Goal: Task Accomplishment & Management: Use online tool/utility

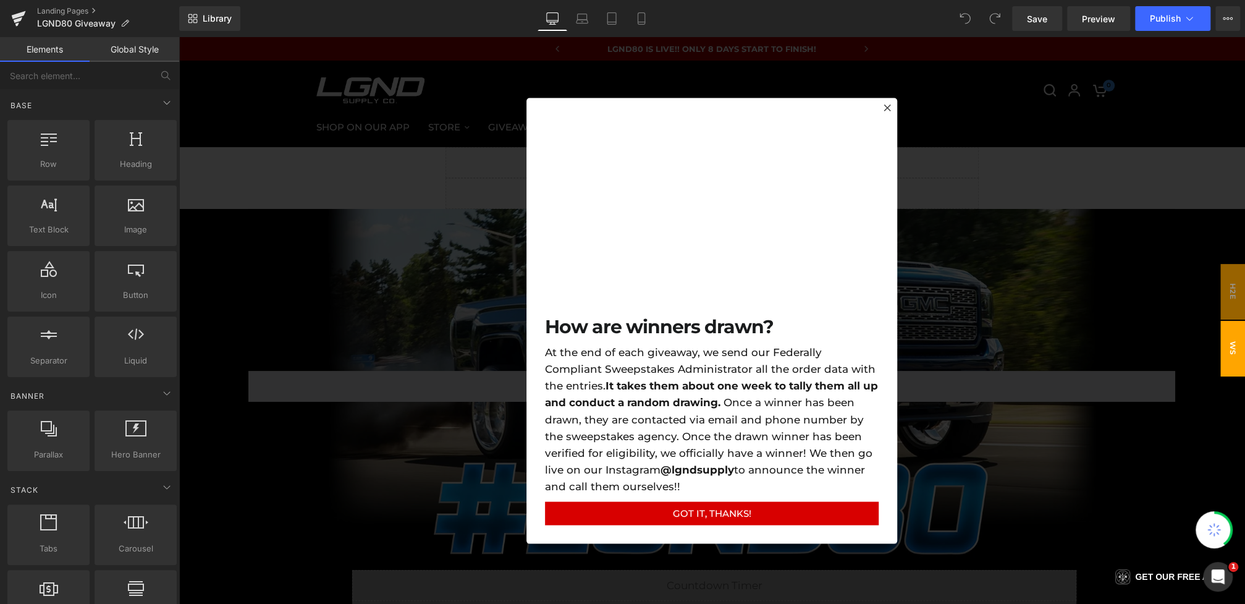
click at [387, 221] on div at bounding box center [712, 320] width 1067 height 567
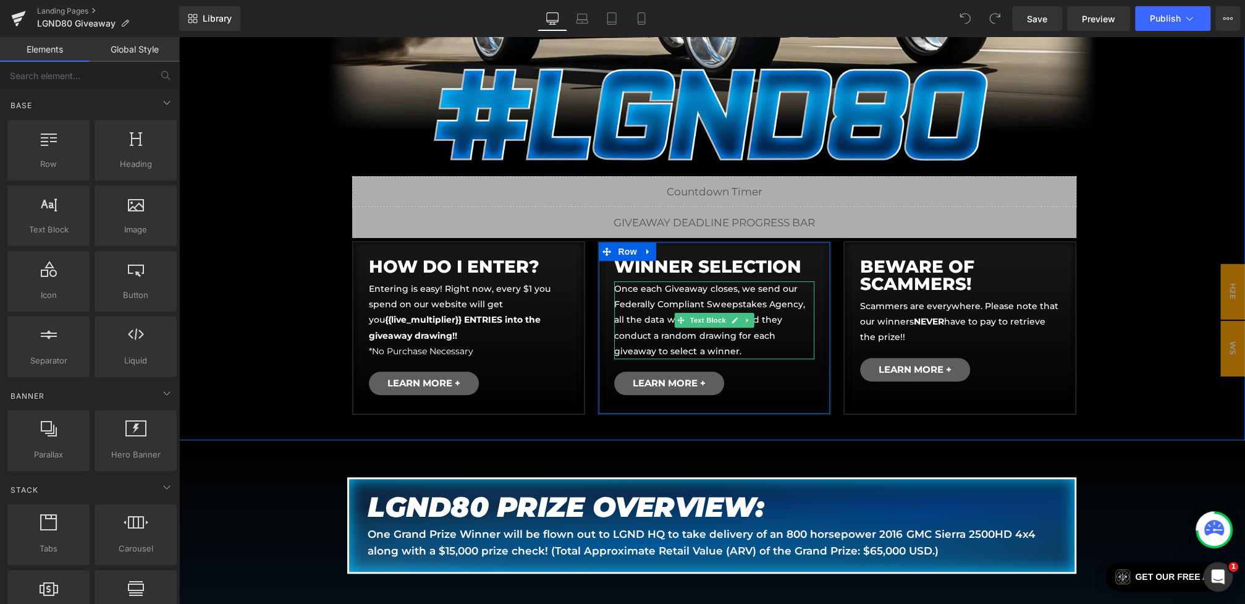
scroll to position [466, 0]
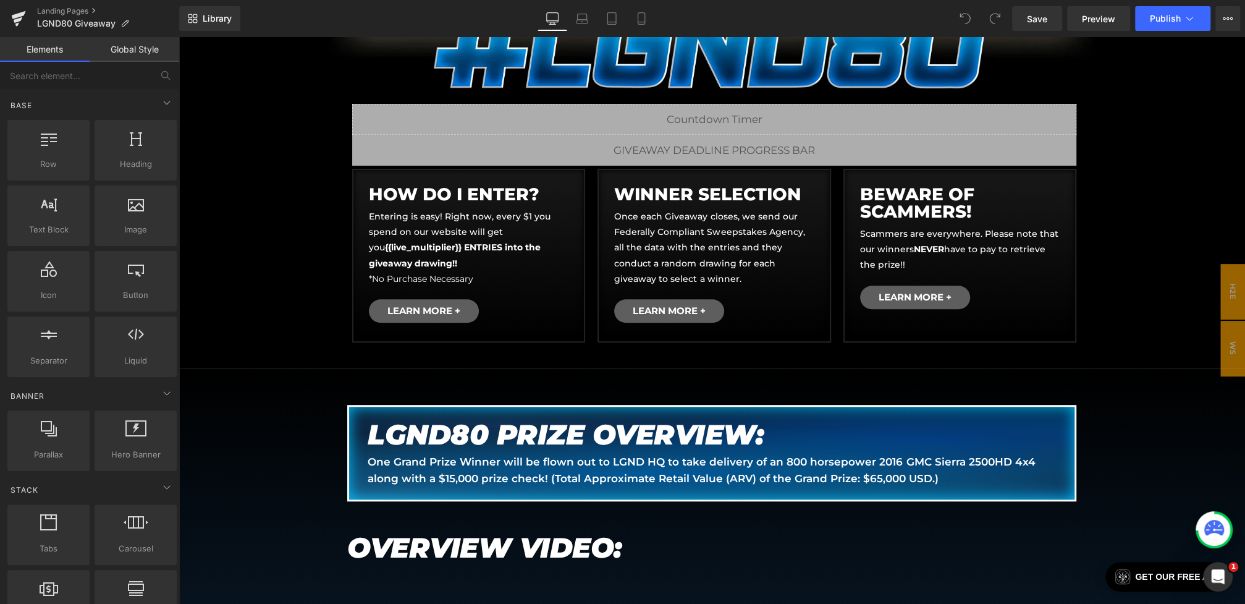
click at [481, 438] on em "LGND80 PRIZE OVERVIEW:" at bounding box center [566, 434] width 396 height 34
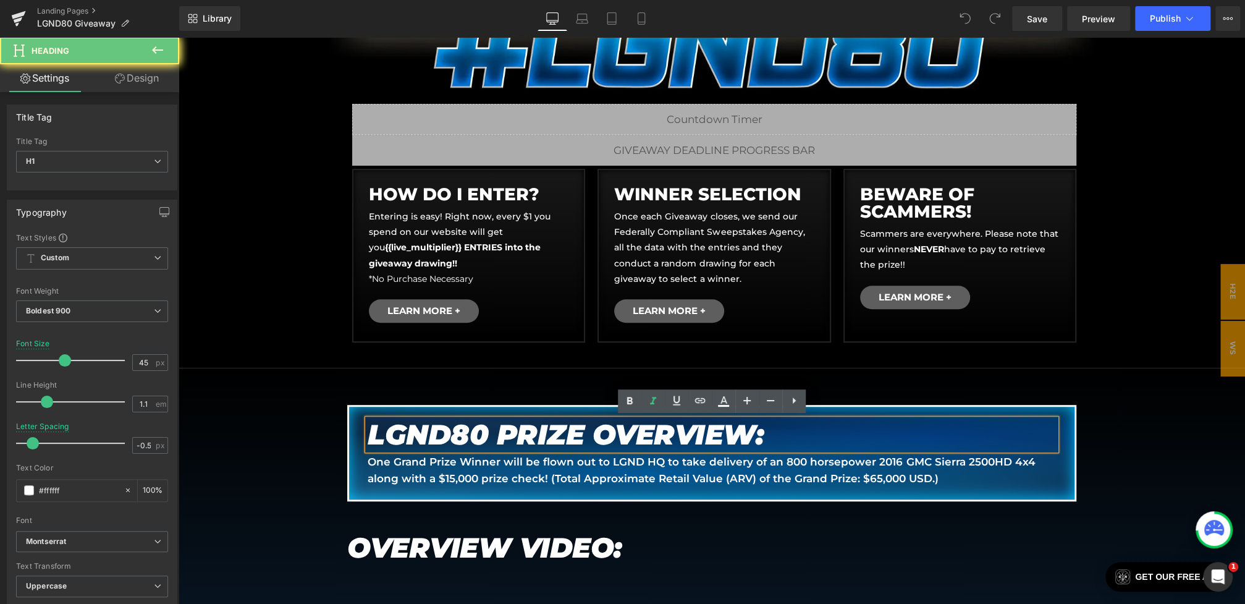
click at [482, 433] on em "LGND80 PRIZE OVERVIEW:" at bounding box center [566, 434] width 396 height 34
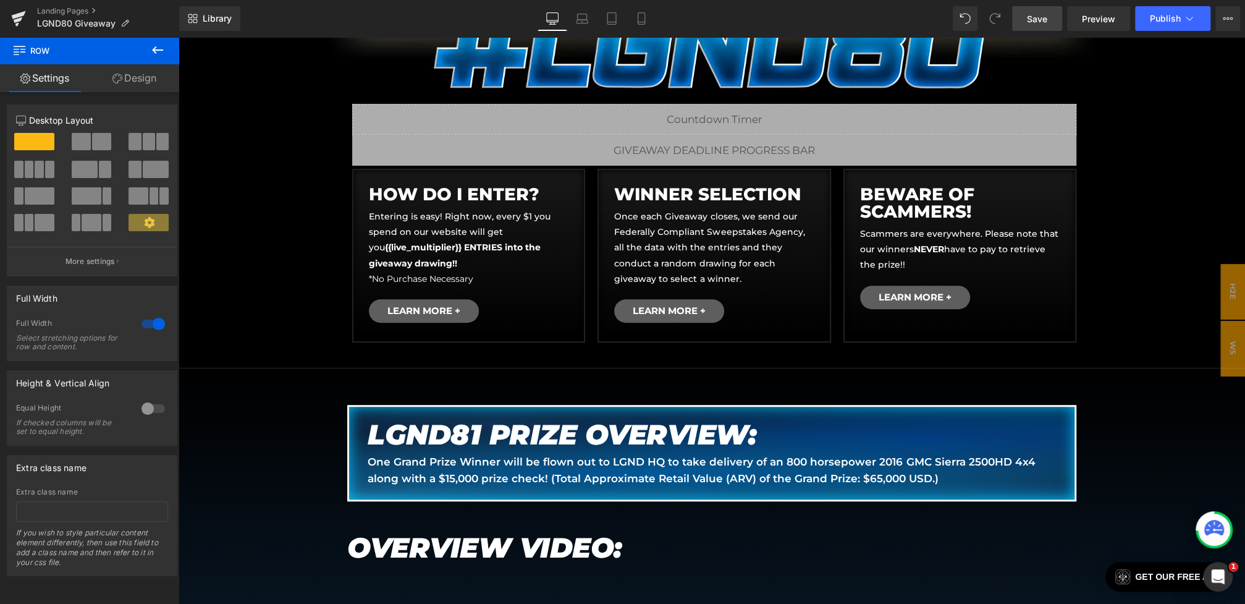
click at [1031, 27] on link "Save" at bounding box center [1037, 18] width 50 height 25
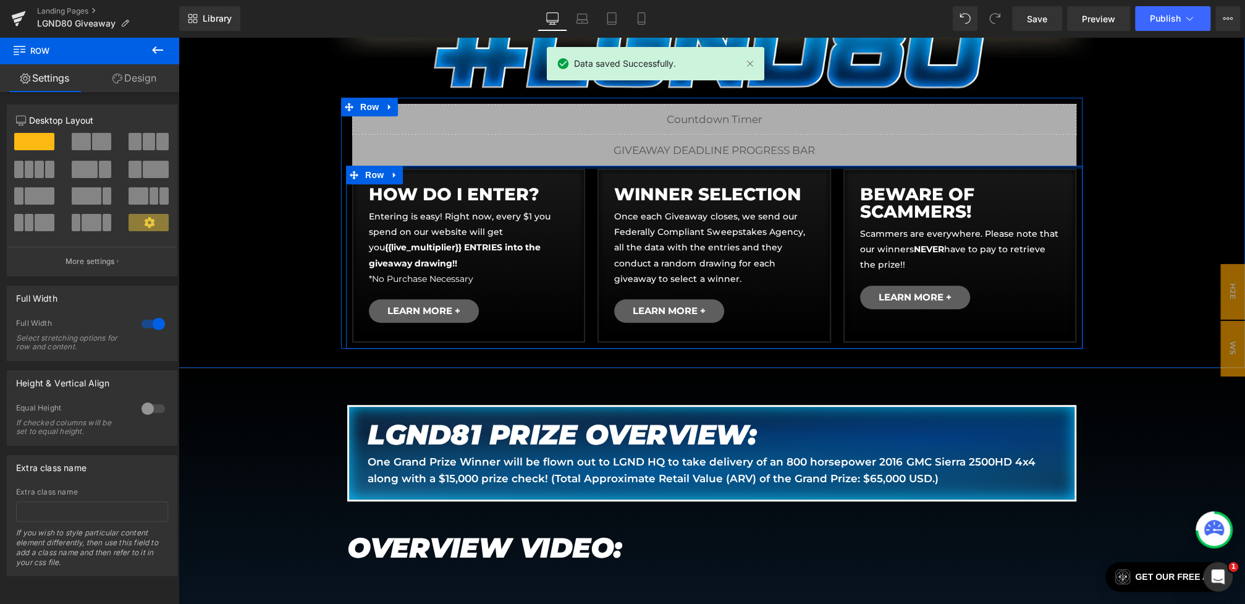
scroll to position [801, 0]
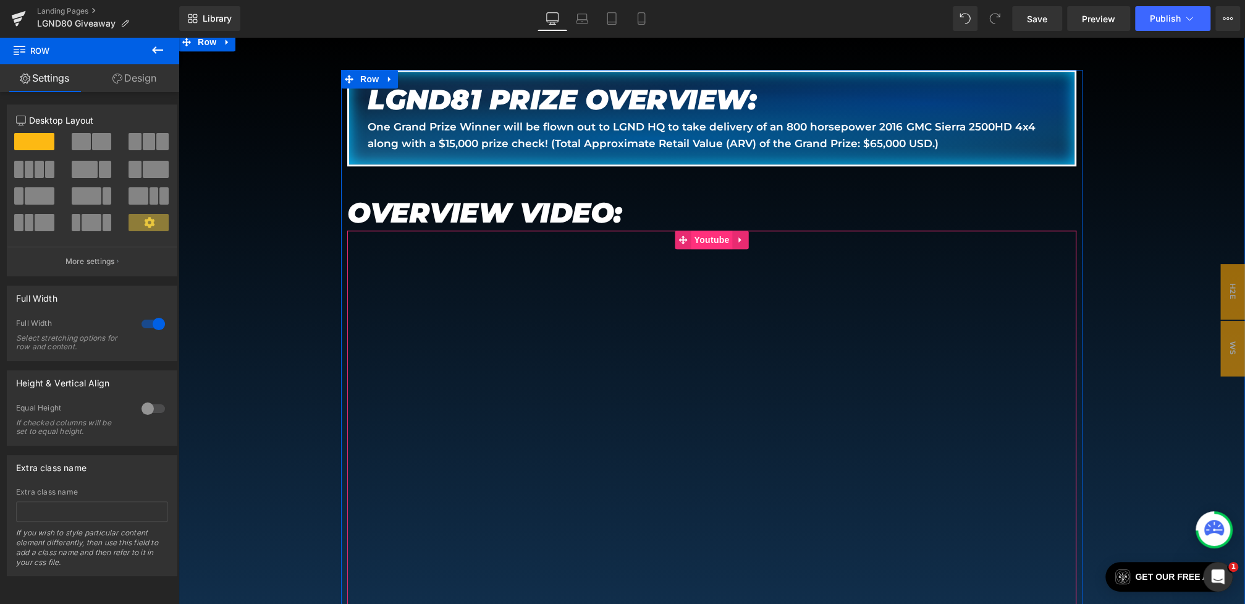
click at [698, 231] on span "Youtube" at bounding box center [711, 239] width 41 height 19
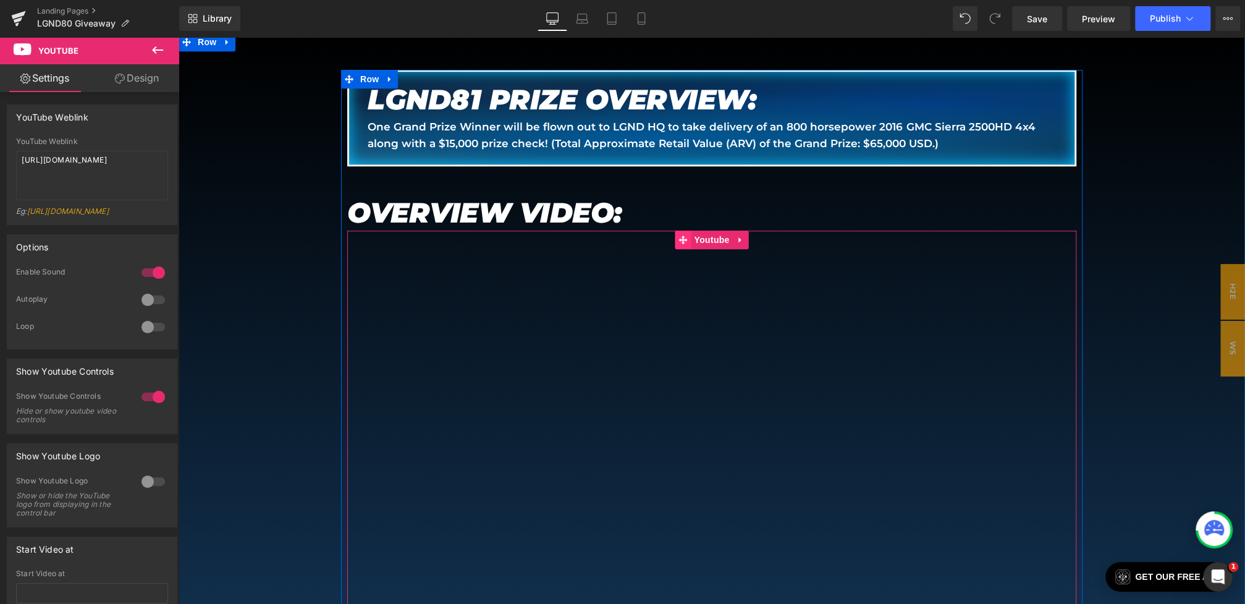
click at [691, 232] on span at bounding box center [683, 239] width 16 height 19
click at [729, 239] on span "Youtube" at bounding box center [711, 239] width 41 height 19
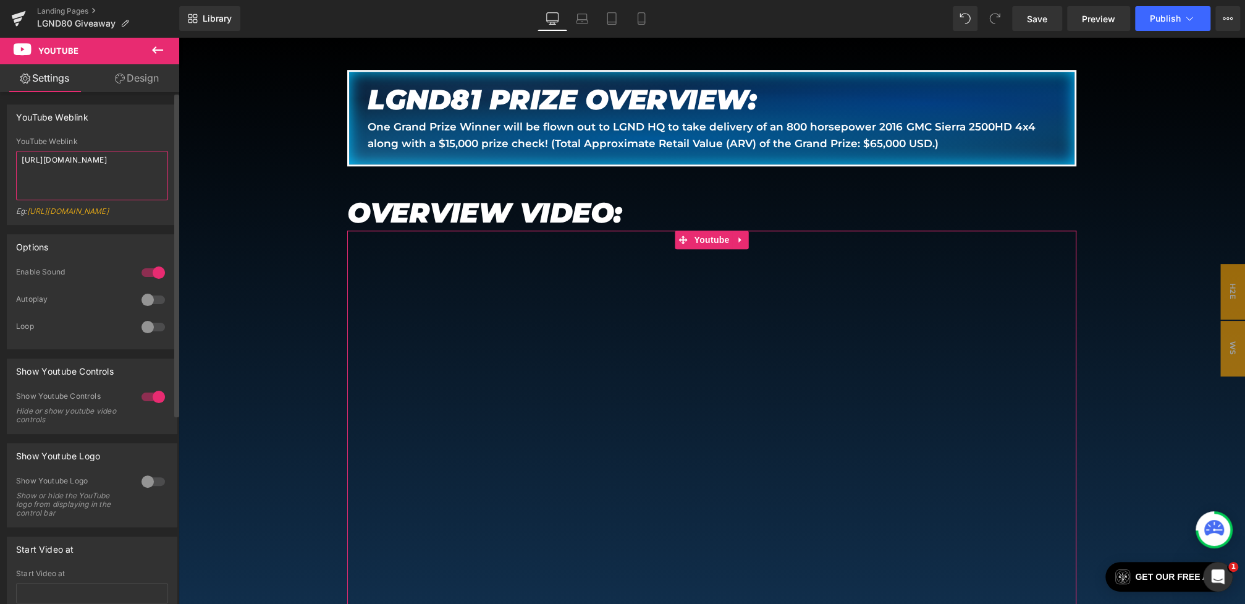
drag, startPoint x: 87, startPoint y: 169, endPoint x: 0, endPoint y: 95, distance: 114.3
click at [0, 95] on div "YouTube Weblink YouTube Weblink https://www.youtube.com/watch?v=MS77sz3LXBM?rel…" at bounding box center [92, 475] width 185 height 767
paste textarea "E-J-WrCTa9A"
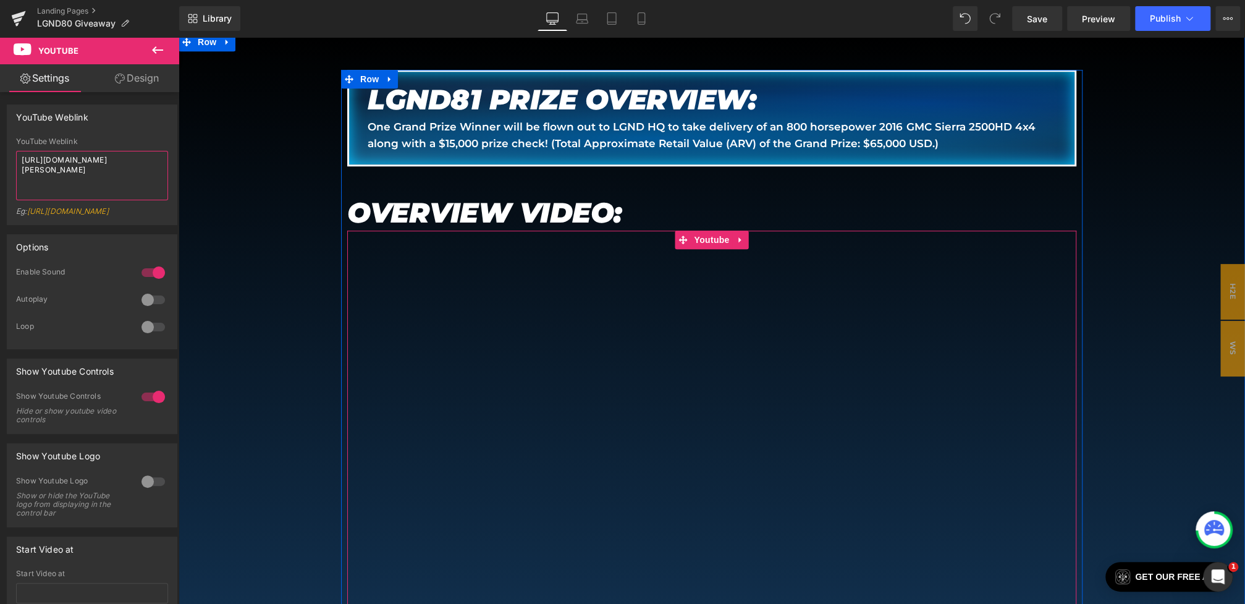
scroll to position [1117, 0]
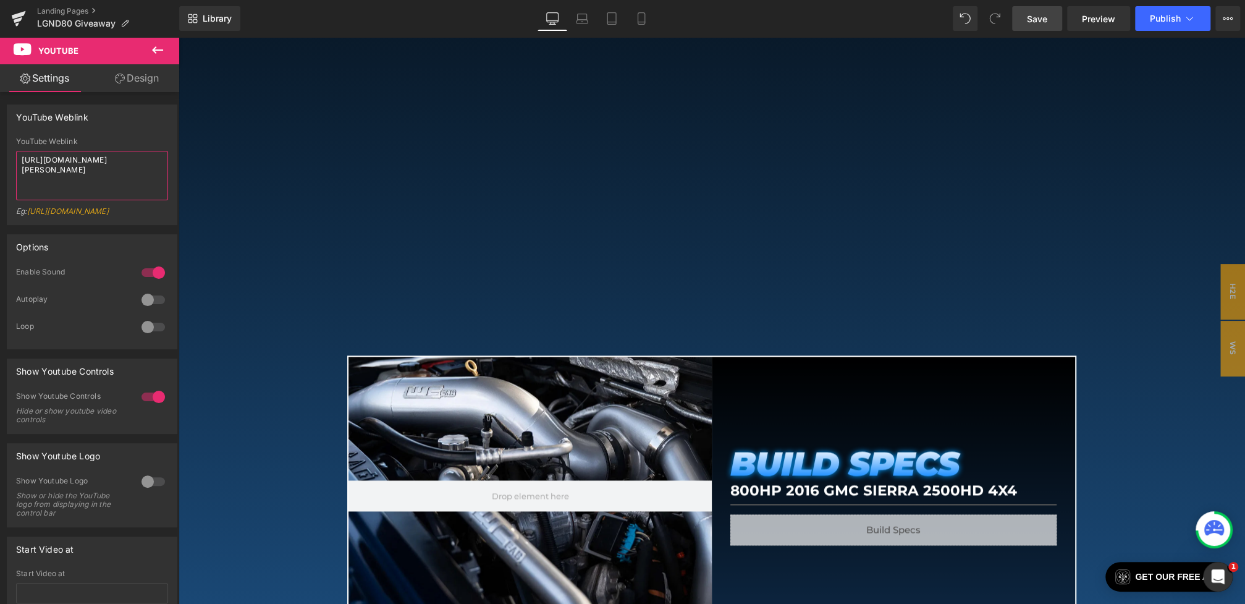
type textarea "https://www.youtube.com/watch?v=E-J-WrCTa9A?rel=0"
click at [1044, 29] on link "Save" at bounding box center [1037, 18] width 50 height 25
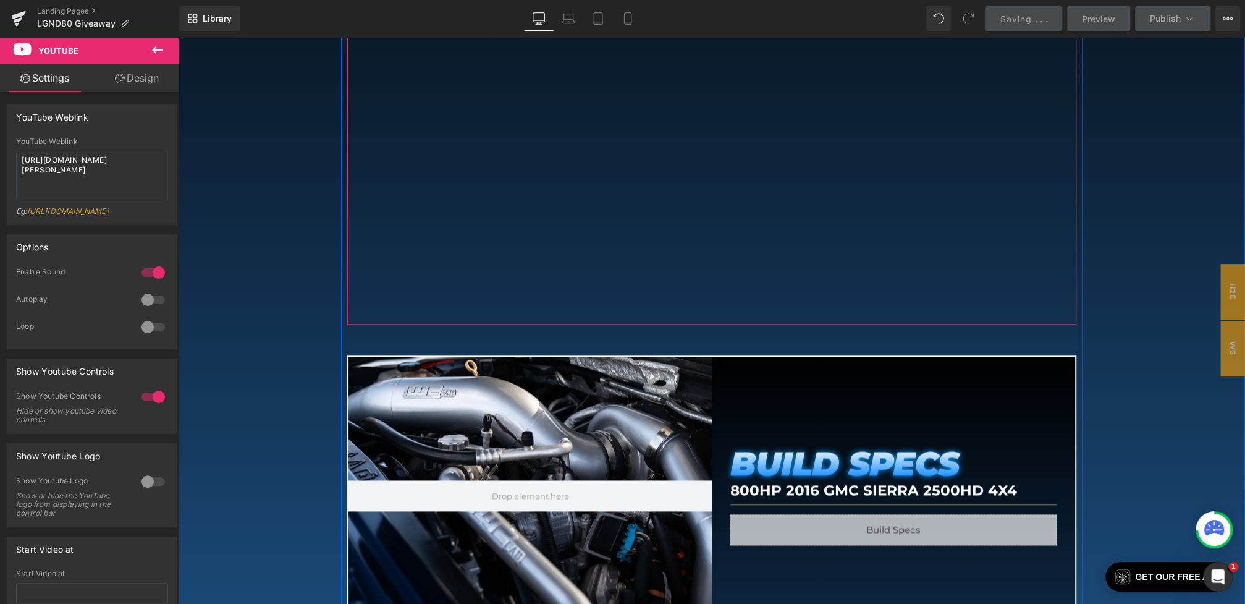
scroll to position [1442, 0]
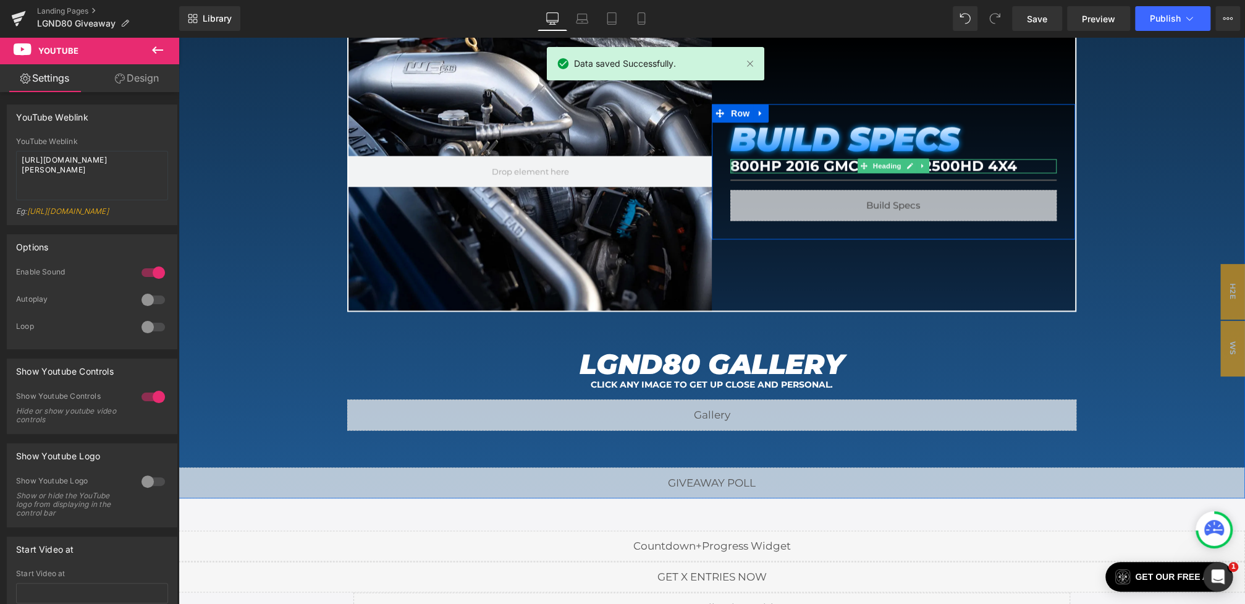
click at [729, 166] on div "BUILD SPECS Heading 800HP 2016 GMC Sierra 2500HD 4x4 Heading Separator Liquid R…" at bounding box center [893, 171] width 363 height 135
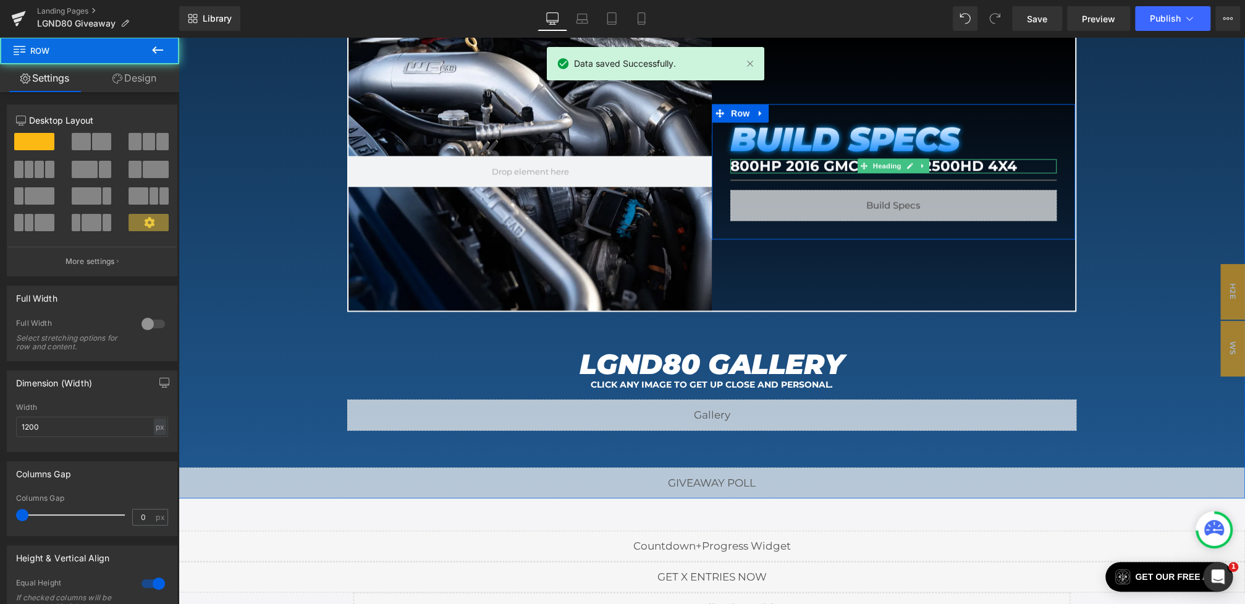
click at [739, 166] on h1 "800HP 2016 GMC Sierra 2500HD 4x4" at bounding box center [893, 166] width 326 height 14
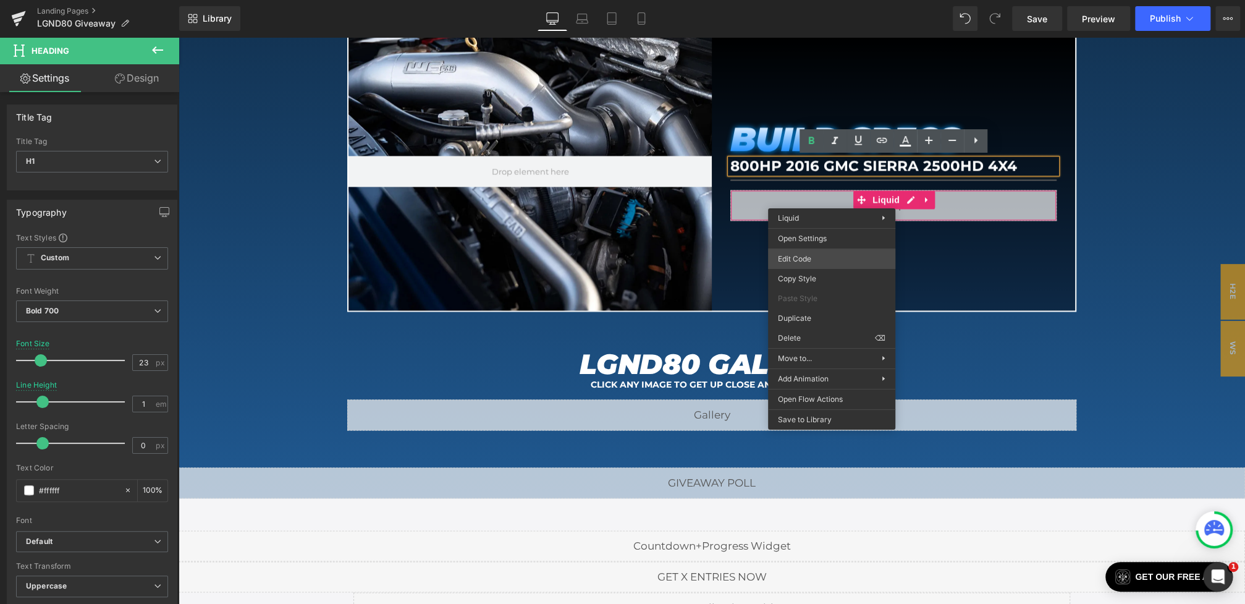
click at [793, 0] on div "Youtube You are previewing how the will restyle your page. You can not edit Ele…" at bounding box center [622, 0] width 1245 height 0
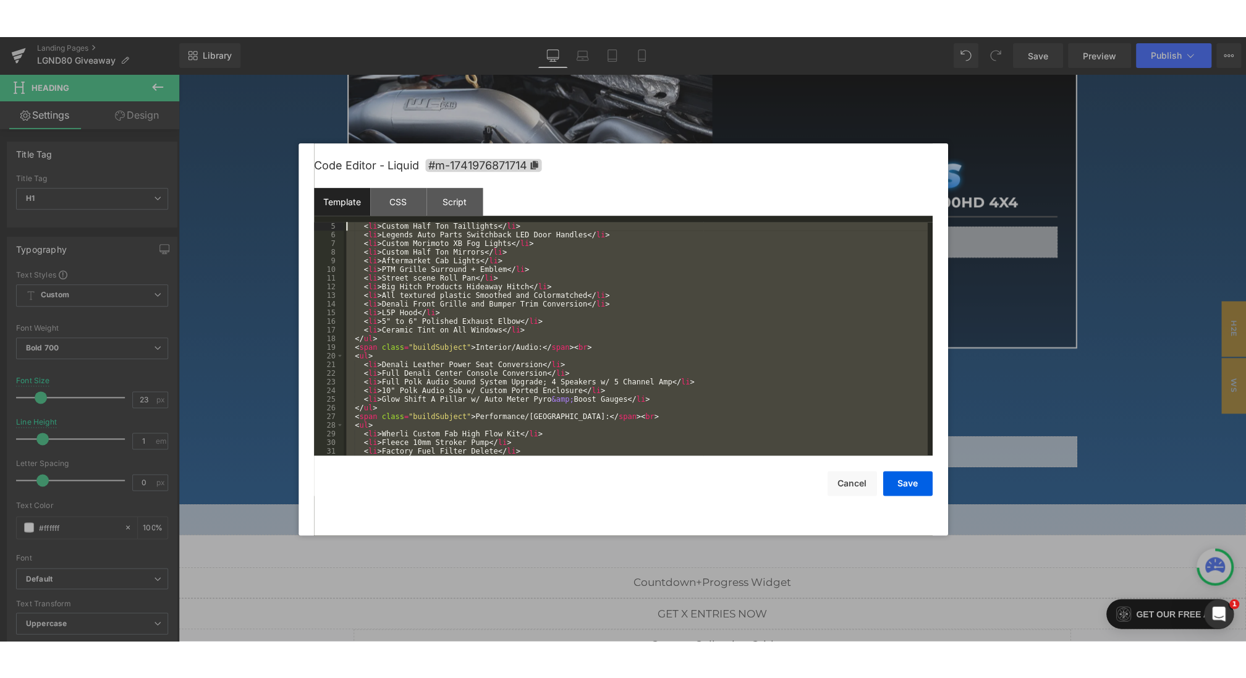
scroll to position [0, 0]
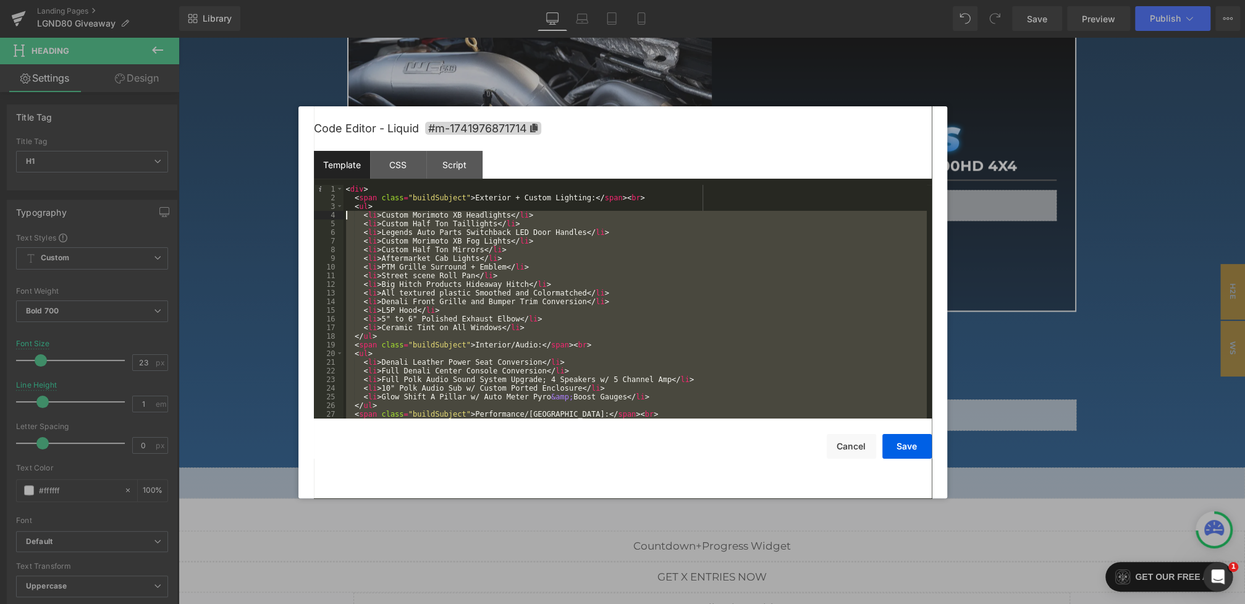
drag, startPoint x: 384, startPoint y: 370, endPoint x: 347, endPoint y: 213, distance: 160.5
click at [347, 213] on div "< div > < span class = "buildSubject" > Exterior + Custom Lighting: </ span > <…" at bounding box center [635, 310] width 583 height 251
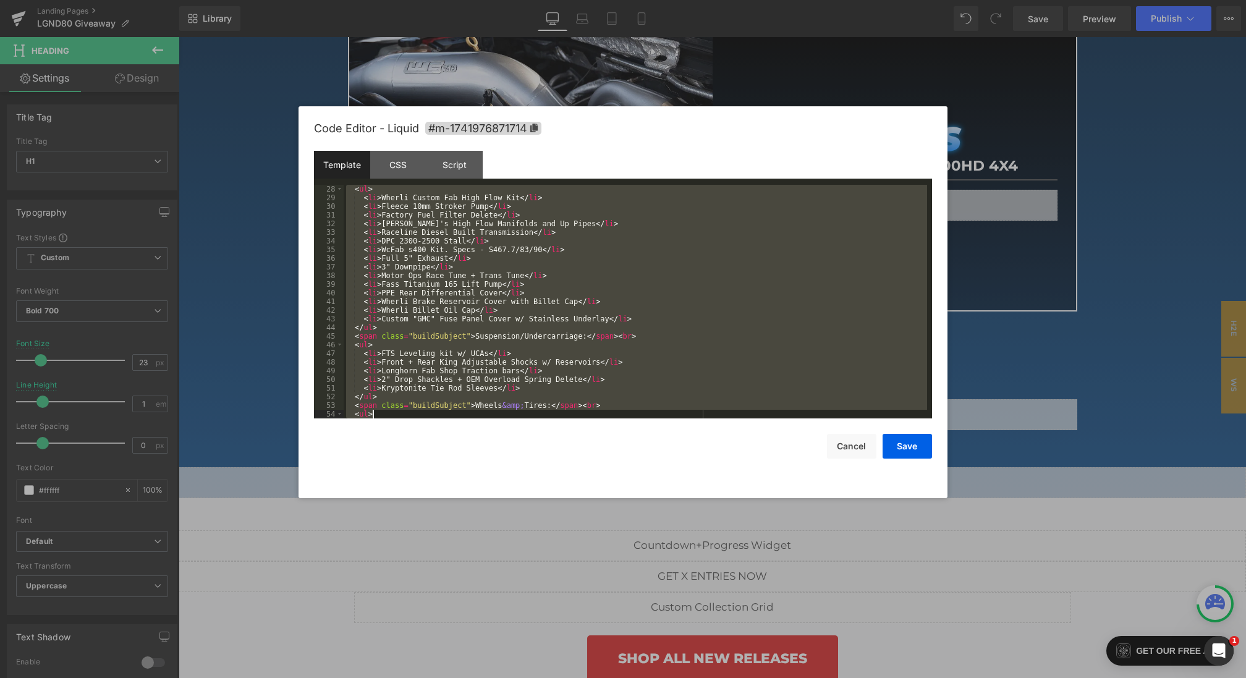
scroll to position [545, 0]
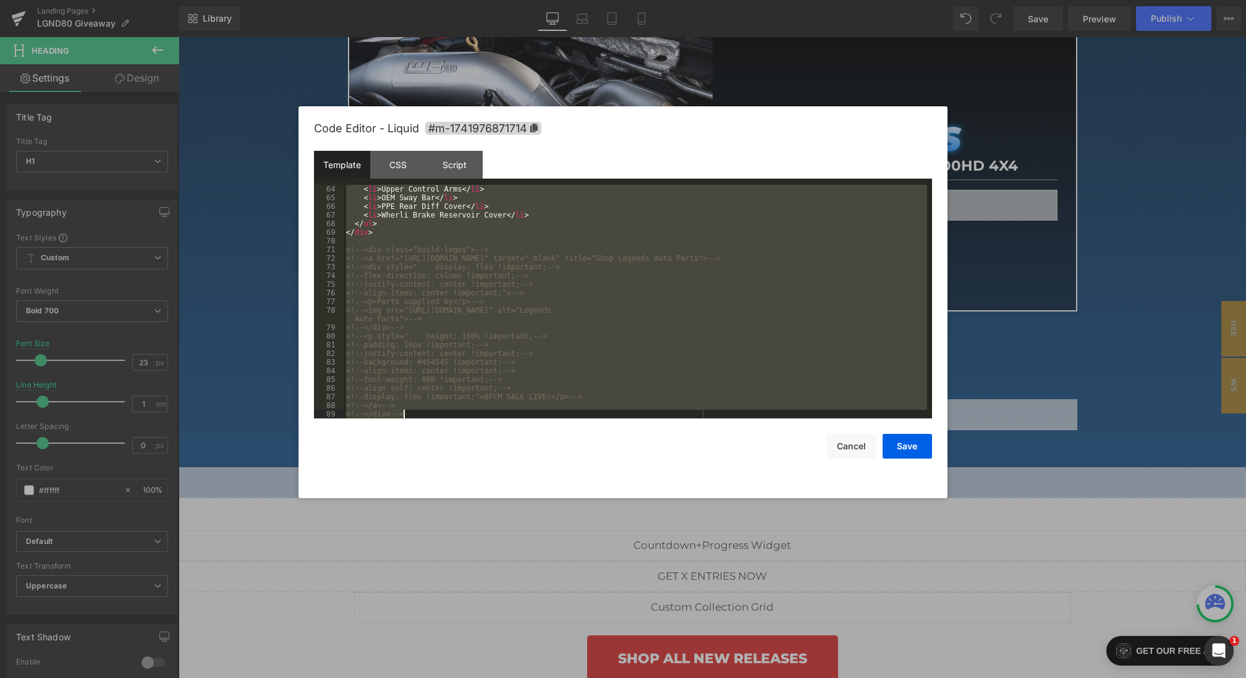
drag, startPoint x: 345, startPoint y: 190, endPoint x: 475, endPoint y: 459, distance: 299.0
click at [475, 459] on div "Code Editor - Liquid #m-1741976871714 Template CSS Script Data 64 65 66 67 68 6…" at bounding box center [623, 302] width 618 height 392
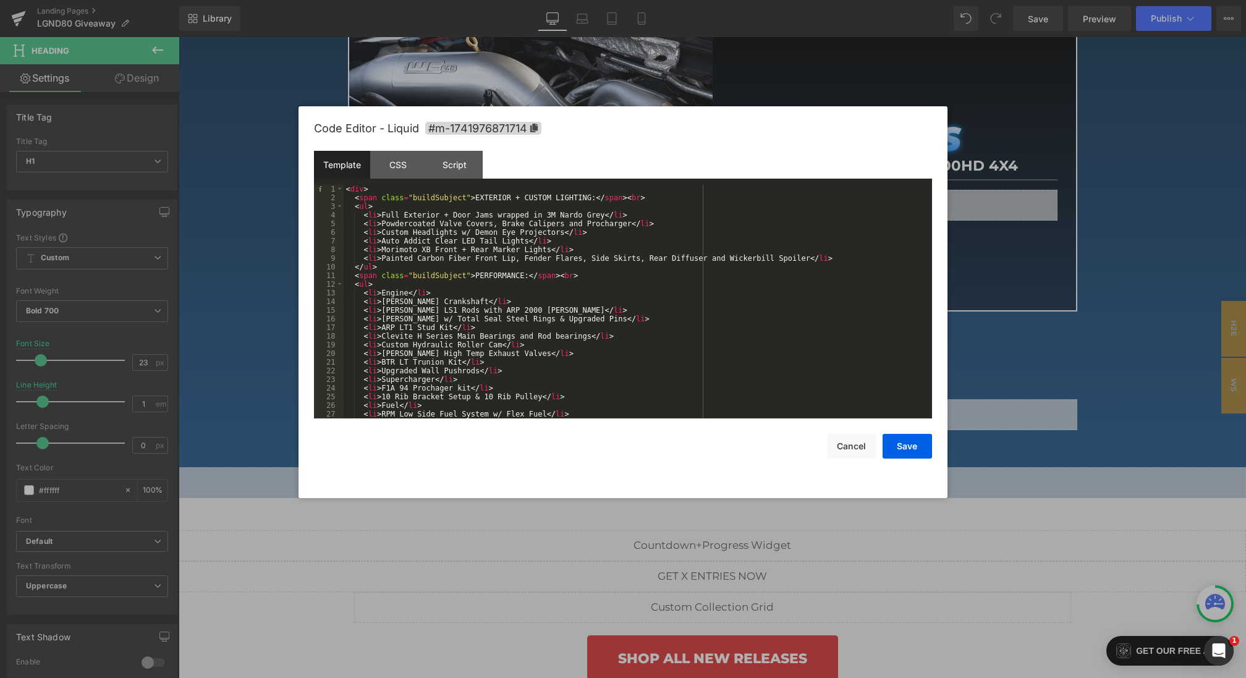
scroll to position [46, 0]
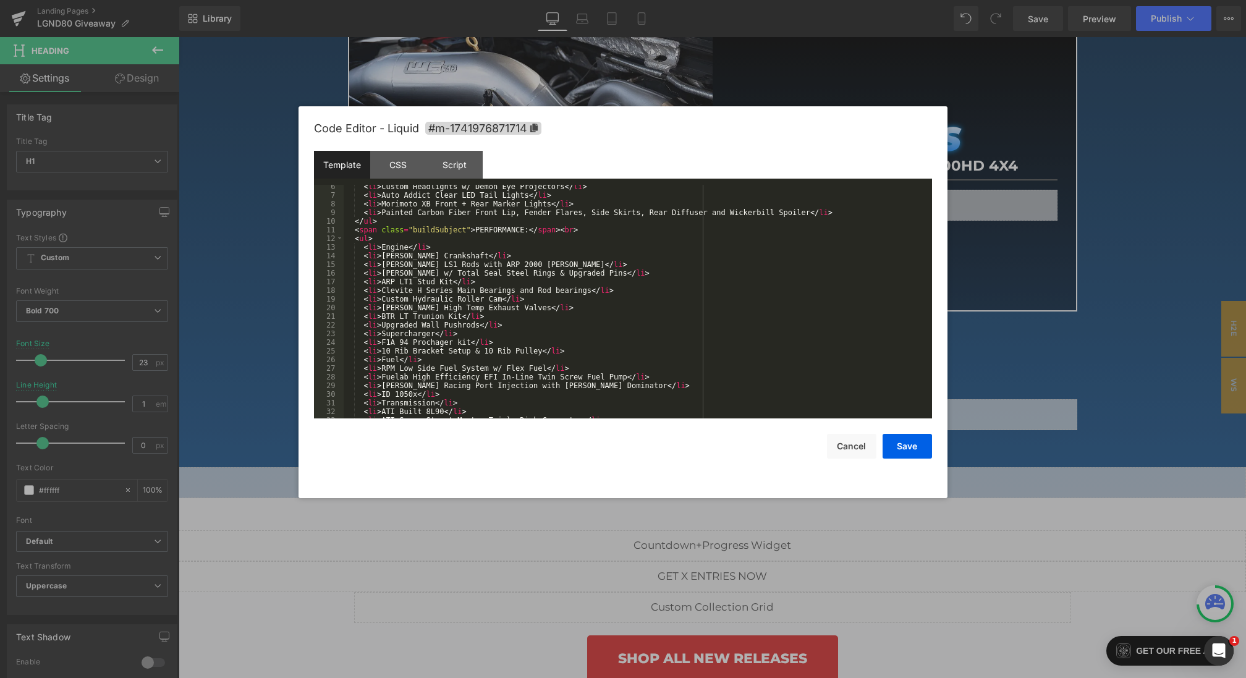
click at [381, 247] on div "< li > Custom Headlights w/ Demon Eye Projectors </ li > < li > Auto Addict Cle…" at bounding box center [635, 307] width 583 height 251
drag, startPoint x: 458, startPoint y: 247, endPoint x: 484, endPoint y: 247, distance: 26.6
click at [484, 247] on div "< li > Custom Headlights w/ Demon Eye Projectors </ li > < li > Auto Addict Cle…" at bounding box center [635, 307] width 583 height 251
click at [418, 247] on div "< li > Custom Headlights w/ Demon Eye Projectors </ li > < li > Auto Addict Cle…" at bounding box center [635, 307] width 583 height 251
drag, startPoint x: 382, startPoint y: 248, endPoint x: 490, endPoint y: 248, distance: 108.1
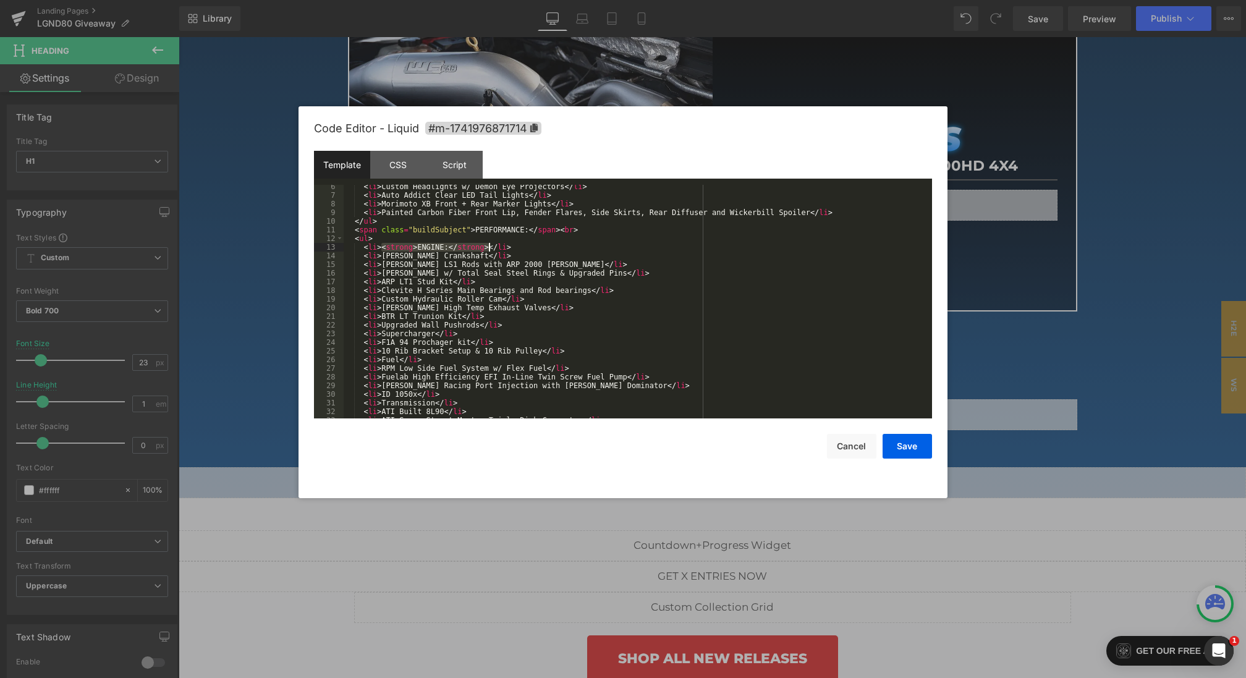
click at [490, 248] on div "< li > Custom Headlights w/ Demon Eye Projectors </ li > < li > Auto Addict Cle…" at bounding box center [635, 307] width 583 height 251
click at [382, 334] on div "< li > Custom Headlights w/ Demon Eye Projectors </ li > < li > Auto Addict Cle…" at bounding box center [635, 307] width 583 height 251
drag, startPoint x: 490, startPoint y: 335, endPoint x: 543, endPoint y: 335, distance: 53.1
click at [543, 335] on div "< li > Custom Headlights w/ Demon Eye Projectors </ li > < li > Auto Addict Cle…" at bounding box center [635, 307] width 583 height 251
drag, startPoint x: 442, startPoint y: 334, endPoint x: 425, endPoint y: 334, distance: 16.7
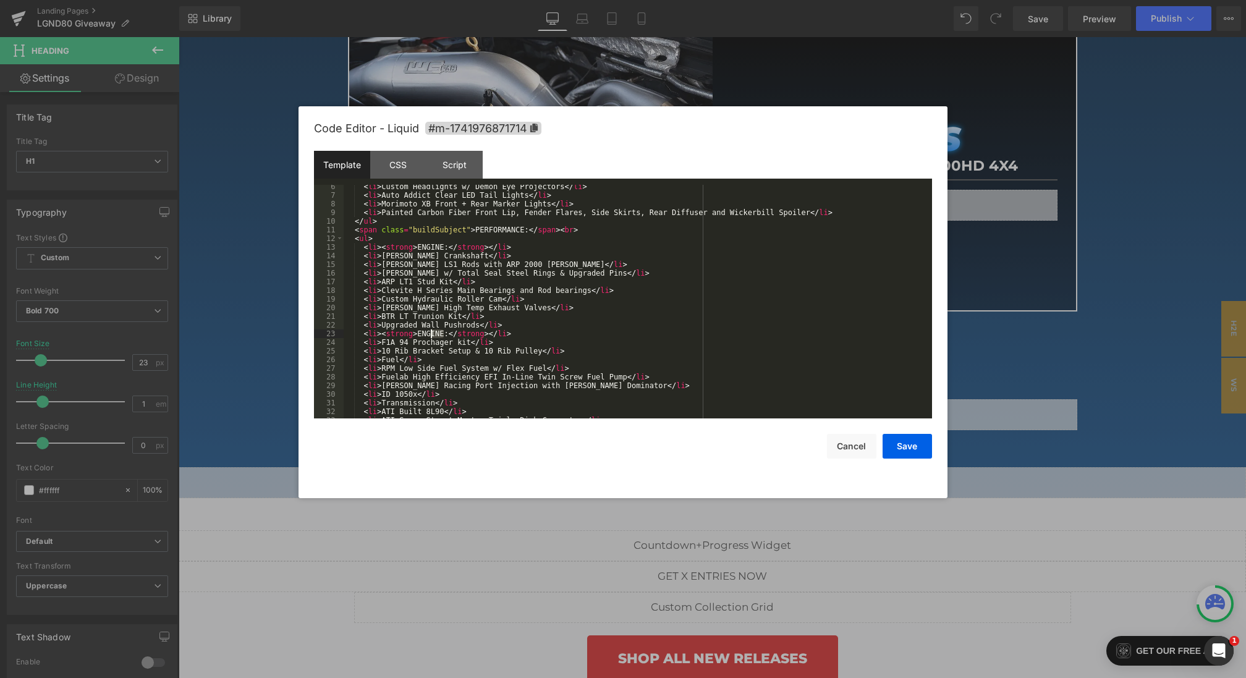
click at [425, 334] on div "< li > Custom Headlights w/ Demon Eye Projectors </ li > < li > Auto Addict Cle…" at bounding box center [635, 307] width 583 height 251
drag, startPoint x: 400, startPoint y: 361, endPoint x: 381, endPoint y: 361, distance: 18.5
click at [381, 361] on div "< li > Custom Headlights w/ Demon Eye Projectors </ li > < li > Auto Addict Cle…" at bounding box center [635, 307] width 583 height 251
paste textarea
drag, startPoint x: 445, startPoint y: 359, endPoint x: 419, endPoint y: 359, distance: 26.0
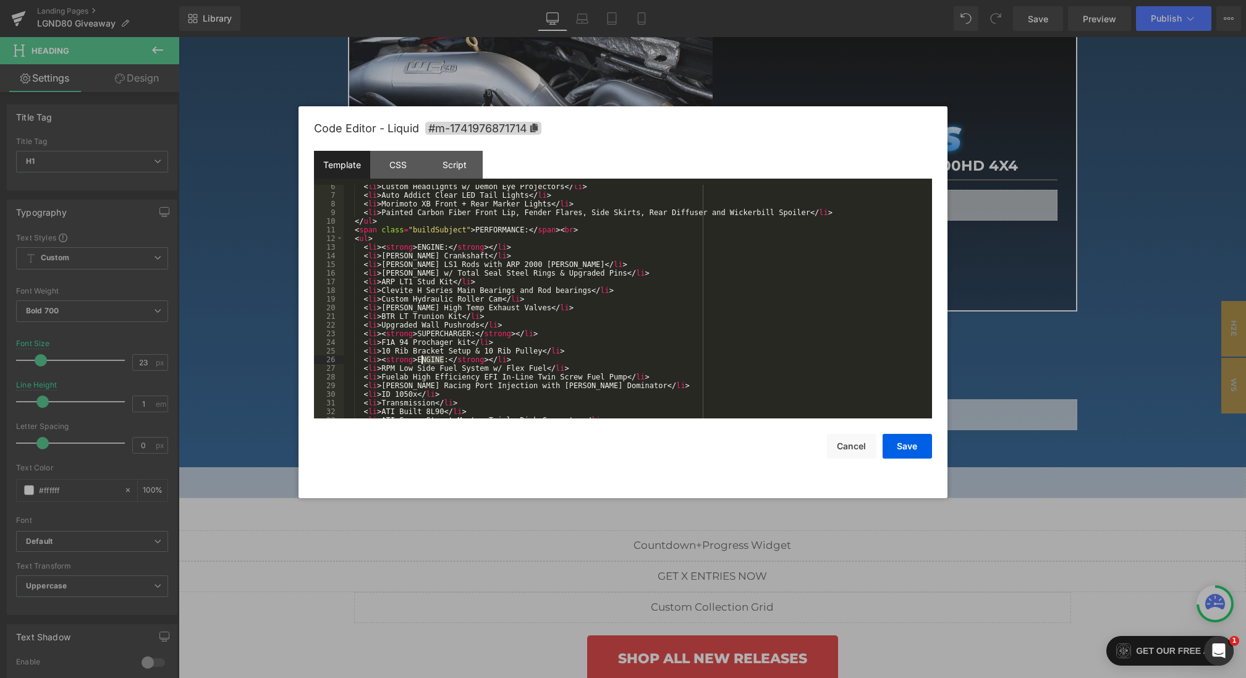
click at [419, 359] on div "< li > Custom Headlights w/ Demon Eye Projectors </ li > < li > Auto Addict Cle…" at bounding box center [635, 307] width 583 height 251
drag, startPoint x: 434, startPoint y: 403, endPoint x: 382, endPoint y: 404, distance: 52.5
click at [382, 404] on div "< li > Custom Headlights w/ Demon Eye Projectors </ li > < li > Auto Addict Cle…" at bounding box center [635, 307] width 583 height 251
paste textarea
drag, startPoint x: 443, startPoint y: 404, endPoint x: 418, endPoint y: 404, distance: 24.7
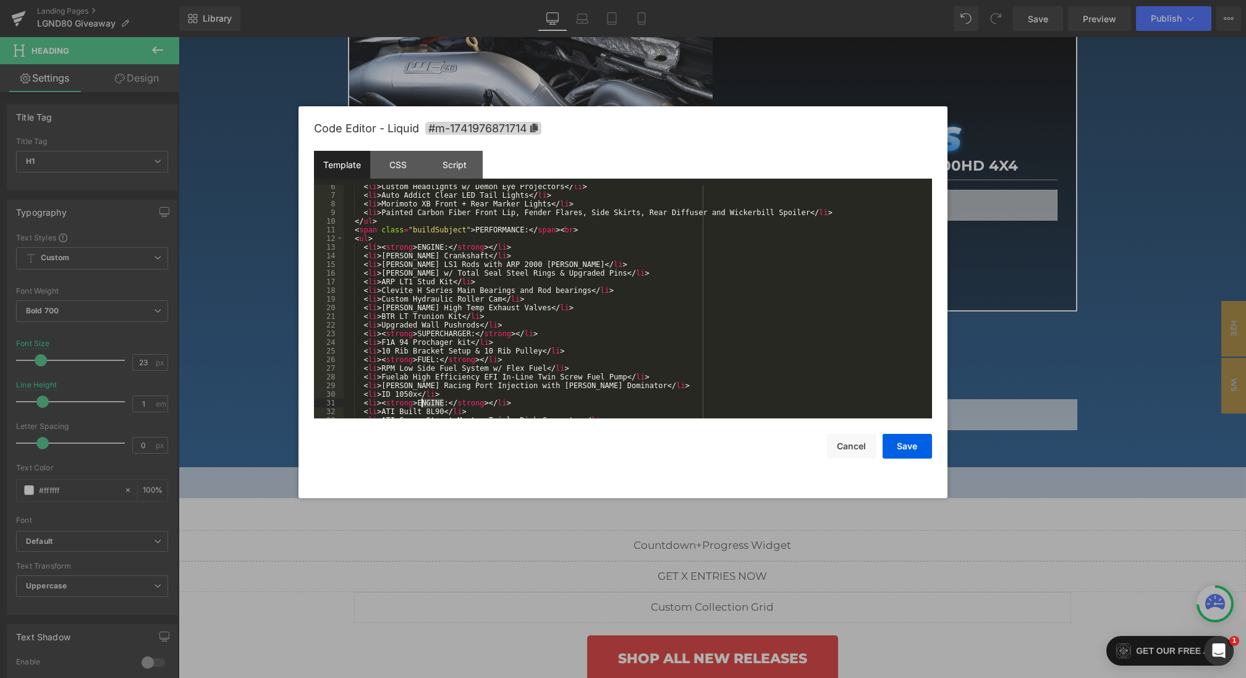
click at [418, 404] on div "< li > Custom Headlights w/ Demon Eye Projectors </ li > < li > Auto Addict Cle…" at bounding box center [635, 307] width 583 height 251
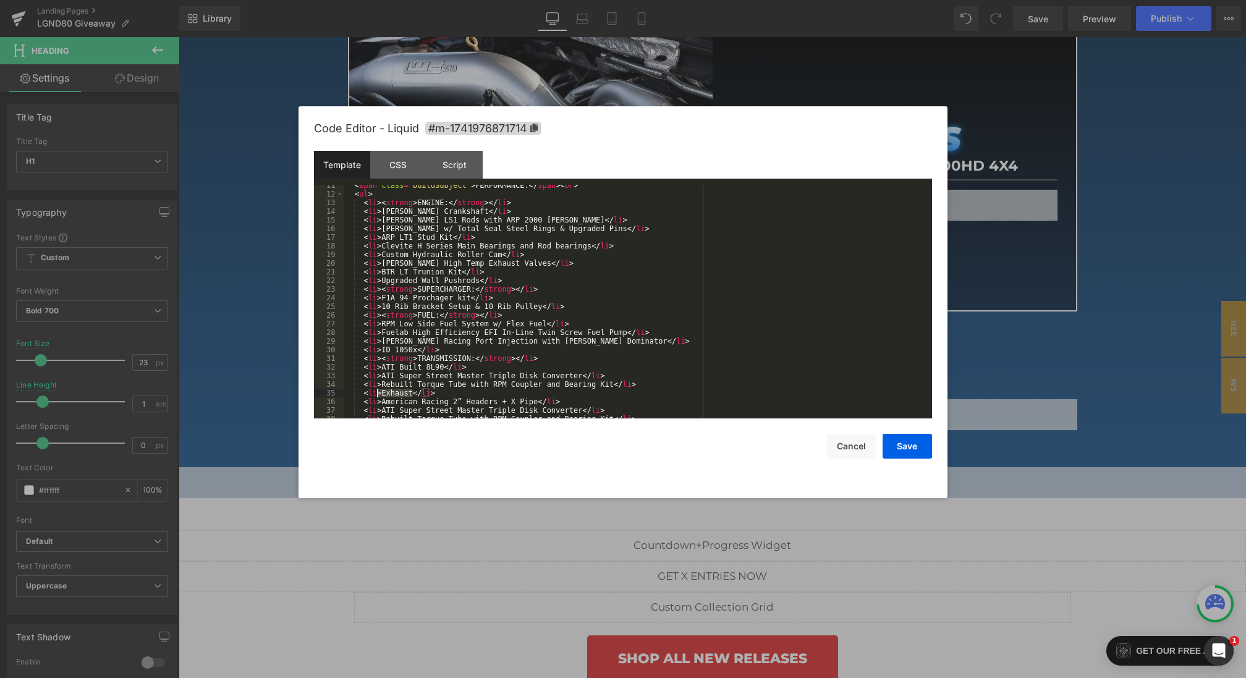
drag, startPoint x: 411, startPoint y: 395, endPoint x: 379, endPoint y: 395, distance: 32.1
click at [379, 395] on div "< span class = "buildSubject" > PERFORMANCE: </ span > < br > < ul > < li > < s…" at bounding box center [635, 306] width 583 height 251
click at [400, 395] on div "< span class = "buildSubject" > PERFORMANCE: </ span > < br > < ul > < li > < s…" at bounding box center [635, 306] width 583 height 251
drag, startPoint x: 414, startPoint y: 395, endPoint x: 381, endPoint y: 395, distance: 32.8
click at [381, 395] on div "< span class = "buildSubject" > PERFORMANCE: </ span > < br > < ul > < li > < s…" at bounding box center [635, 306] width 583 height 251
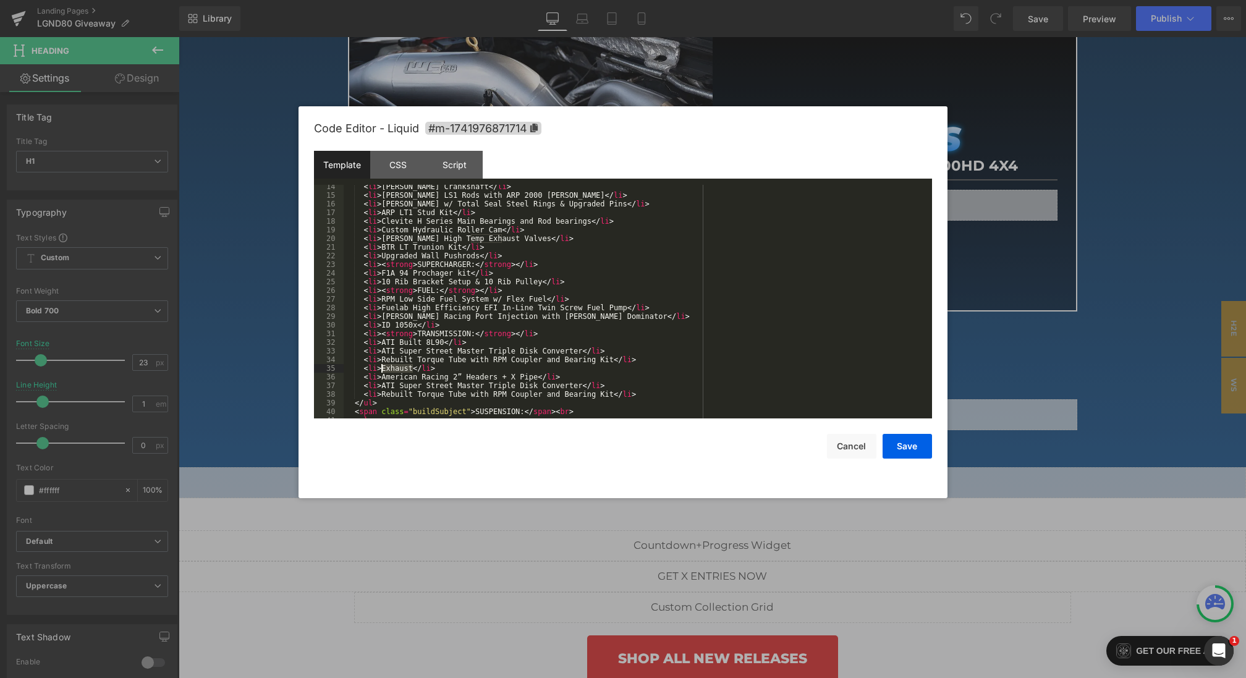
scroll to position [124, 0]
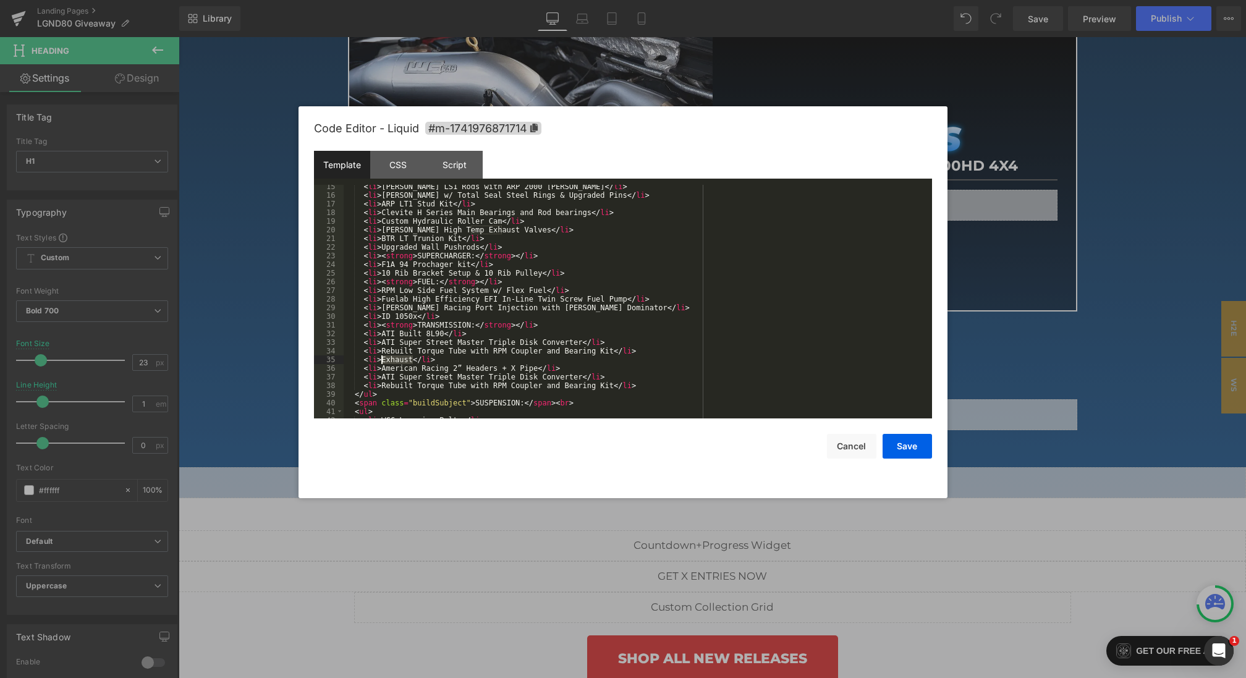
paste textarea
drag, startPoint x: 444, startPoint y: 359, endPoint x: 422, endPoint y: 359, distance: 21.6
click at [422, 359] on div "< li > Manley LS1 Rods with ARP 2000 Rod Bolts </ li > < li > Manley Pistons w/…" at bounding box center [635, 307] width 583 height 251
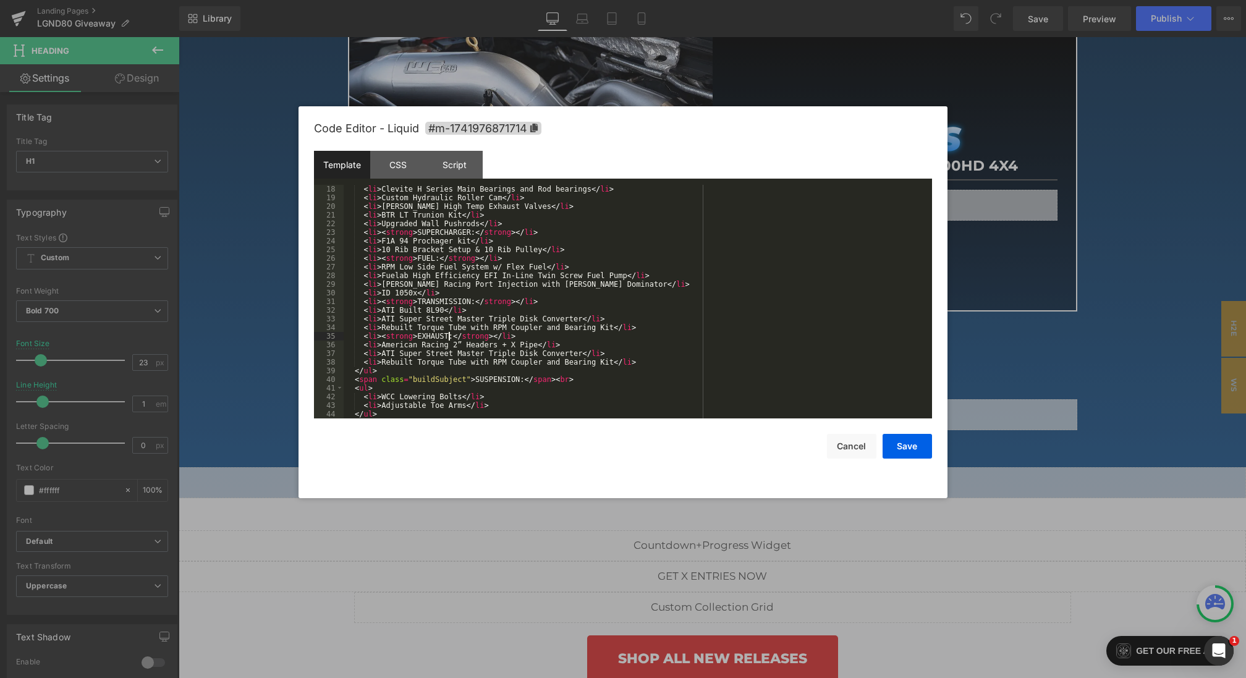
scroll to position [161, 0]
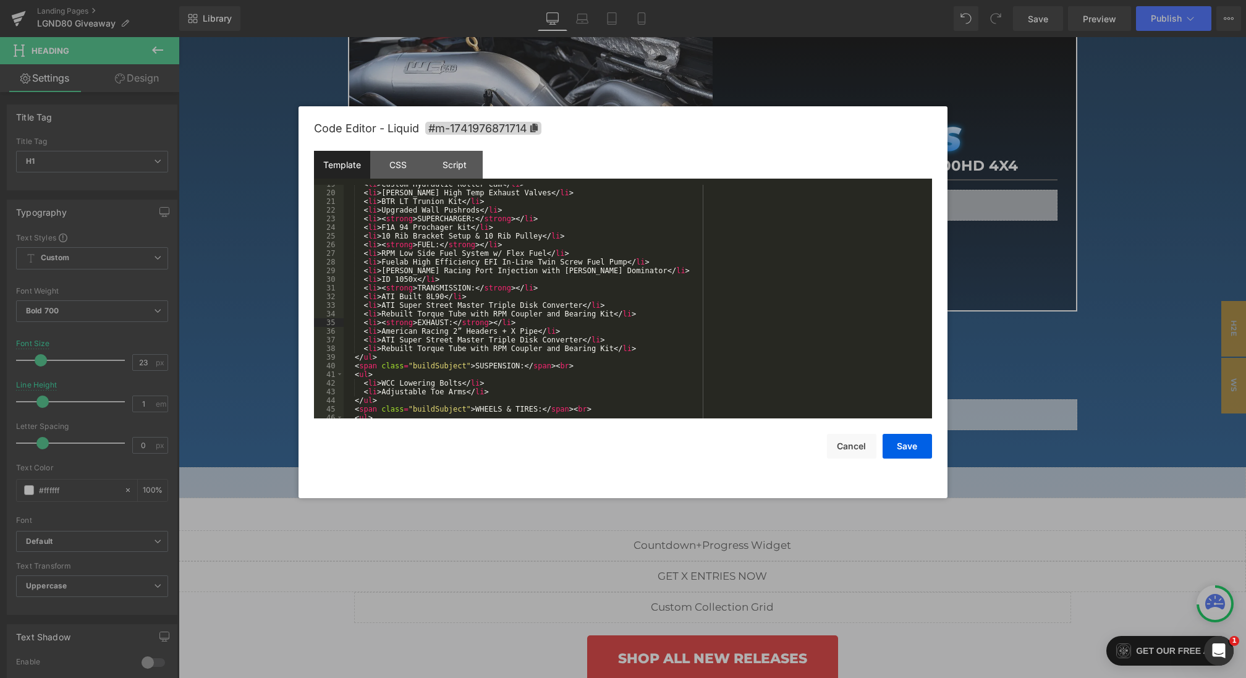
click at [551, 323] on div "< li > Custom Hydraulic Roller Cam </ li > < li > Manley LT High Temp Exhaust V…" at bounding box center [635, 305] width 583 height 251
click at [476, 336] on div "< li > Custom Hydraulic Roller Cam </ li > < li > Manley LT High Temp Exhaust V…" at bounding box center [635, 305] width 583 height 251
click at [446, 329] on div "< li > Custom Hydraulic Roller Cam </ li > < li > Manley LT High Temp Exhaust V…" at bounding box center [635, 305] width 583 height 251
click at [382, 332] on div "< li > Custom Hydraulic Roller Cam </ li > < li > Manley LT High Temp Exhaust V…" at bounding box center [635, 305] width 583 height 251
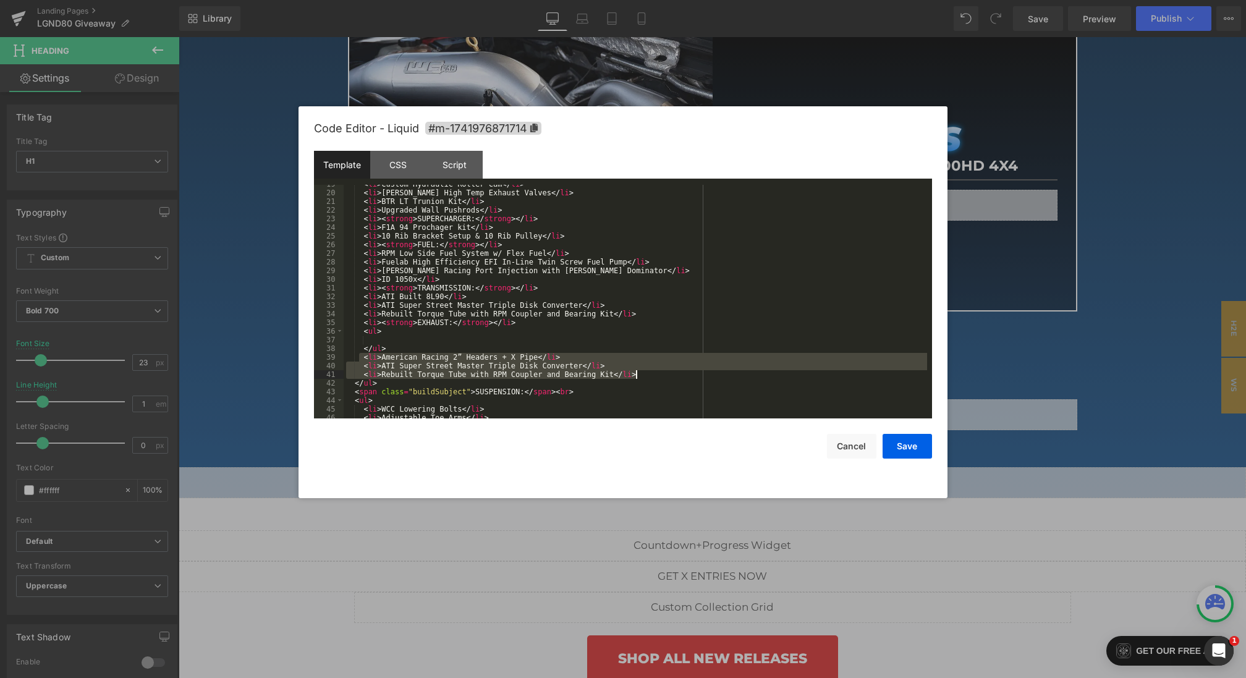
drag, startPoint x: 360, startPoint y: 361, endPoint x: 700, endPoint y: 376, distance: 340.2
click at [700, 376] on div "< li > Custom Hydraulic Roller Cam </ li > < li > Manley LT High Temp Exhaust V…" at bounding box center [635, 305] width 583 height 251
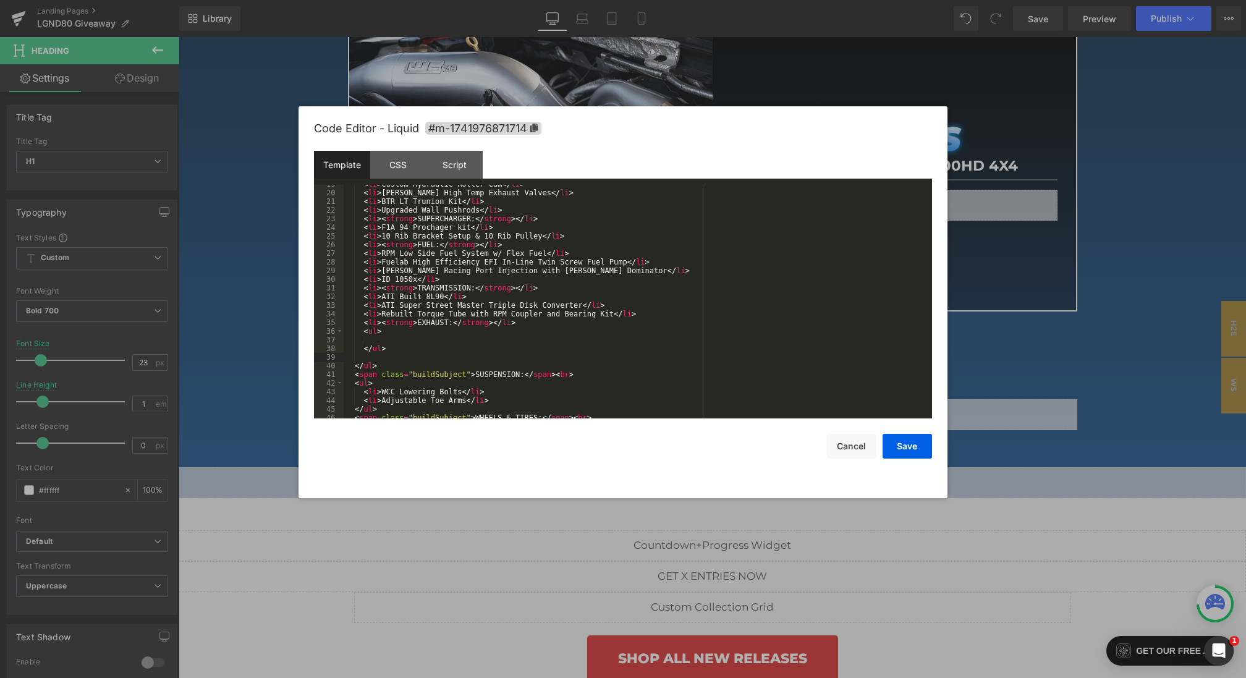
click at [429, 344] on div "< li > Custom Hydraulic Roller Cam </ li > < li > Manley LT High Temp Exhaust V…" at bounding box center [635, 305] width 583 height 251
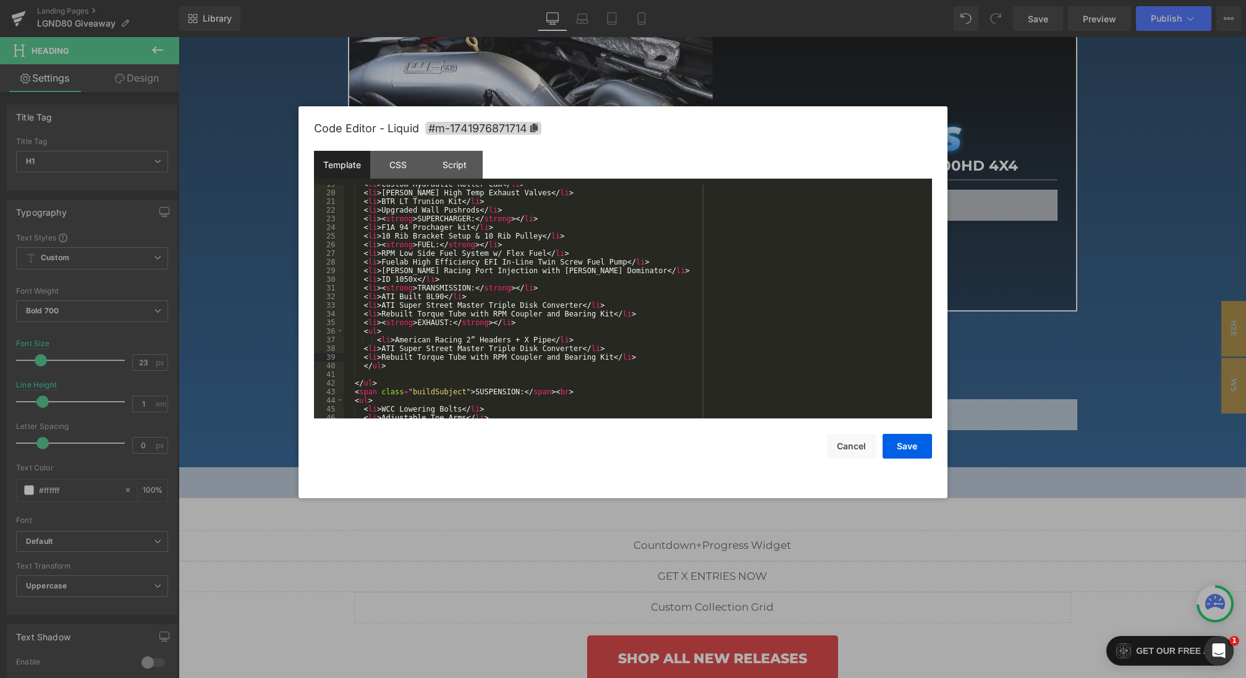
click at [362, 349] on div "< li > Custom Hydraulic Roller Cam </ li > < li > Manley LT High Temp Exhaust V…" at bounding box center [635, 305] width 583 height 251
click at [362, 358] on div "< li > Custom Hydraulic Roller Cam </ li > < li > Manley LT High Temp Exhaust V…" at bounding box center [635, 305] width 583 height 251
click at [377, 340] on div "< li > Custom Hydraulic Roller Cam </ li > < li > Manley LT High Temp Exhaust V…" at bounding box center [635, 305] width 583 height 251
click at [366, 375] on div "< li > Custom Hydraulic Roller Cam </ li > < li > Manley LT High Temp Exhaust V…" at bounding box center [635, 305] width 583 height 251
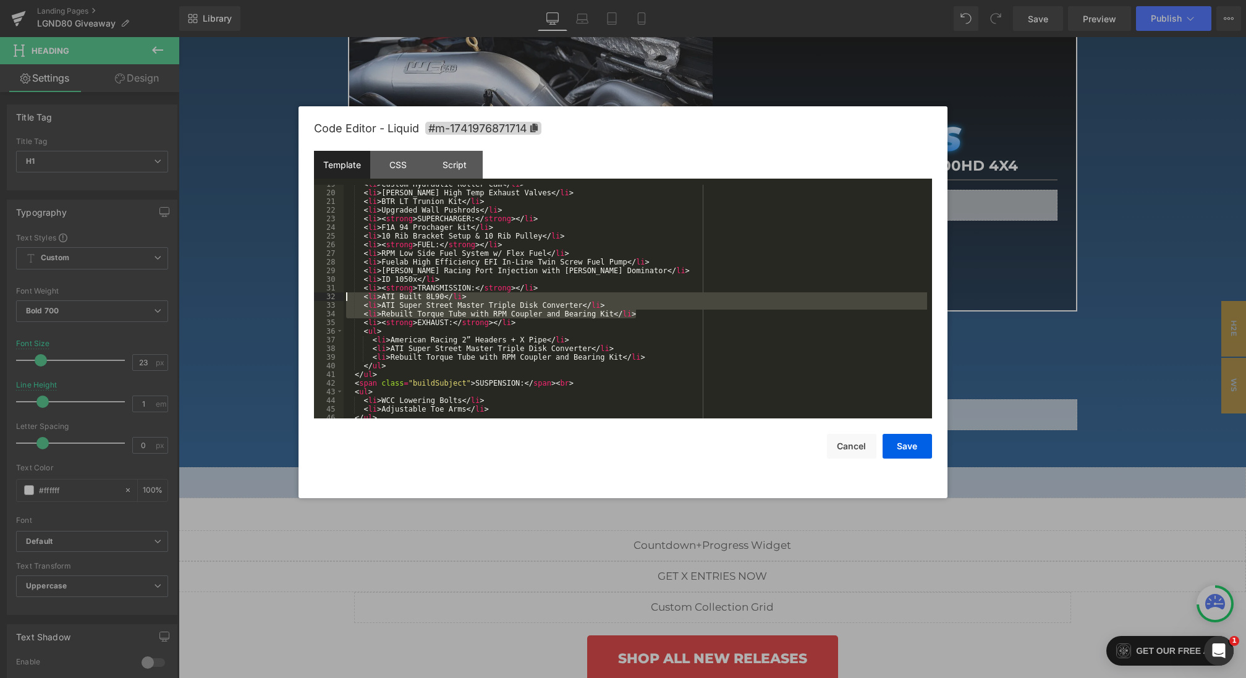
drag, startPoint x: 656, startPoint y: 312, endPoint x: 314, endPoint y: 298, distance: 342.6
click at [314, 298] on pre "19 20 21 22 23 24 25 26 27 28 29 30 31 32 33 34 35 36 37 38 39 40 41 42 43 44 4…" at bounding box center [623, 302] width 618 height 234
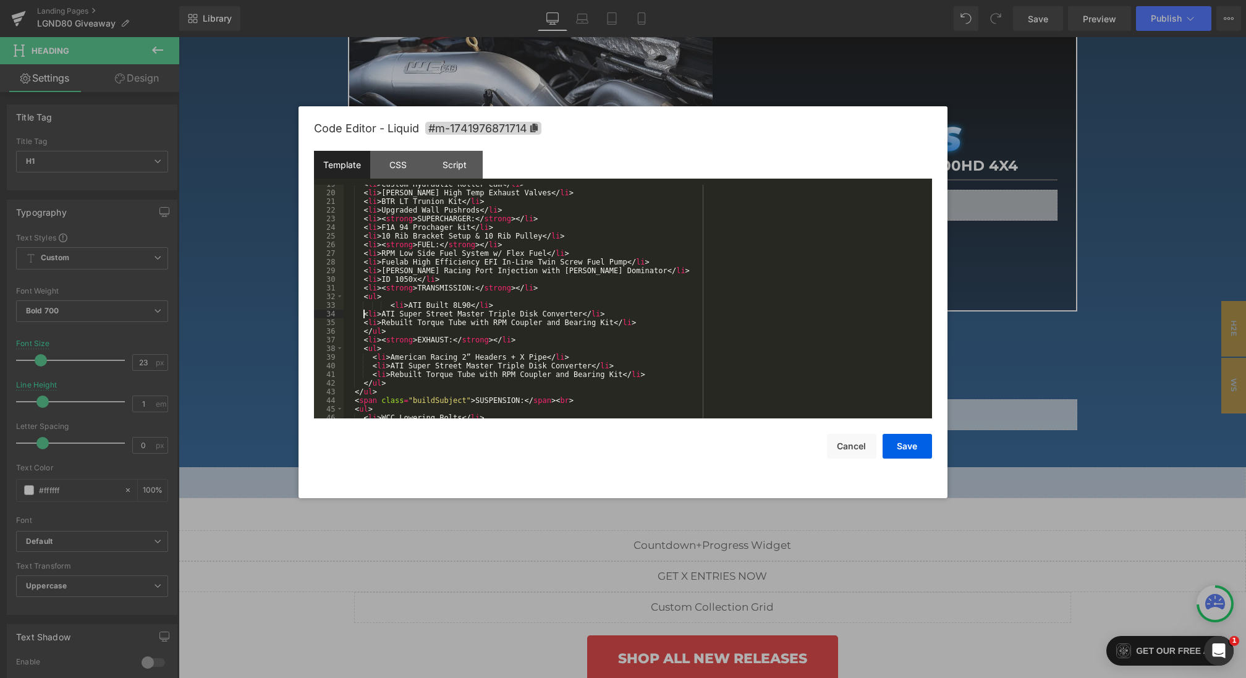
click at [365, 314] on div "< li > Custom Hydraulic Roller Cam </ li > < li > Manley LT High Temp Exhaust V…" at bounding box center [635, 305] width 583 height 251
click at [365, 323] on div "< li > Custom Hydraulic Roller Cam </ li > < li > Manley LT High Temp Exhaust V…" at bounding box center [635, 305] width 583 height 251
click at [390, 303] on div "< li > Custom Hydraulic Roller Cam </ li > < li > Manley LT High Temp Exhaust V…" at bounding box center [635, 305] width 583 height 251
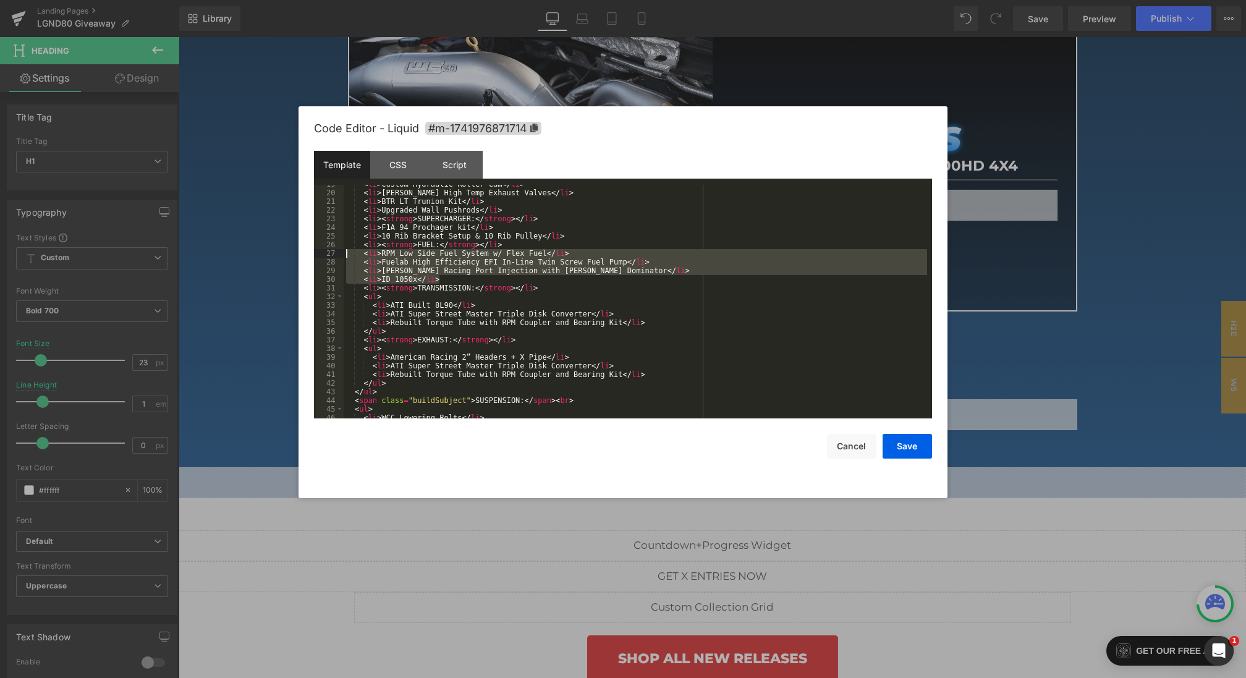
drag, startPoint x: 451, startPoint y: 277, endPoint x: 318, endPoint y: 251, distance: 135.2
click at [318, 251] on pre "19 20 21 22 23 24 25 26 27 28 29 30 31 32 33 34 35 36 37 38 39 40 41 42 43 44 4…" at bounding box center [623, 302] width 618 height 234
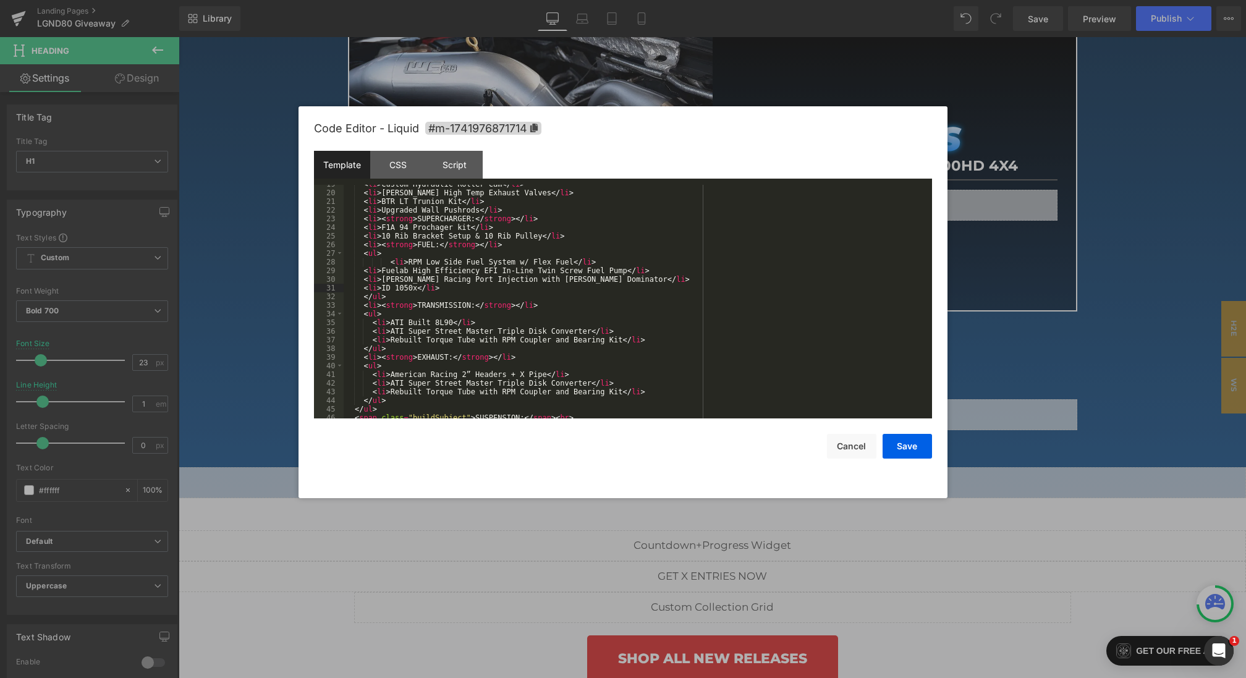
click at [365, 273] on div "< li > Custom Hydraulic Roller Cam </ li > < li > Manley LT High Temp Exhaust V…" at bounding box center [635, 305] width 583 height 251
click at [363, 281] on div "< li > Custom Hydraulic Roller Cam </ li > < li > Manley LT High Temp Exhaust V…" at bounding box center [635, 305] width 583 height 251
click at [363, 287] on div "< li > Custom Hydraulic Roller Cam </ li > < li > Manley LT High Temp Exhaust V…" at bounding box center [635, 305] width 583 height 251
click at [390, 264] on div "< li > Custom Hydraulic Roller Cam </ li > < li > Manley LT High Temp Exhaust V…" at bounding box center [635, 305] width 583 height 251
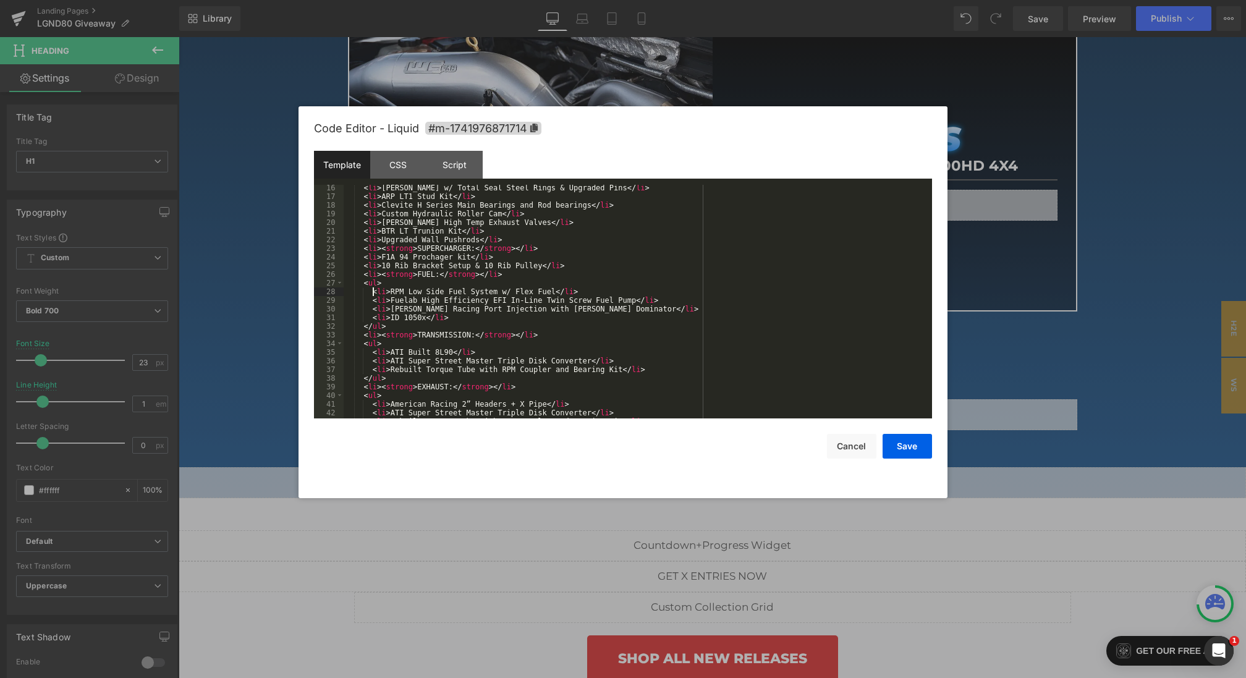
scroll to position [131, 0]
drag, startPoint x: 569, startPoint y: 266, endPoint x: 325, endPoint y: 257, distance: 244.3
click at [325, 257] on pre "16 17 18 19 20 21 22 23 24 25 26 27 28 29 30 31 32 33 34 35 36 37 38 39 40 41 4…" at bounding box center [623, 302] width 618 height 234
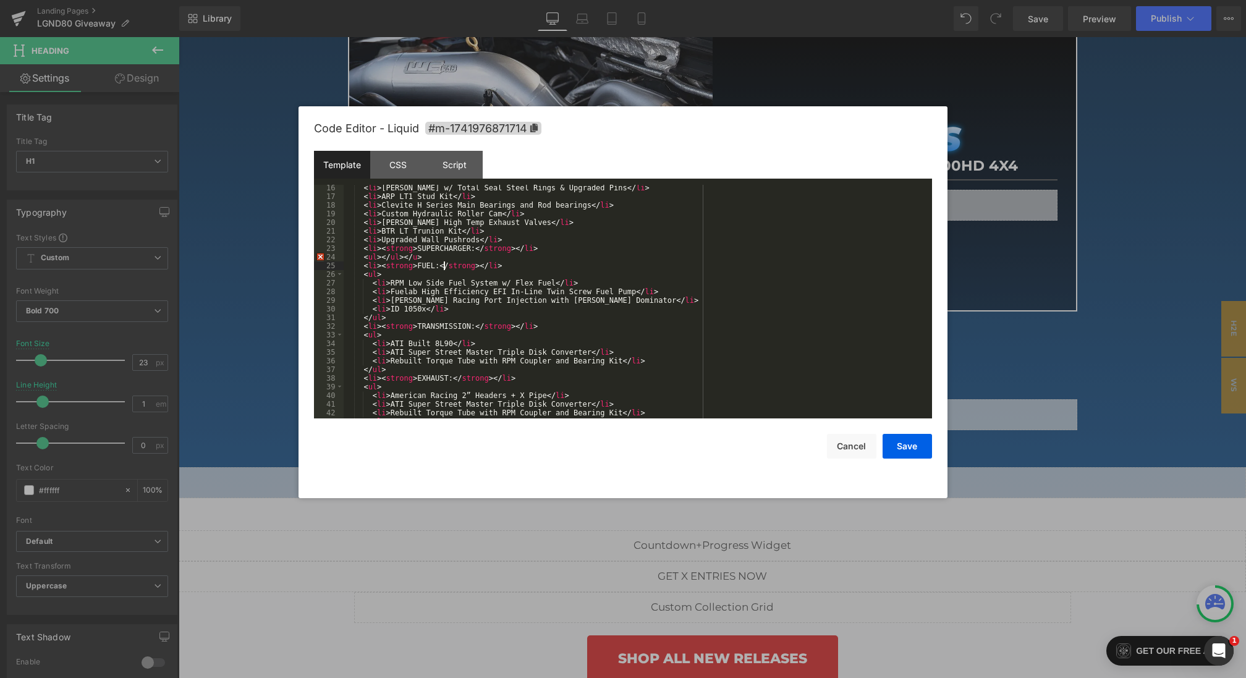
click at [446, 262] on div "< li > Manley Pistons w/ Total Seal Steel Rings & Upgraded Pins </ li > < li > …" at bounding box center [635, 309] width 583 height 251
click at [430, 256] on div "< li > Manley Pistons w/ Total Seal Steel Rings & Upgraded Pins </ li > < li > …" at bounding box center [635, 309] width 583 height 251
click at [382, 256] on div "< li > Manley Pistons w/ Total Seal Steel Rings & Upgraded Pins </ li > < li > …" at bounding box center [635, 309] width 583 height 251
paste textarea
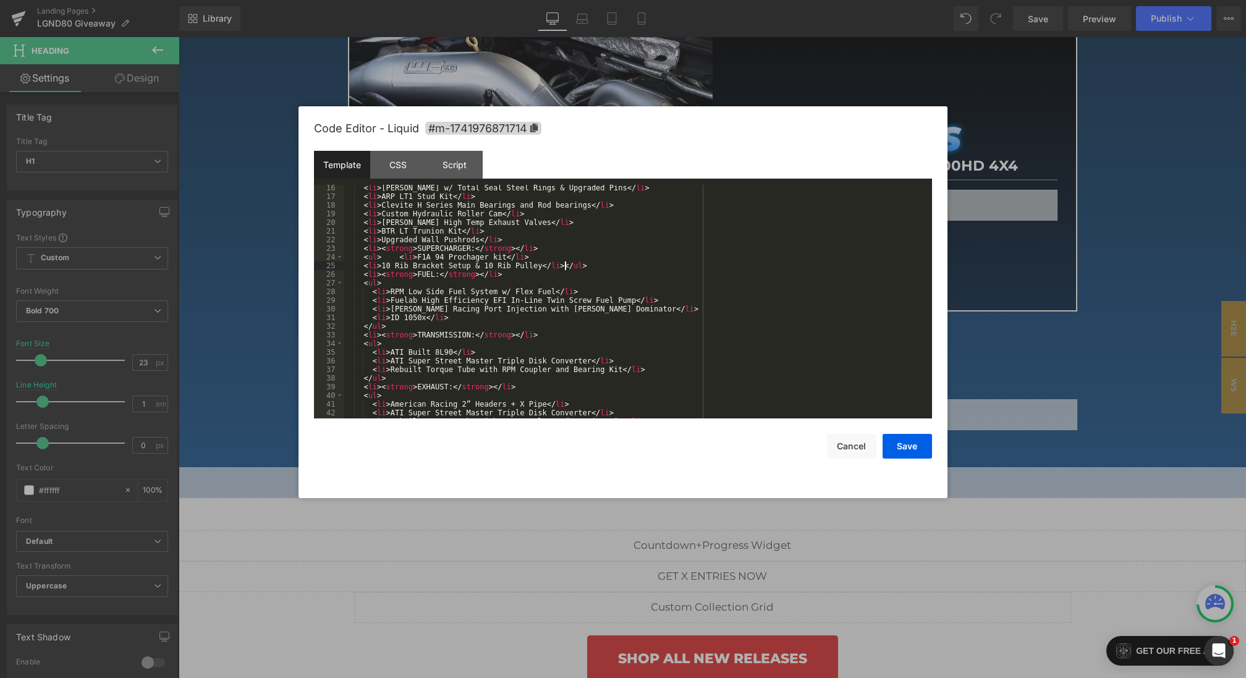
click at [404, 266] on div "< li > Manley Pistons w/ Total Seal Steel Rings & Upgraded Pins </ li > < li > …" at bounding box center [635, 309] width 583 height 251
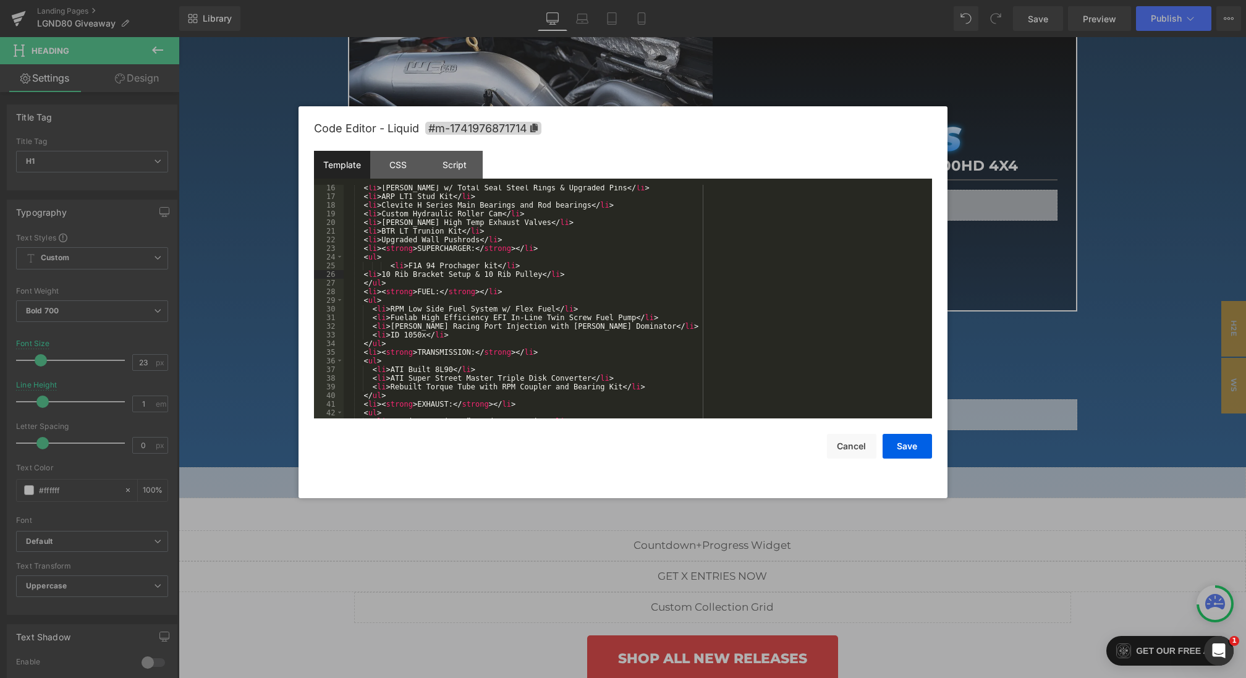
click at [361, 273] on div "< li > Manley Pistons w/ Total Seal Steel Rings & Upgraded Pins </ li > < li > …" at bounding box center [635, 309] width 583 height 251
click at [392, 266] on div "< li > Manley Pistons w/ Total Seal Steel Rings & Upgraded Pins </ li > < li > …" at bounding box center [635, 309] width 583 height 251
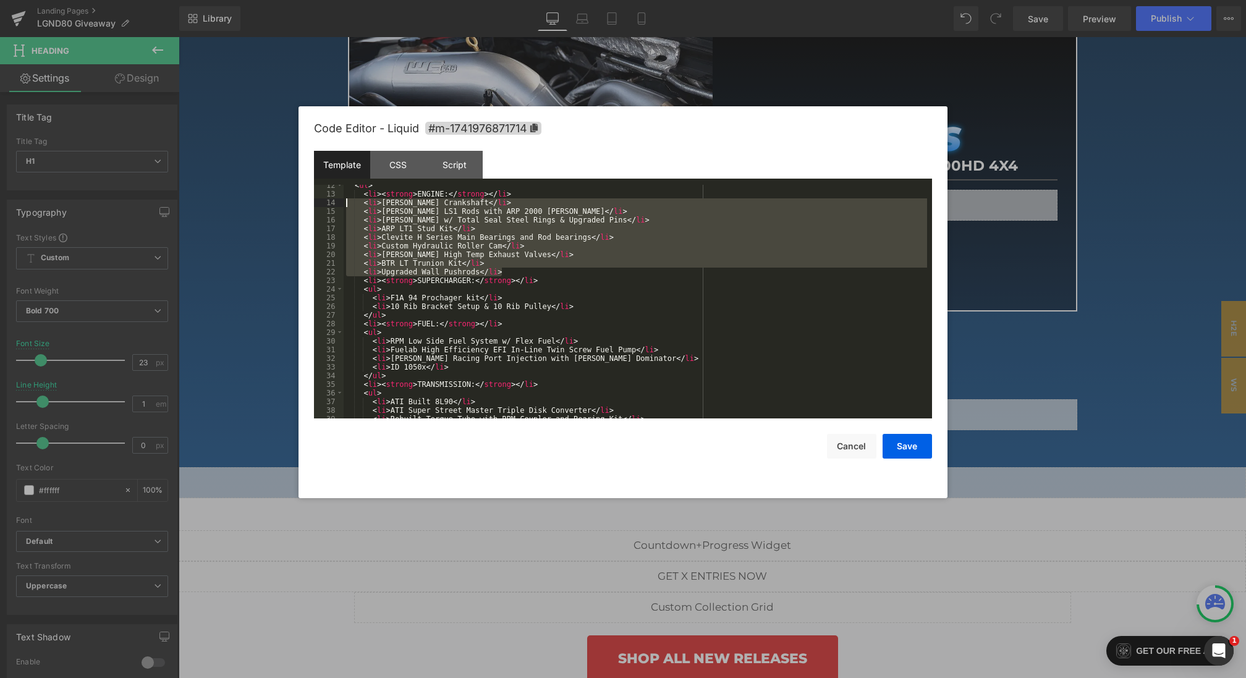
drag, startPoint x: 520, startPoint y: 269, endPoint x: 316, endPoint y: 205, distance: 214.6
click at [316, 205] on pre "12 13 14 15 16 17 18 19 20 21 22 23 24 25 26 27 28 29 30 31 32 33 34 35 36 37 3…" at bounding box center [623, 302] width 618 height 234
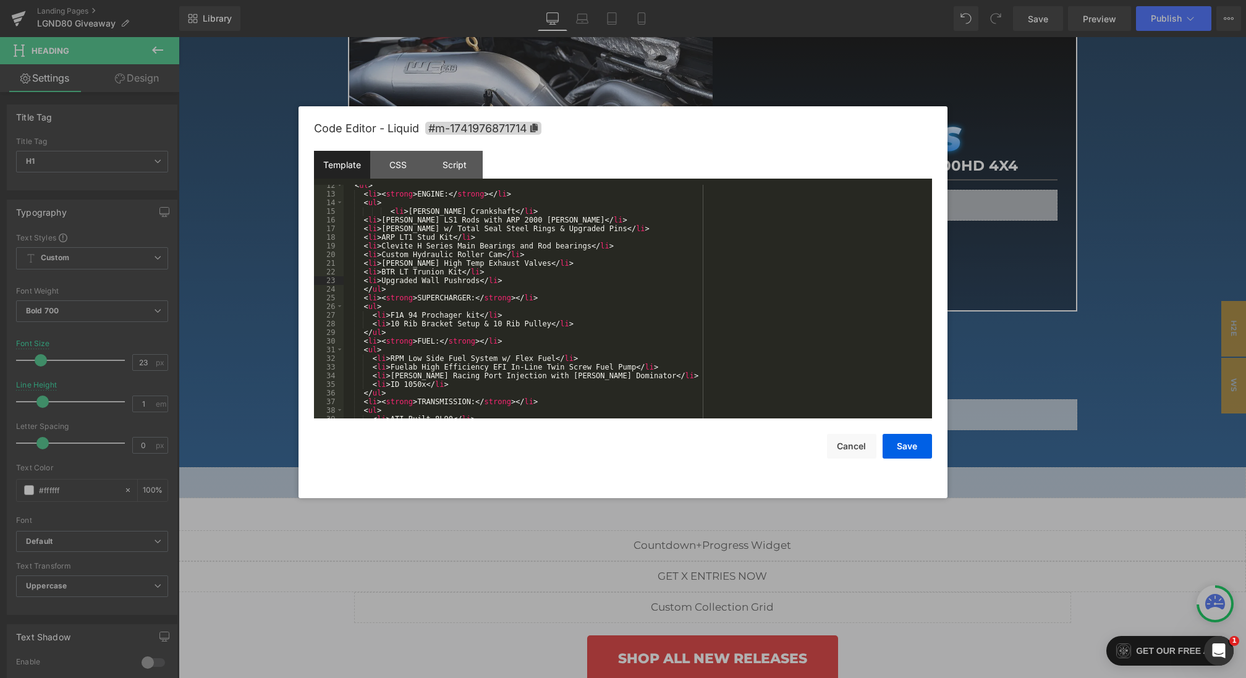
click at [365, 219] on div "< ul > < li > < strong > ENGINE: </ strong > </ li > < ul > < li > Manley Crank…" at bounding box center [635, 306] width 583 height 251
click at [363, 232] on div "< ul > < li > < strong > ENGINE: </ strong > </ li > < ul > < li > Manley Crank…" at bounding box center [635, 306] width 583 height 251
click at [363, 238] on div "< ul > < li > < strong > ENGINE: </ strong > </ li > < ul > < li > Manley Crank…" at bounding box center [635, 306] width 583 height 251
click at [363, 247] on div "< ul > < li > < strong > ENGINE: </ strong > </ li > < ul > < li > Manley Crank…" at bounding box center [635, 306] width 583 height 251
click at [363, 255] on div "< ul > < li > < strong > ENGINE: </ strong > </ li > < ul > < li > Manley Crank…" at bounding box center [635, 306] width 583 height 251
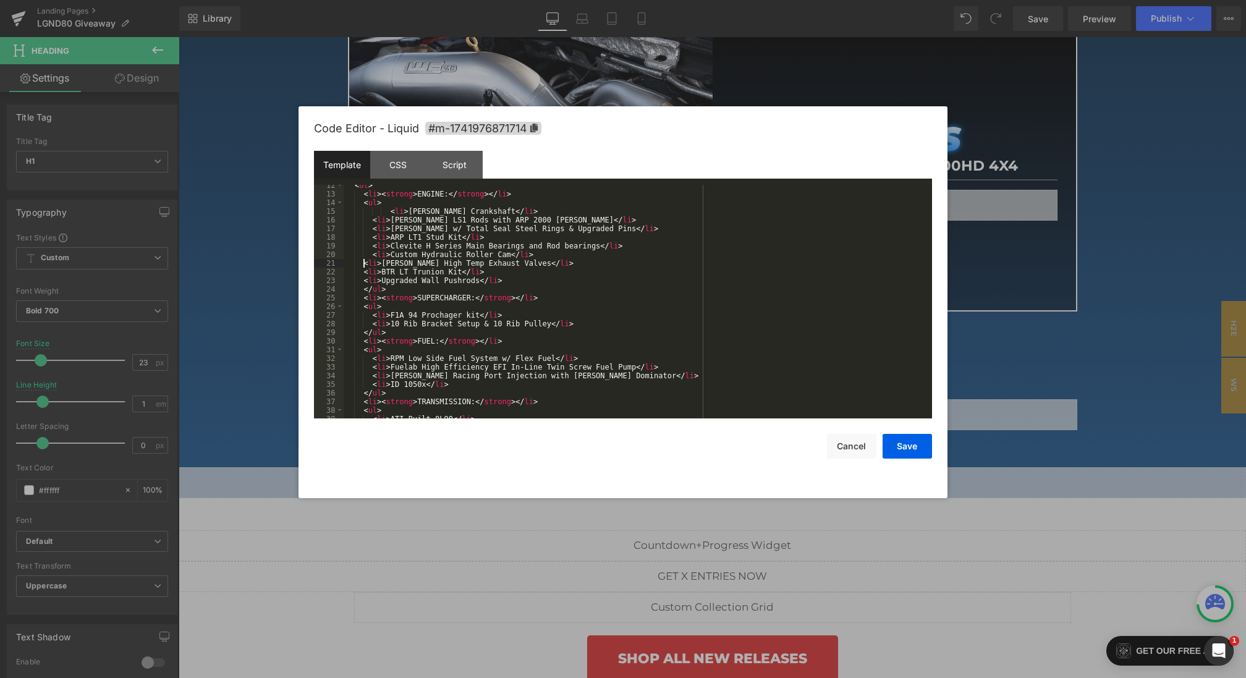
click at [363, 265] on div "< ul > < li > < strong > ENGINE: </ strong > </ li > < ul > < li > Manley Crank…" at bounding box center [635, 306] width 583 height 251
click at [363, 274] on div "< ul > < li > < strong > ENGINE: </ strong > </ li > < ul > < li > Manley Crank…" at bounding box center [635, 306] width 583 height 251
click at [363, 282] on div "< ul > < li > < strong > ENGINE: </ strong > </ li > < ul > < li > Manley Crank…" at bounding box center [635, 306] width 583 height 251
click at [390, 212] on div "< ul > < li > < strong > ENGINE: </ strong > </ li > < ul > < li > Manley Crank…" at bounding box center [635, 306] width 583 height 251
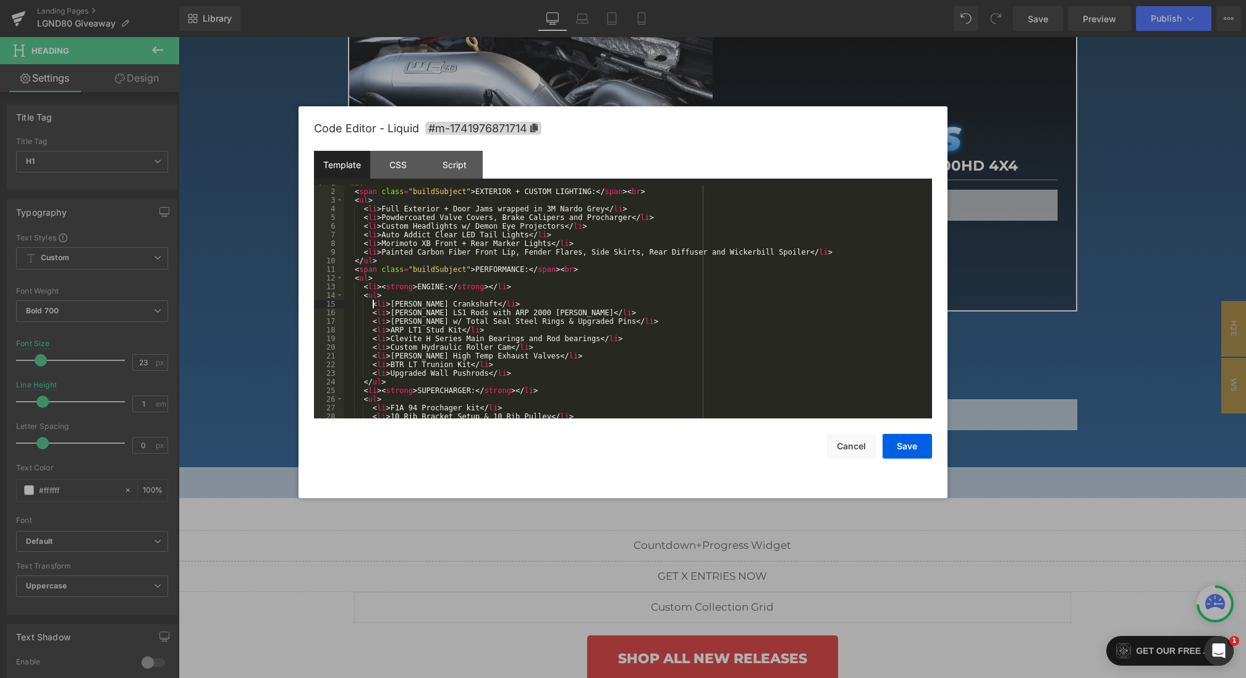
scroll to position [0, 0]
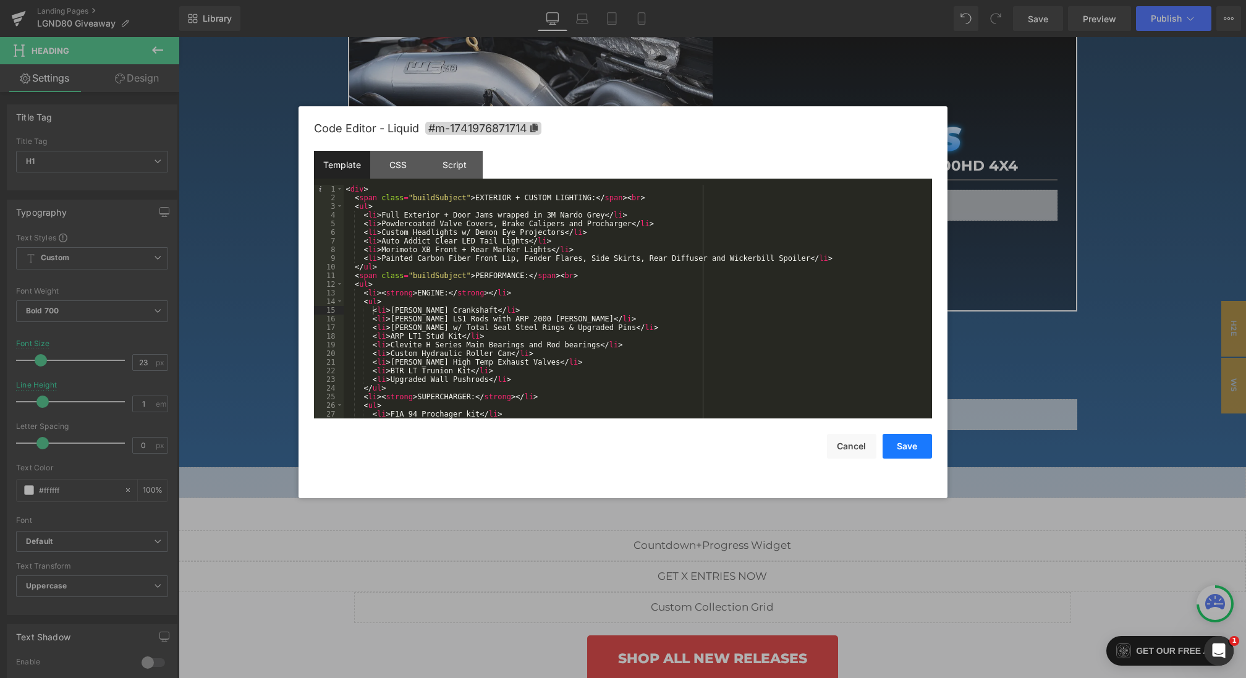
click at [899, 451] on button "Save" at bounding box center [906, 446] width 49 height 25
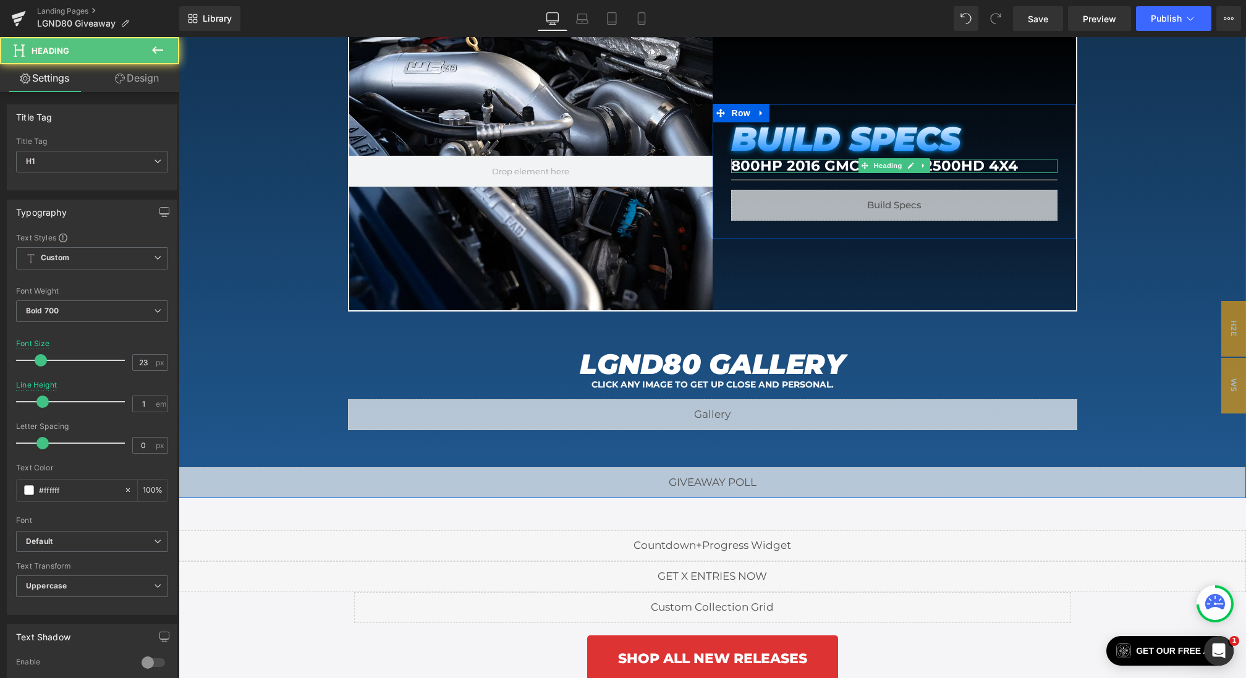
click at [790, 162] on h1 "800HP 2016 GMC Sierra 2500HD 4x4" at bounding box center [894, 166] width 326 height 14
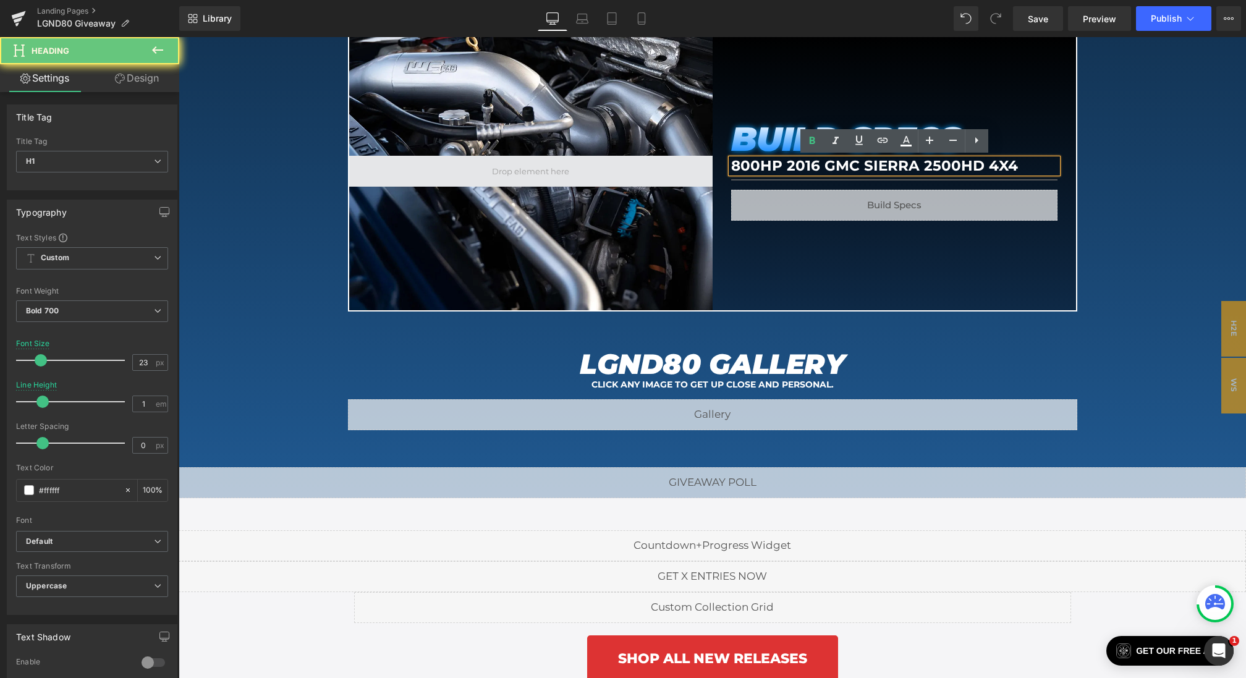
drag, startPoint x: 1047, startPoint y: 167, endPoint x: 653, endPoint y: 168, distance: 394.2
click at [654, 167] on div "Hero Banner BUILD SPECS Heading 800HP 2016 GMC Sierra 2500HD 4x4 Heading Separa…" at bounding box center [712, 171] width 729 height 281
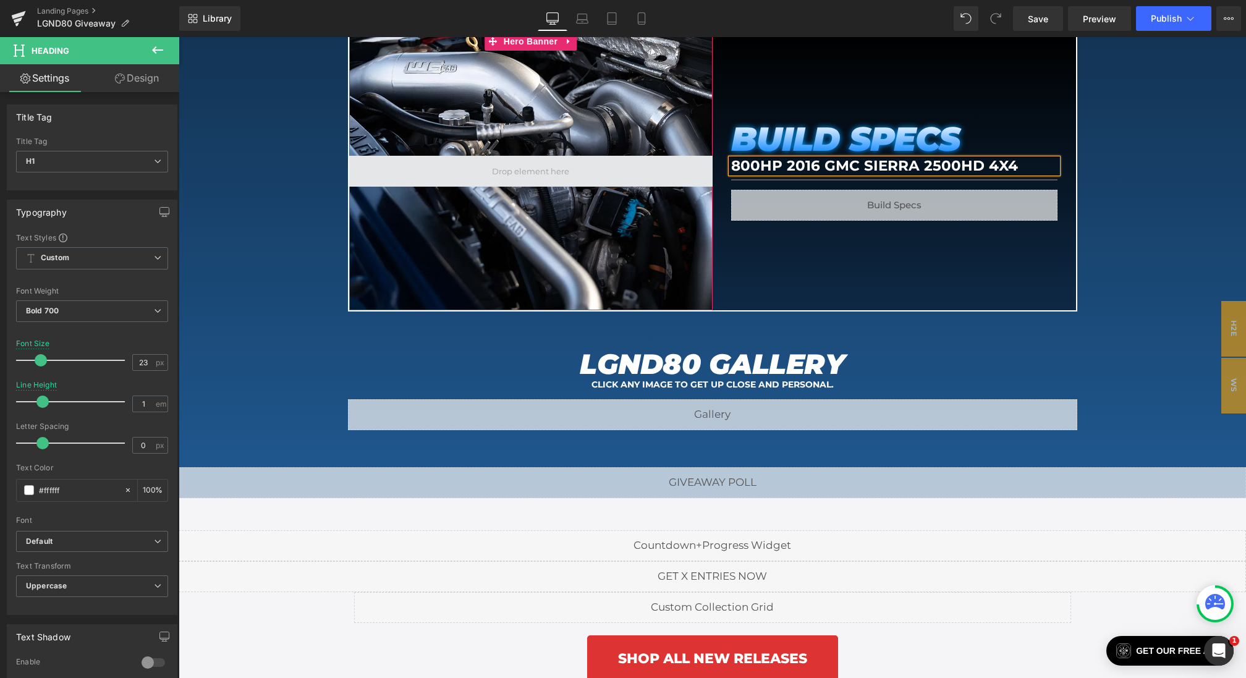
paste div
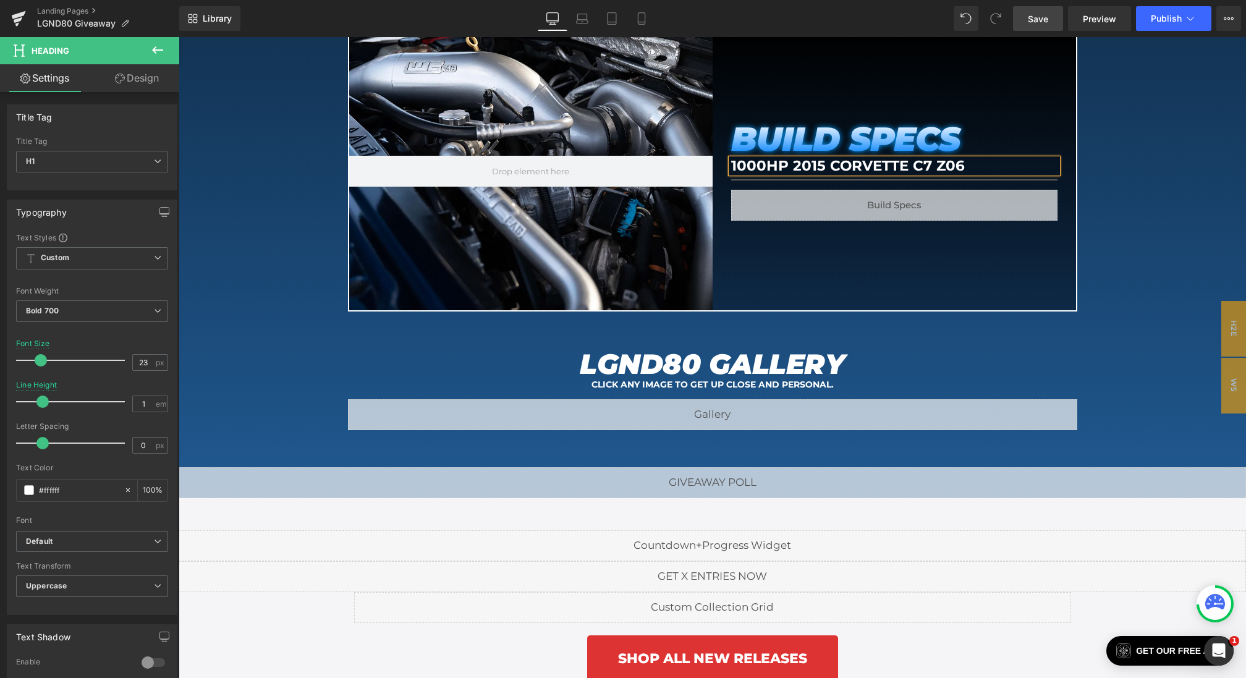
click at [1039, 14] on span "Save" at bounding box center [1038, 18] width 20 height 13
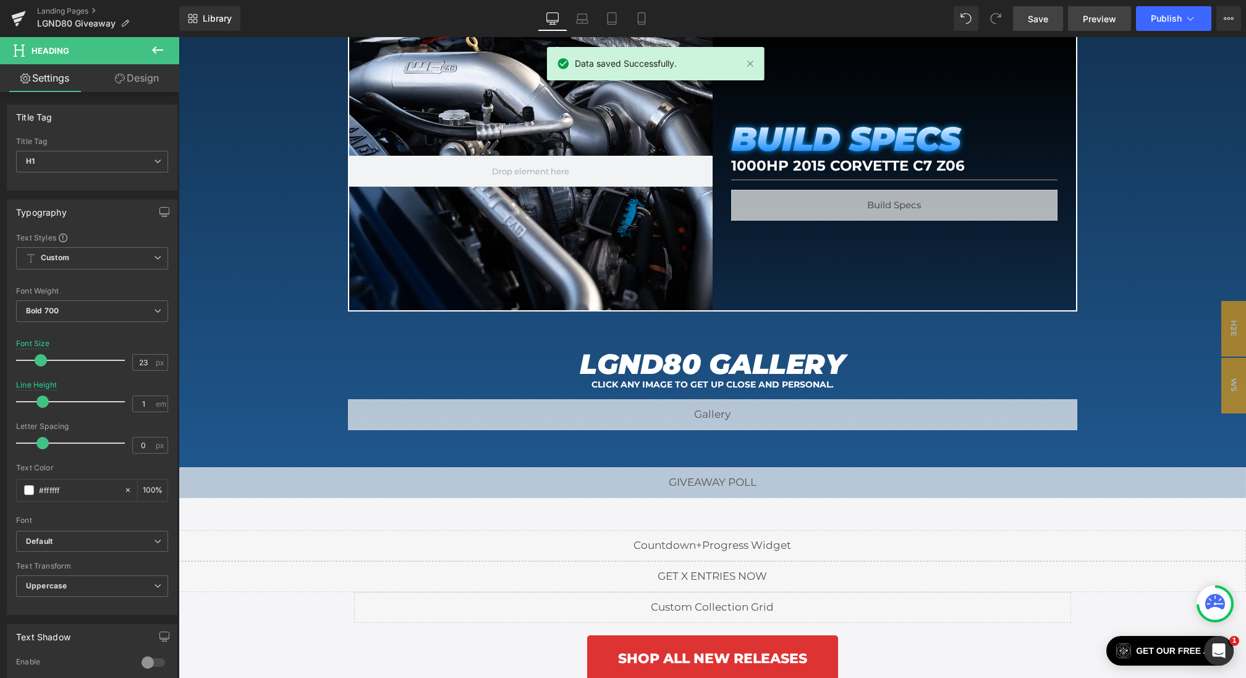
click at [1080, 20] on link "Preview" at bounding box center [1099, 18] width 63 height 25
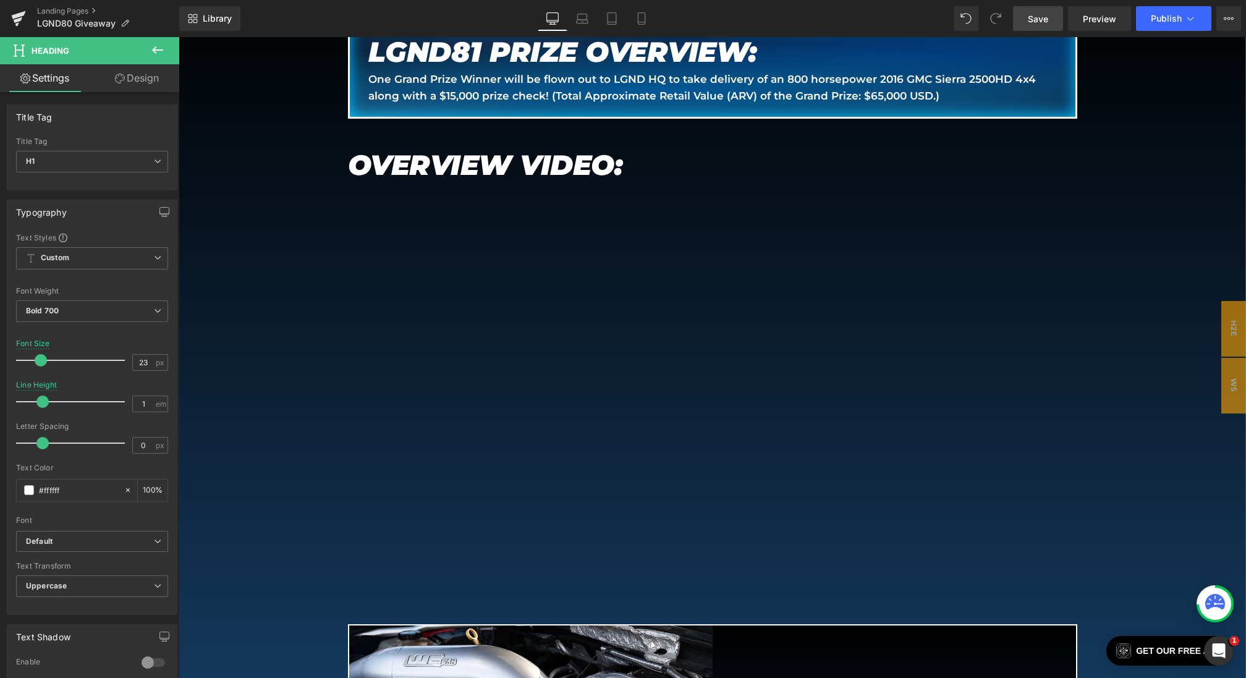
scroll to position [675, 0]
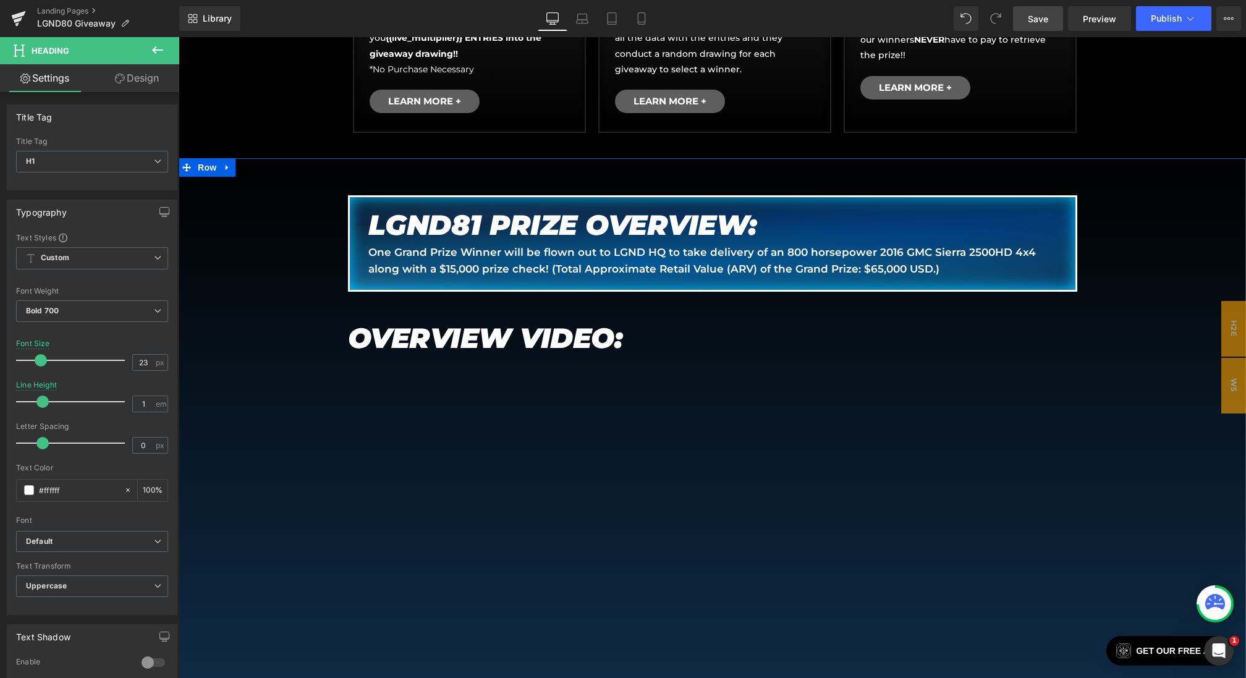
click at [661, 262] on p "One Grand Prize Winner will be flown out to LGND HQ to take delivery of an 800 …" at bounding box center [712, 260] width 688 height 33
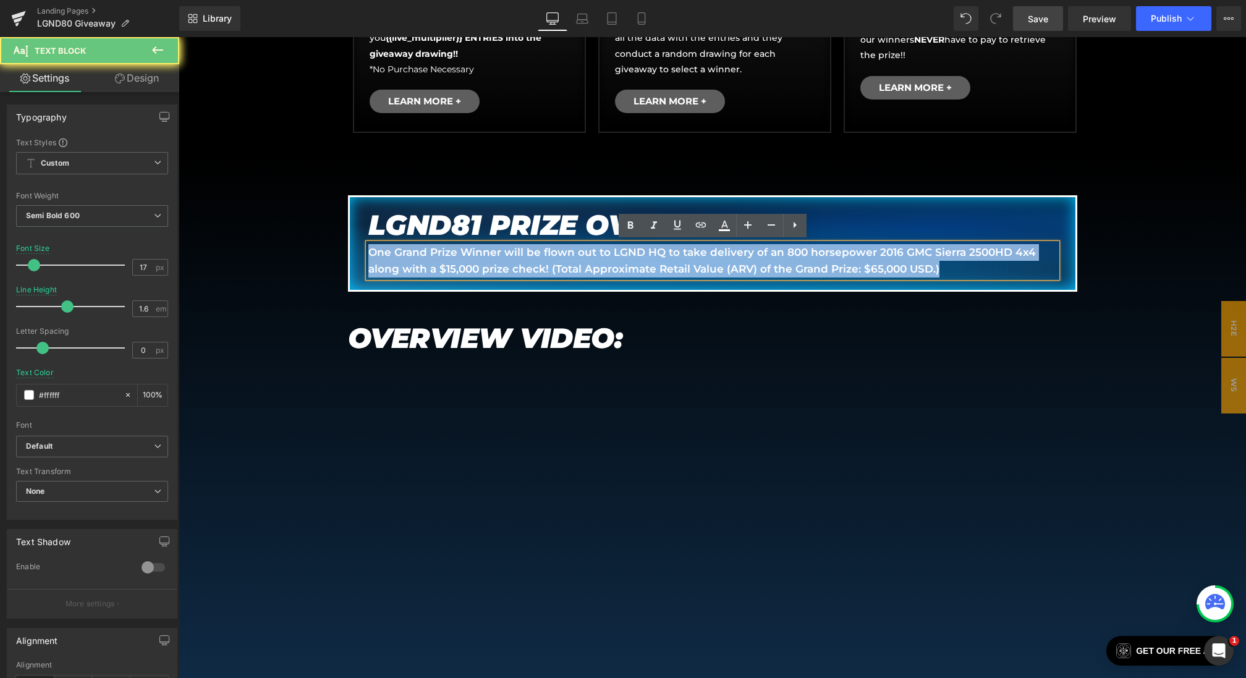
drag, startPoint x: 995, startPoint y: 262, endPoint x: 308, endPoint y: 220, distance: 688.4
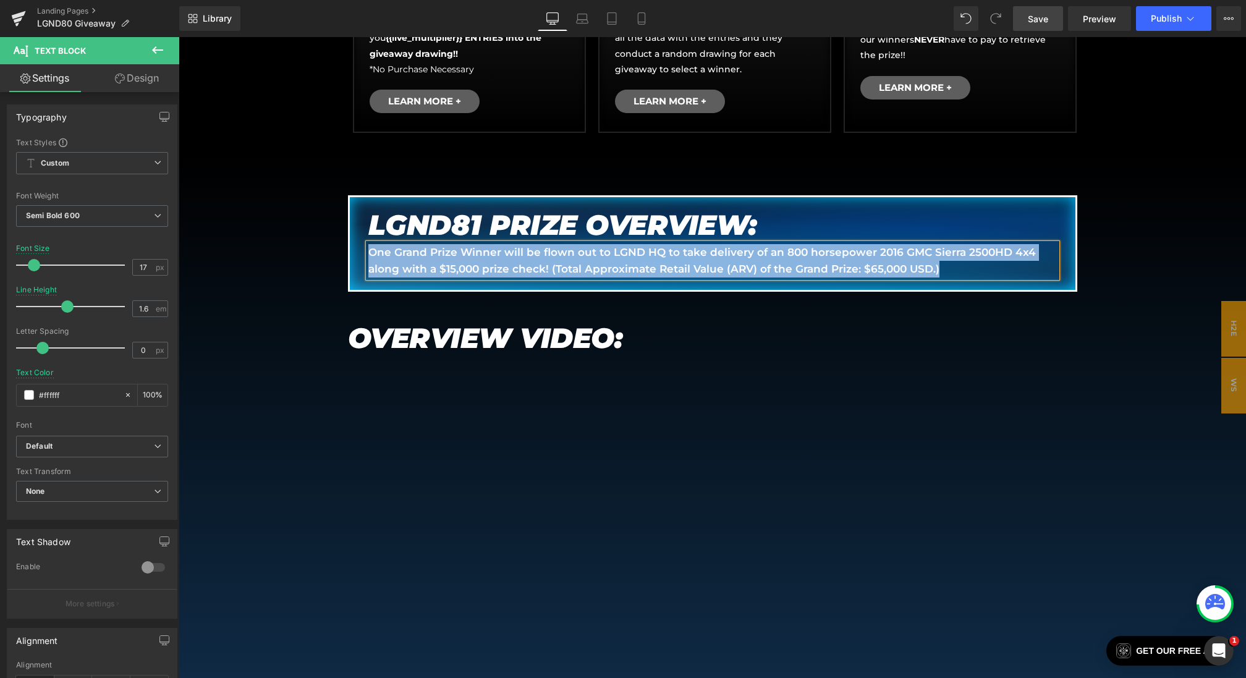
paste div
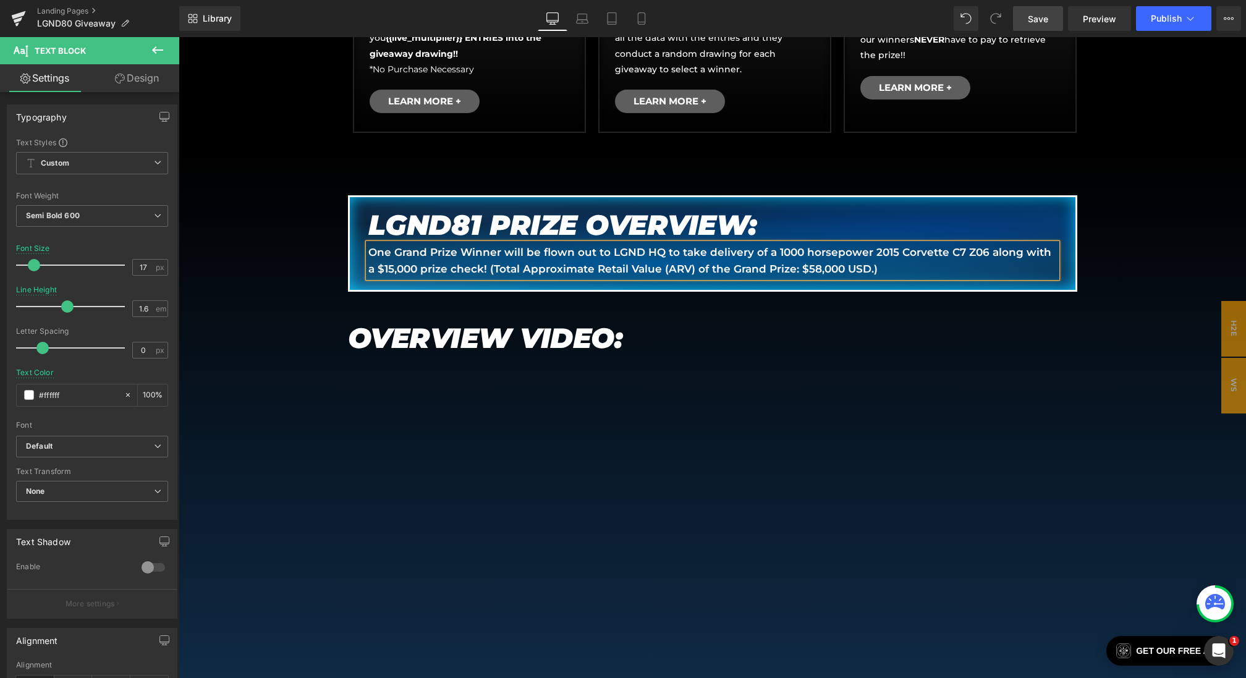
click at [1044, 19] on span "Save" at bounding box center [1038, 18] width 20 height 13
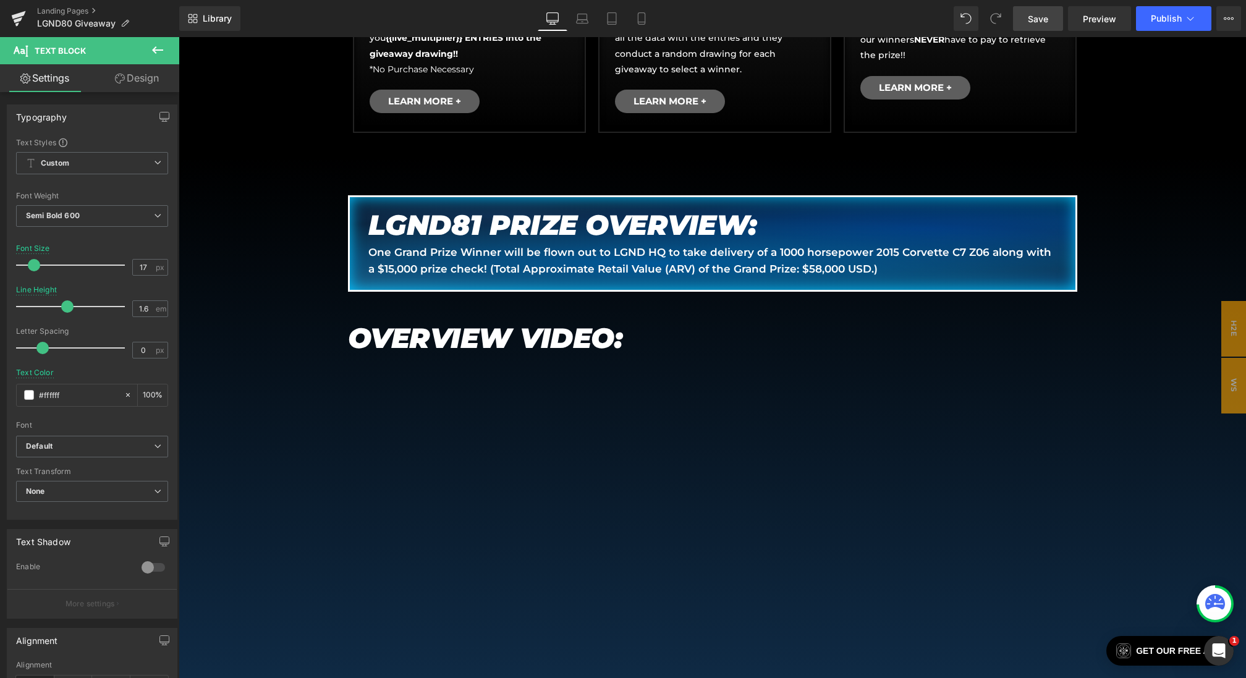
scroll to position [1422, 0]
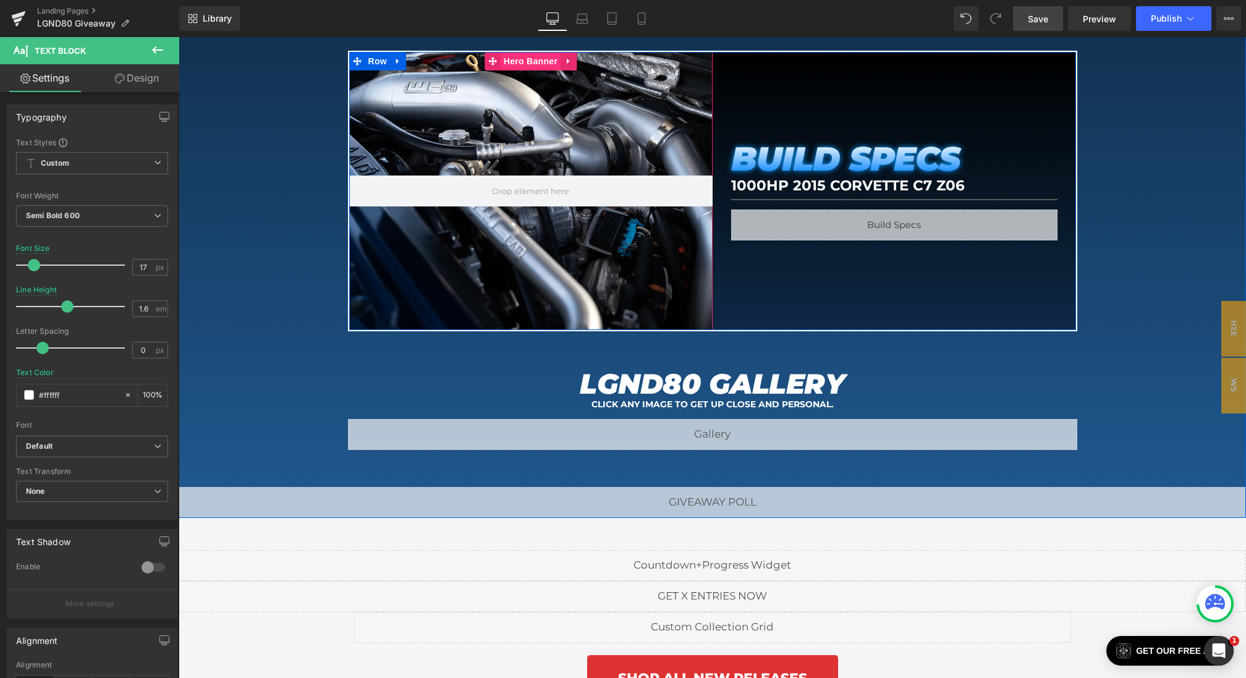
click at [535, 61] on span "Hero Banner" at bounding box center [531, 61] width 60 height 19
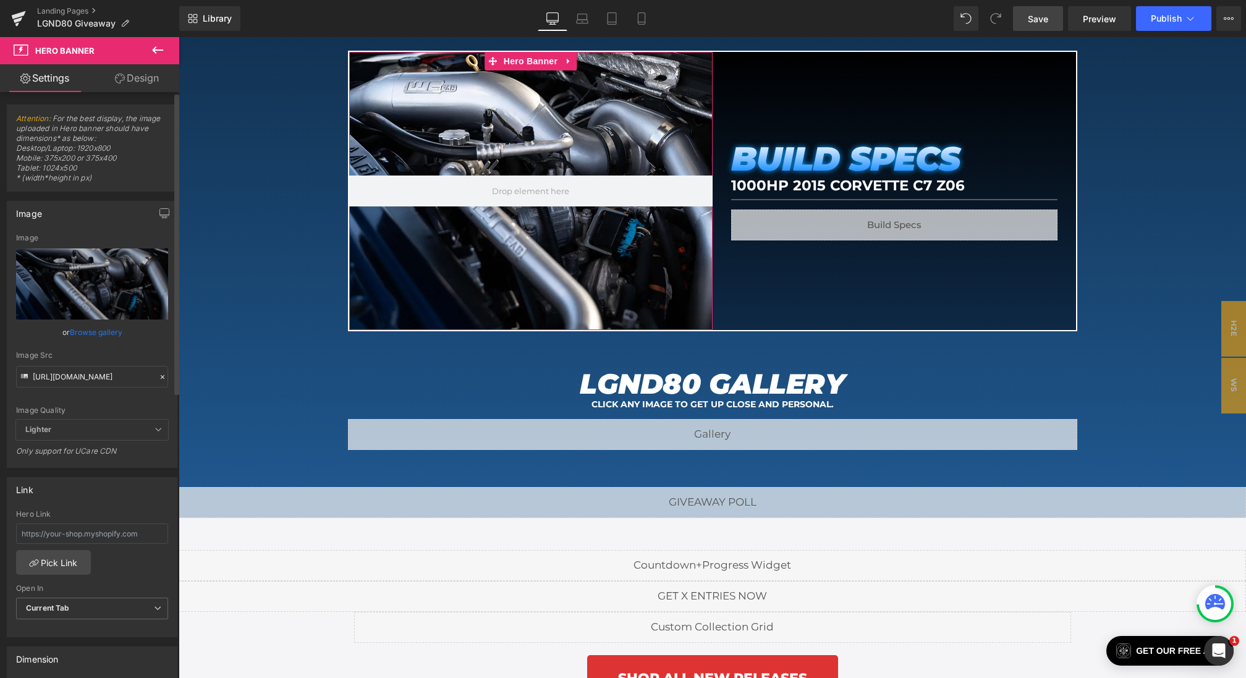
click at [158, 374] on icon at bounding box center [162, 377] width 9 height 9
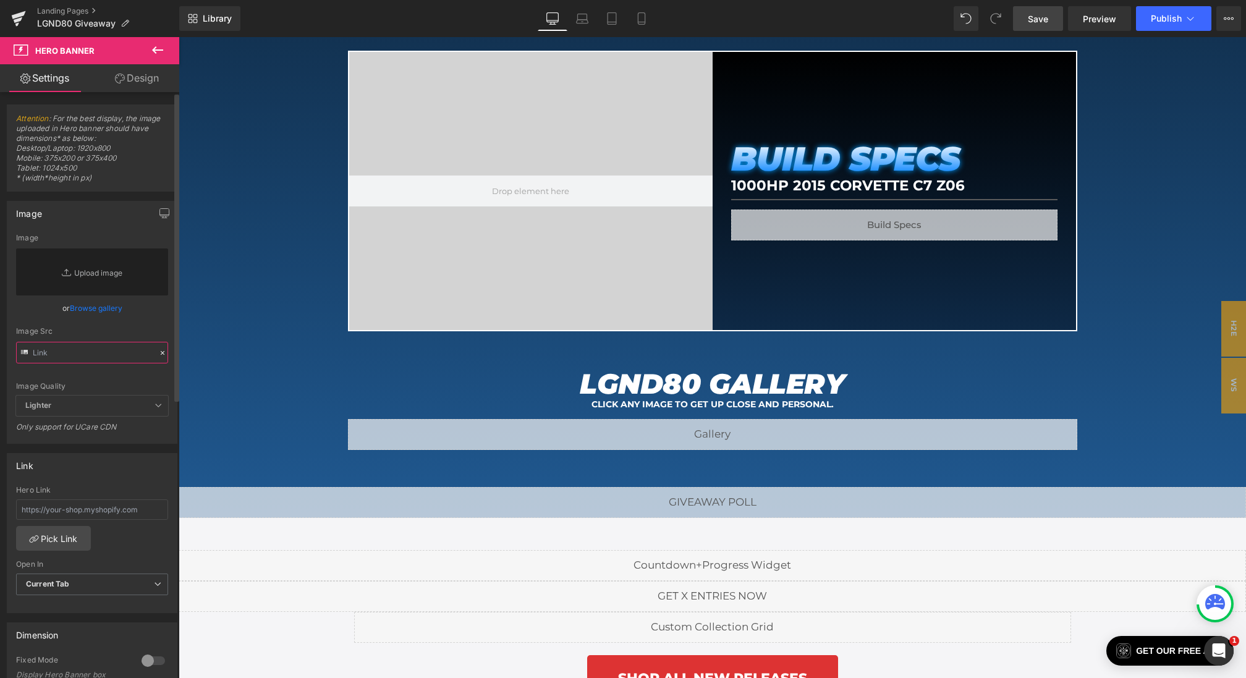
click at [117, 355] on input "text" at bounding box center [92, 353] width 152 height 22
paste input "https://cdn.shopify.com/s/files/1/0068/4245/0009/files/81-BS-Desktop-2.webp?v=1…"
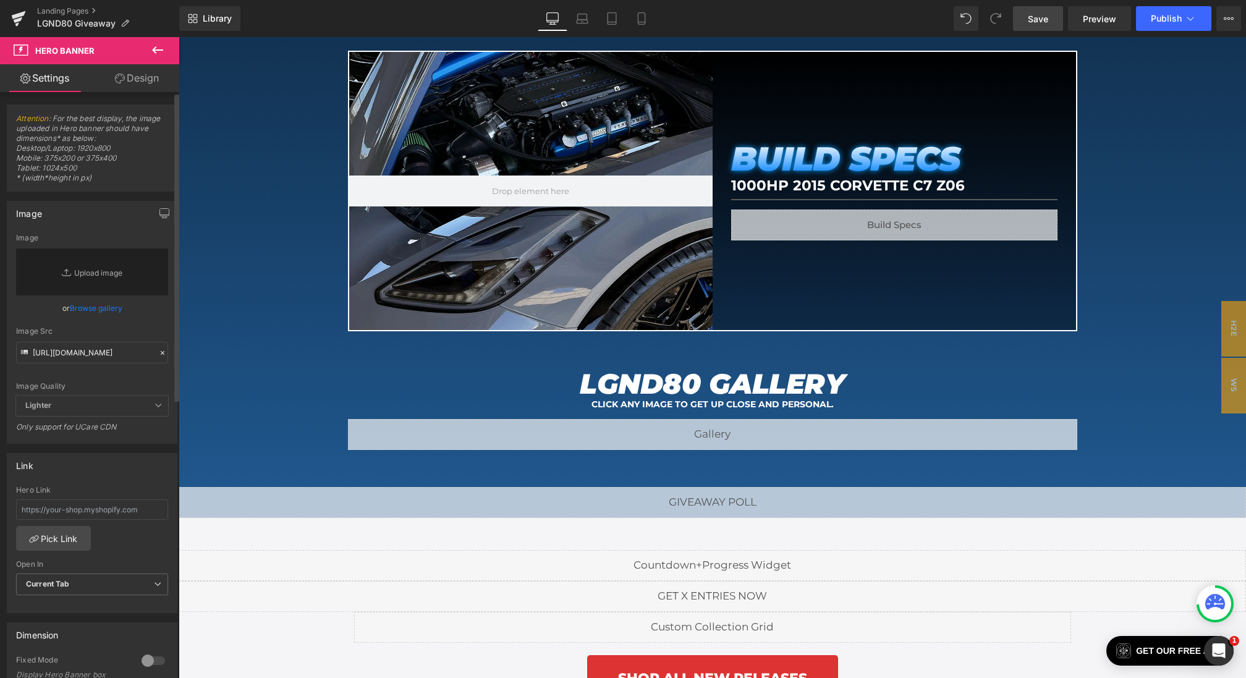
scroll to position [0, 0]
click at [121, 337] on div "Image Src https://cdn.shopify.com/s/files/1/0068/4245/0009/files/81-BS-Desktop-…" at bounding box center [92, 345] width 152 height 36
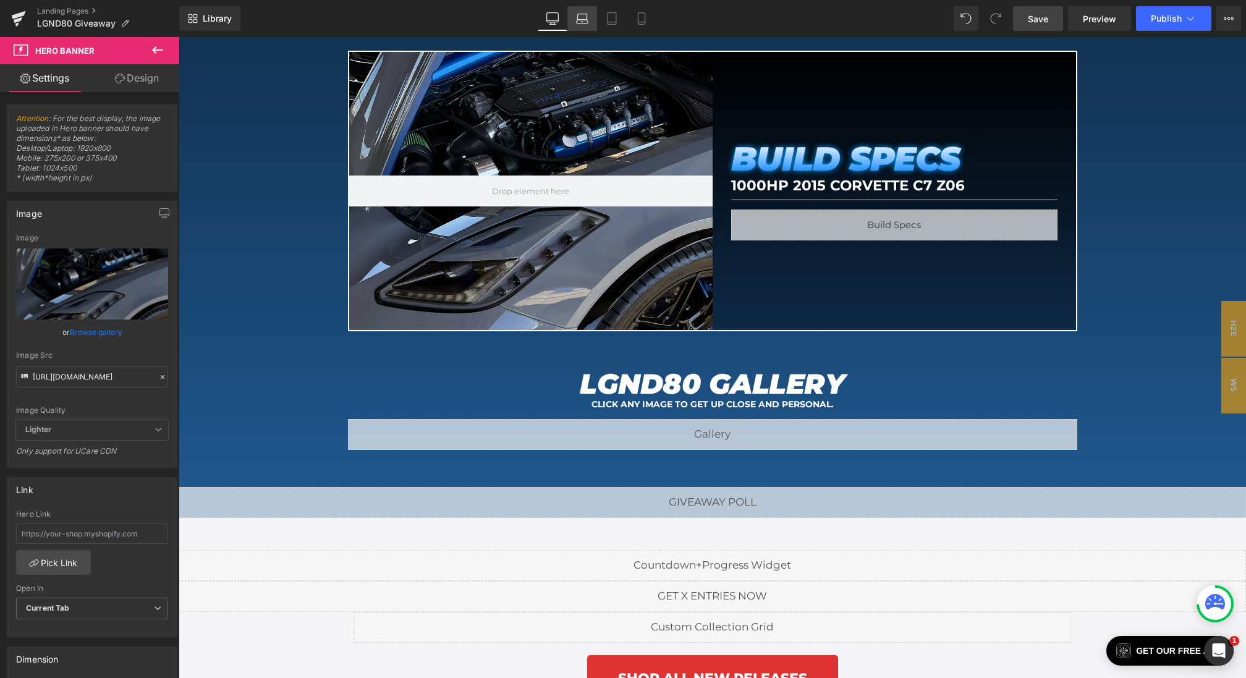
click at [578, 15] on icon at bounding box center [582, 18] width 12 height 12
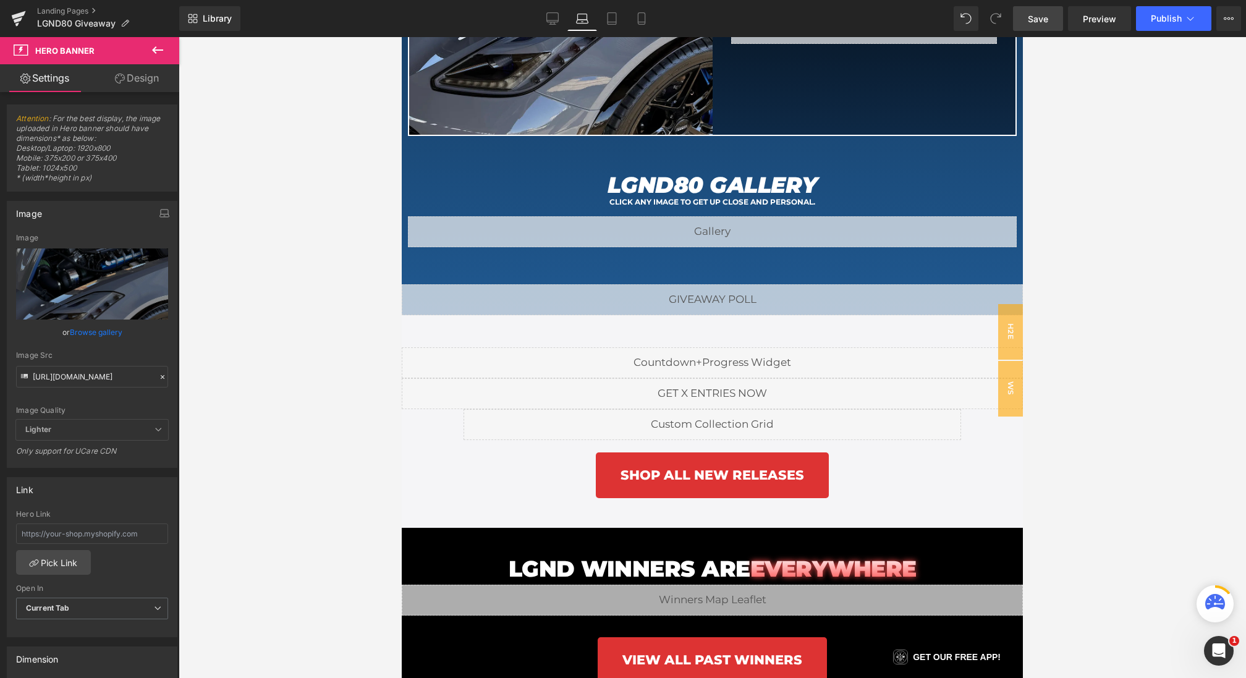
type input "https://cdn.shopify.com/s/files/1/0068/4245/0009/files/81-BS-Desktop-2.webp?v=1…"
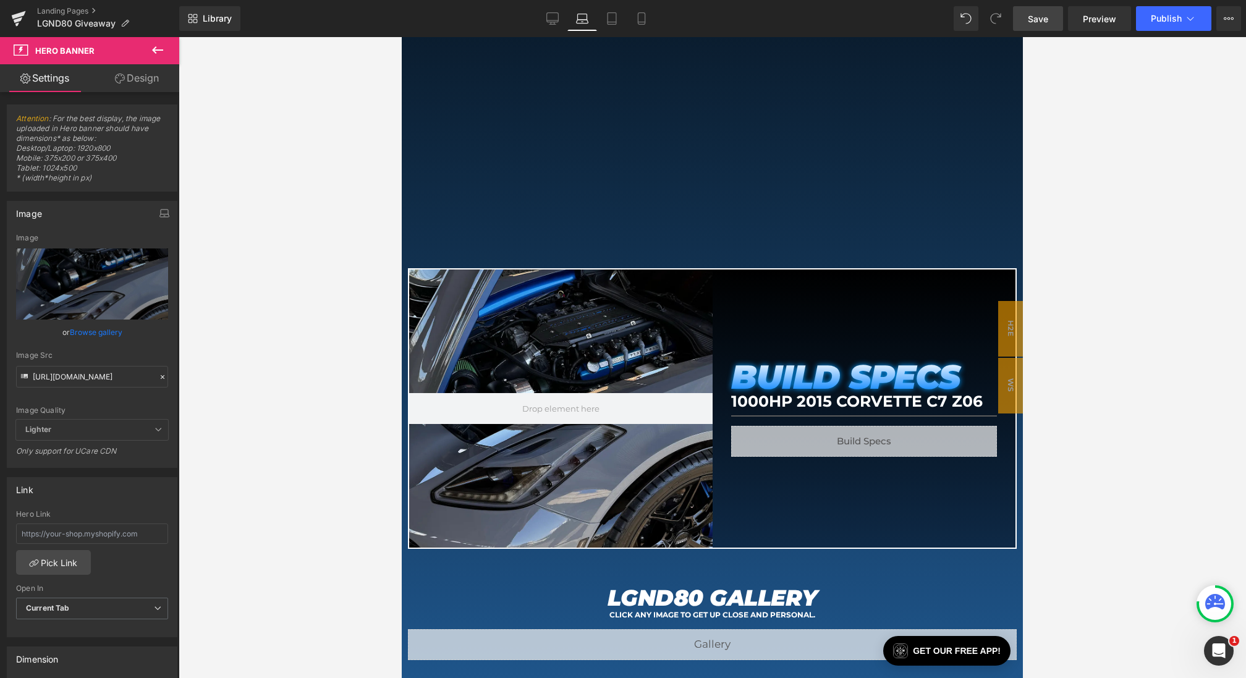
click at [1034, 9] on link "Save" at bounding box center [1038, 18] width 50 height 25
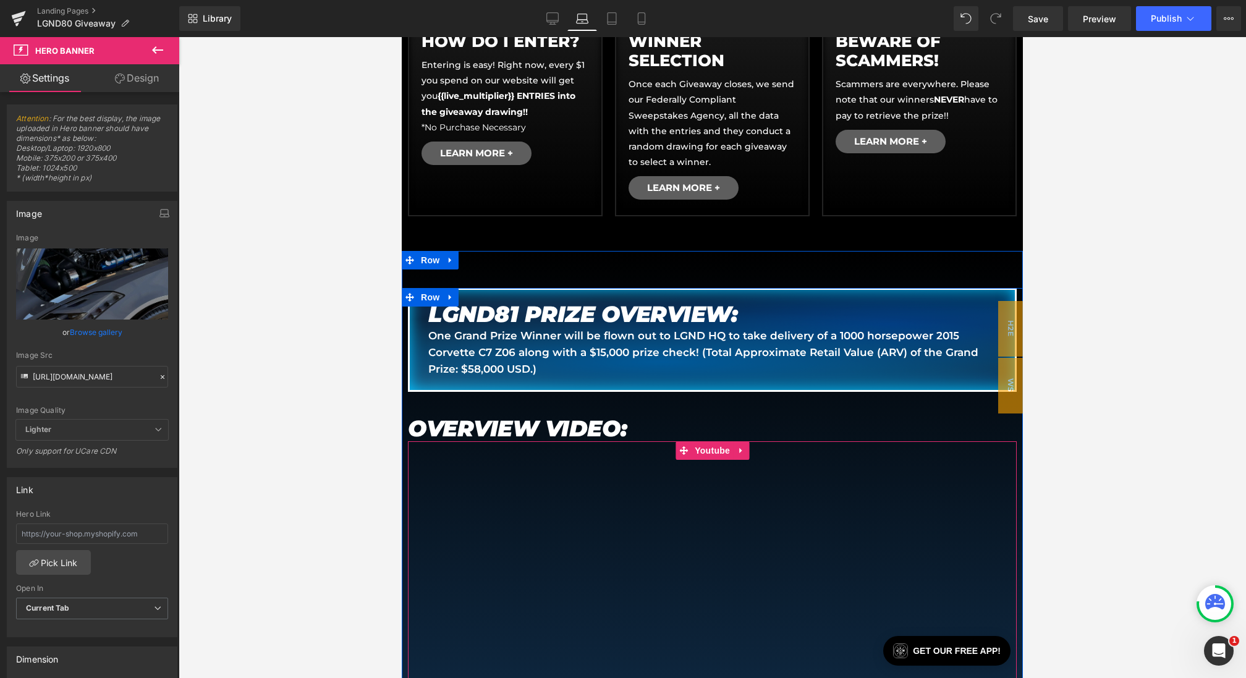
scroll to position [418, 0]
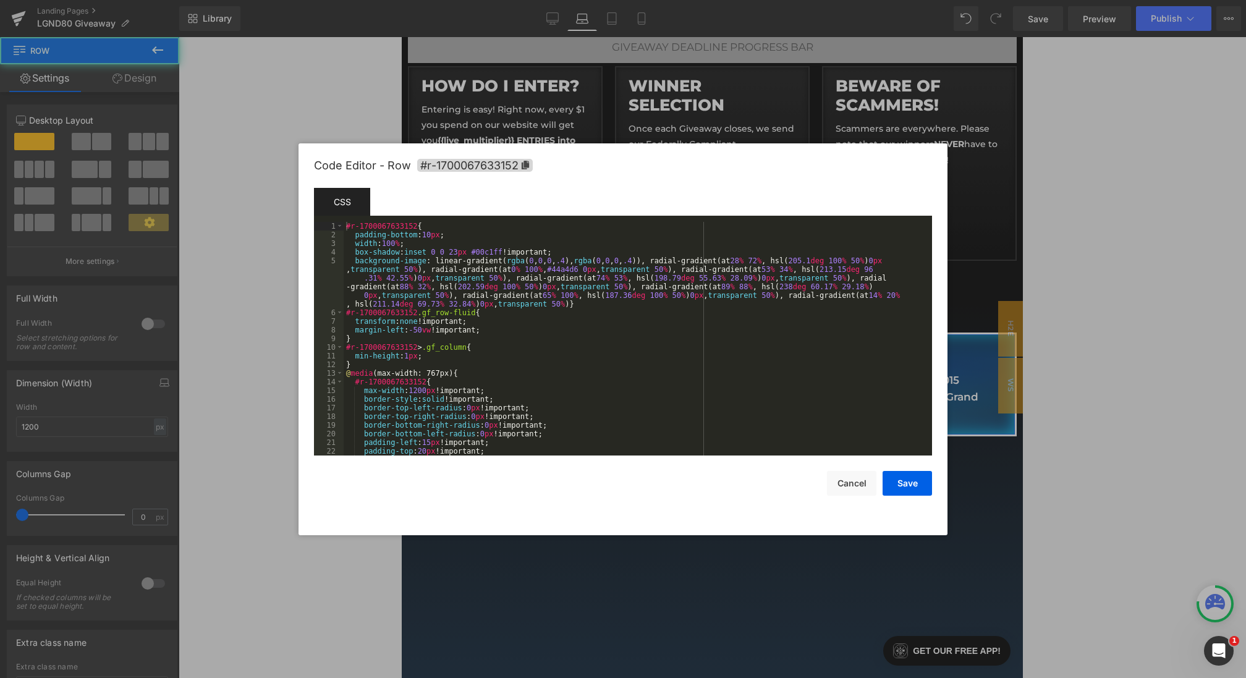
click at [568, 0] on div "Hero Banner You are previewing how the will restyle your page. You can not edit…" at bounding box center [623, 0] width 1246 height 0
drag, startPoint x: 509, startPoint y: 251, endPoint x: 477, endPoint y: 251, distance: 31.5
click at [477, 251] on div "#r-1700067633152 { padding-bottom : 10 px ; width : 100 % ; box-shadow : inset …" at bounding box center [635, 347] width 583 height 251
click at [904, 483] on button "Save" at bounding box center [906, 483] width 49 height 25
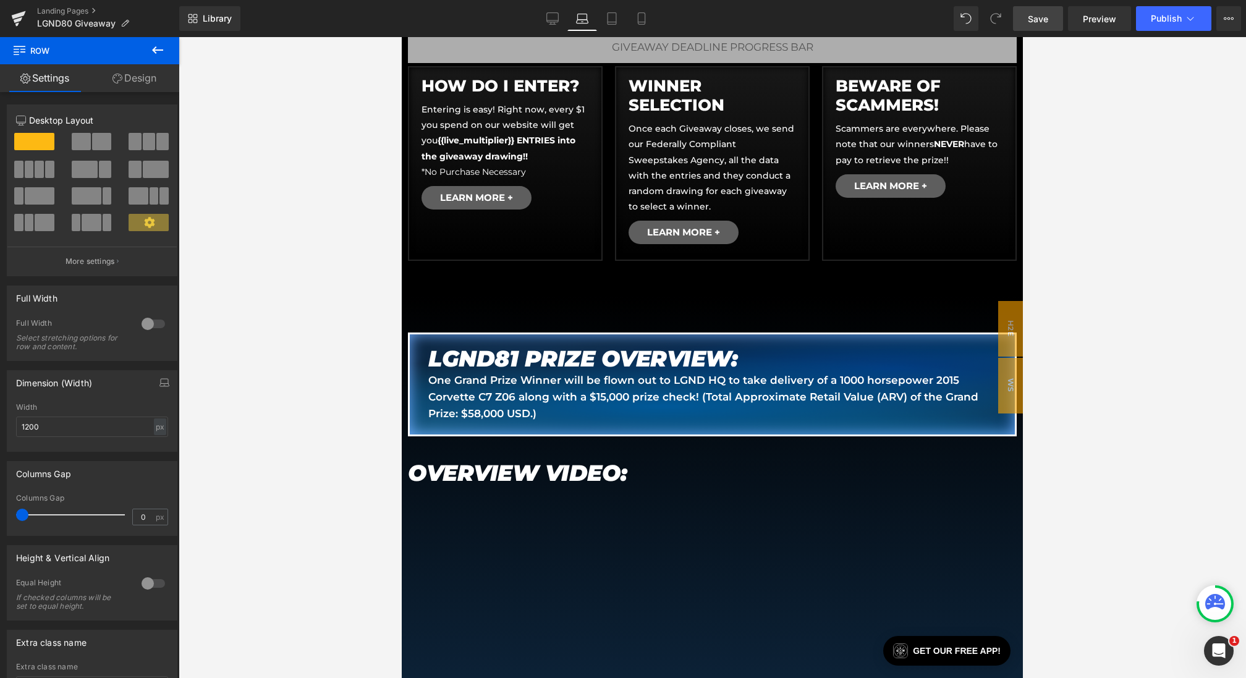
click at [1041, 19] on span "Save" at bounding box center [1038, 18] width 20 height 13
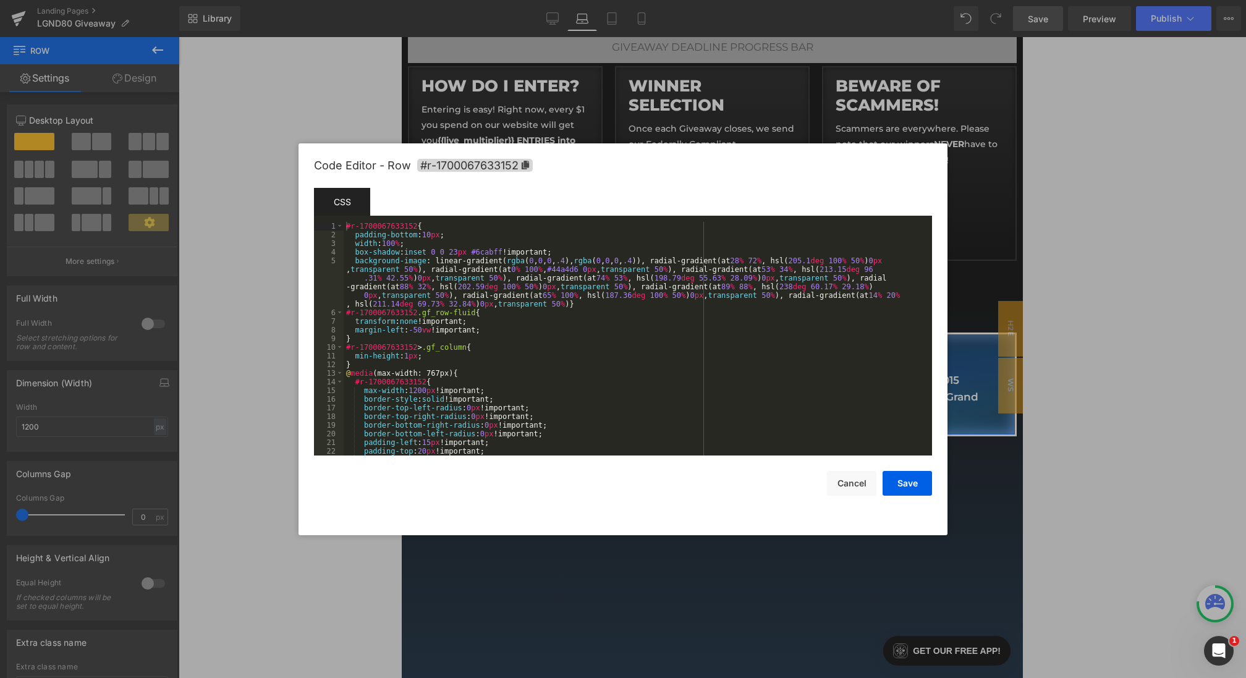
click at [670, 0] on div "Hero Banner You are previewing how the will restyle your page. You can not edit…" at bounding box center [623, 0] width 1246 height 0
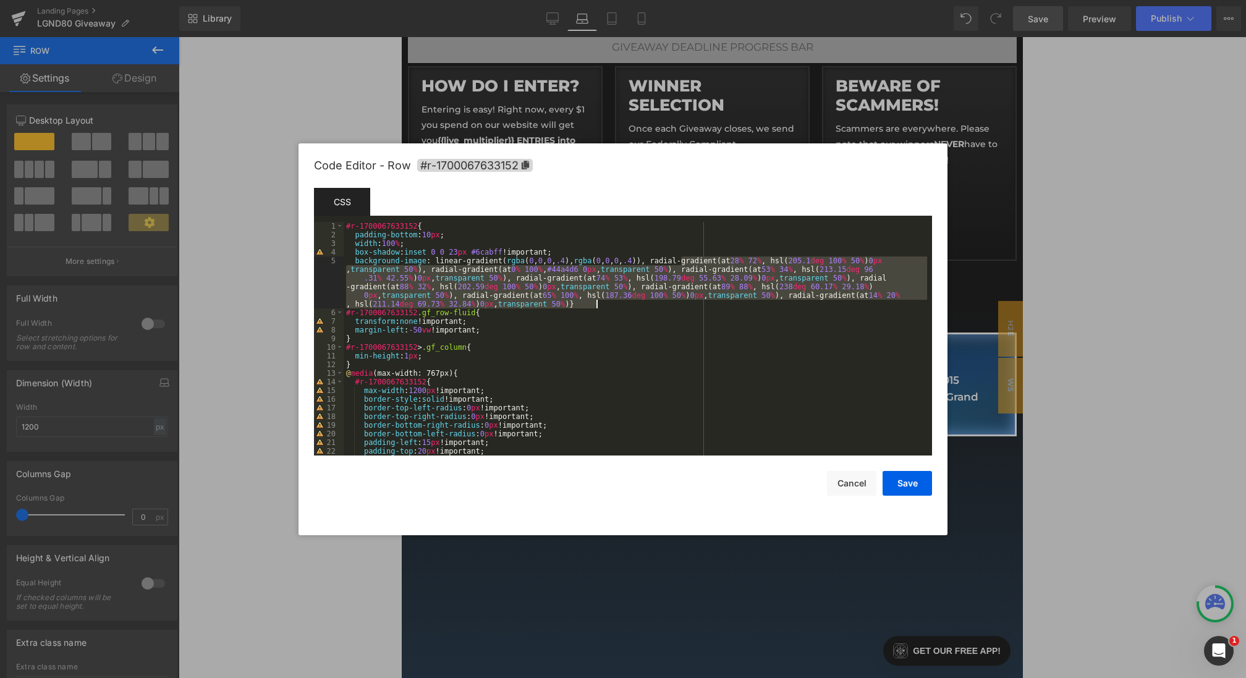
drag, startPoint x: 682, startPoint y: 262, endPoint x: 596, endPoint y: 303, distance: 94.5
click at [596, 303] on div "#r-1700067633152 { padding-bottom : 10 px ; width : 100 % ; box-shadow : inset …" at bounding box center [635, 347] width 583 height 251
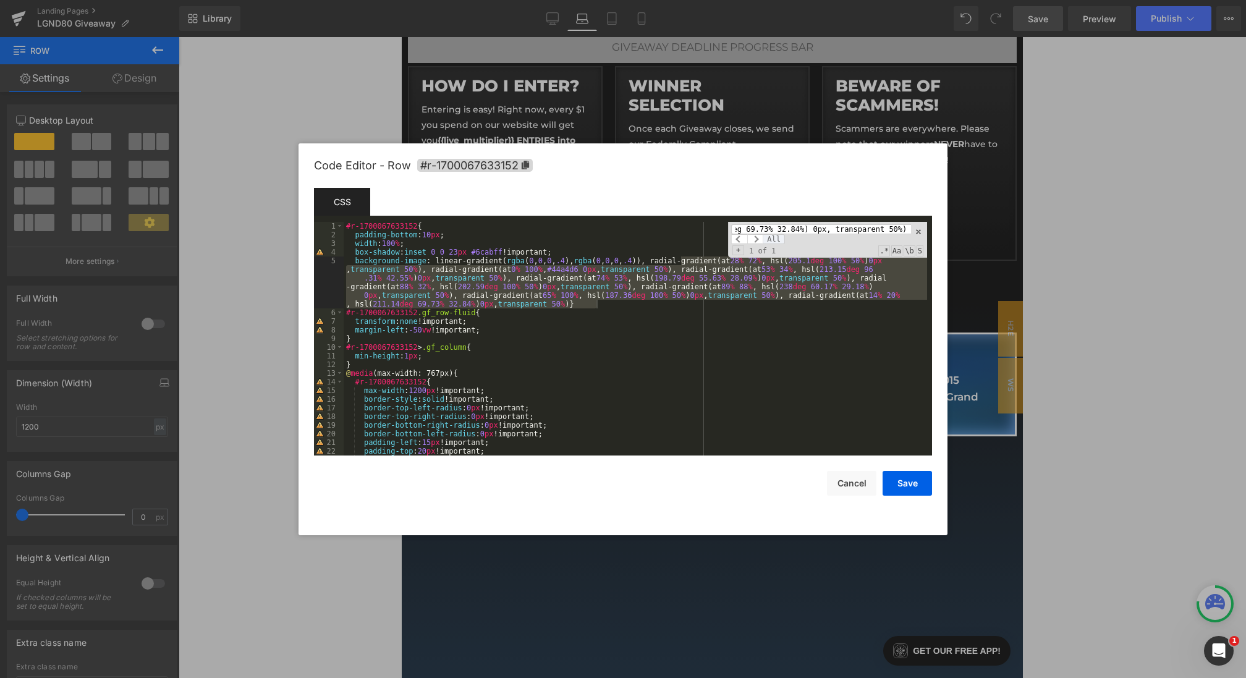
scroll to position [0, 0]
click at [774, 237] on span "All" at bounding box center [774, 239] width 22 height 10
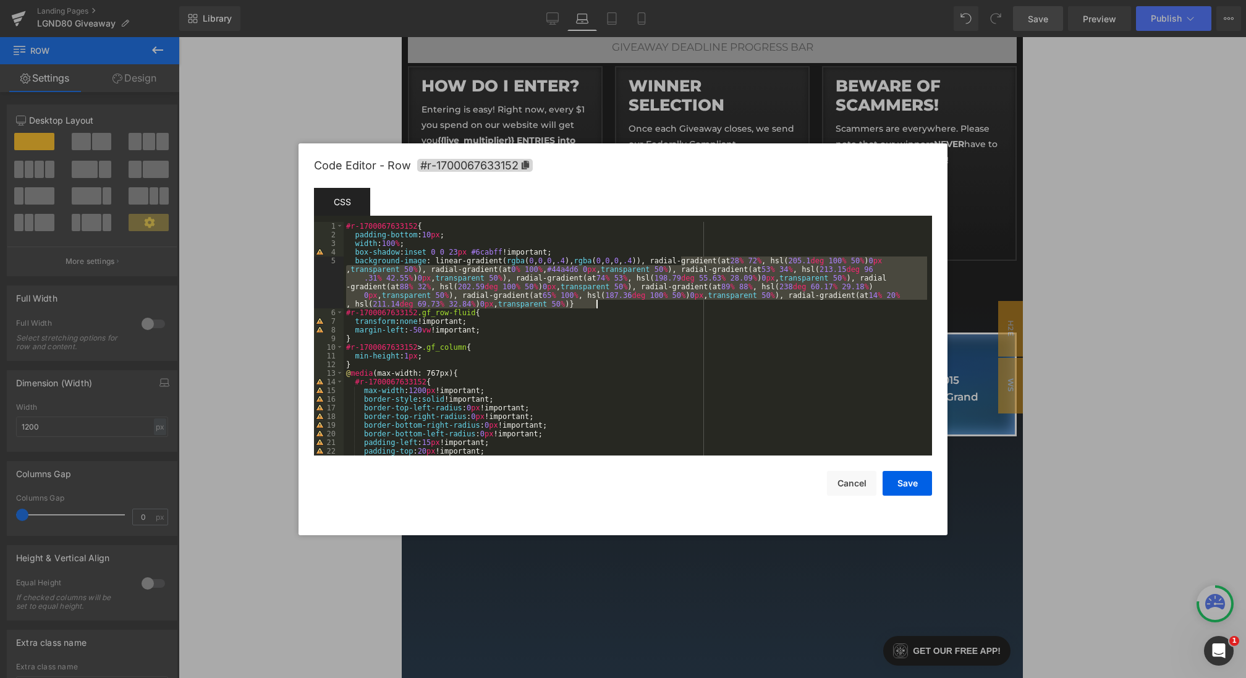
paste textarea
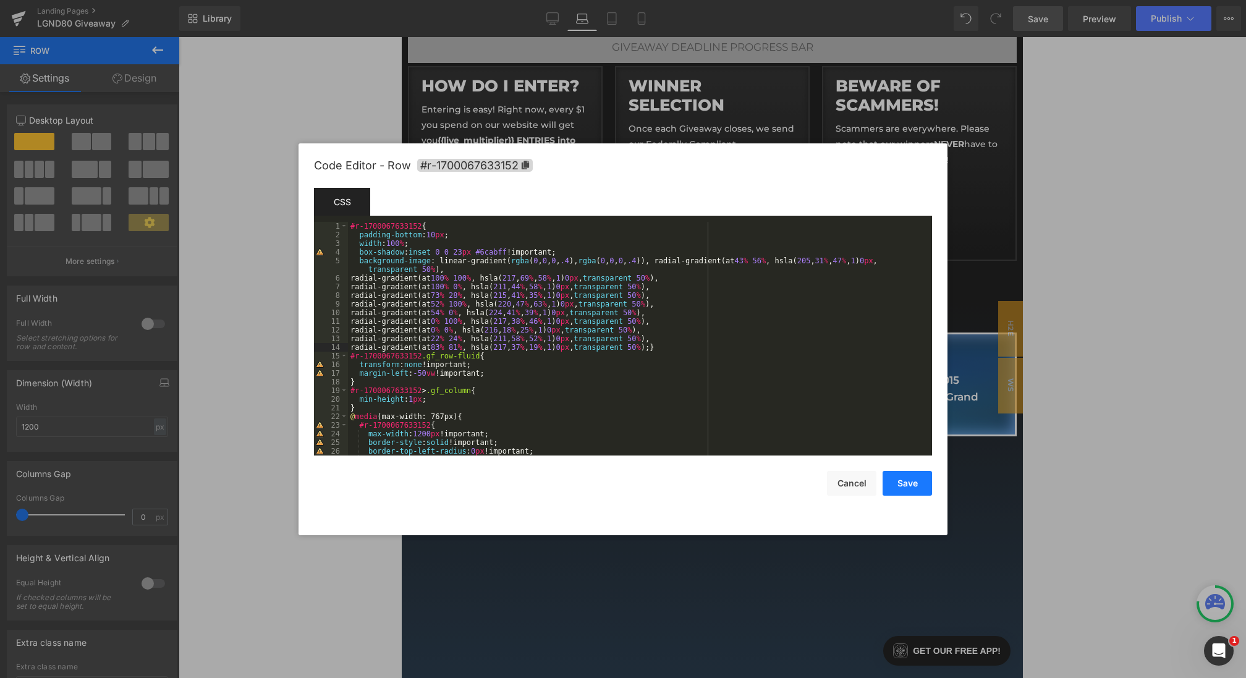
click at [897, 481] on button "Save" at bounding box center [906, 483] width 49 height 25
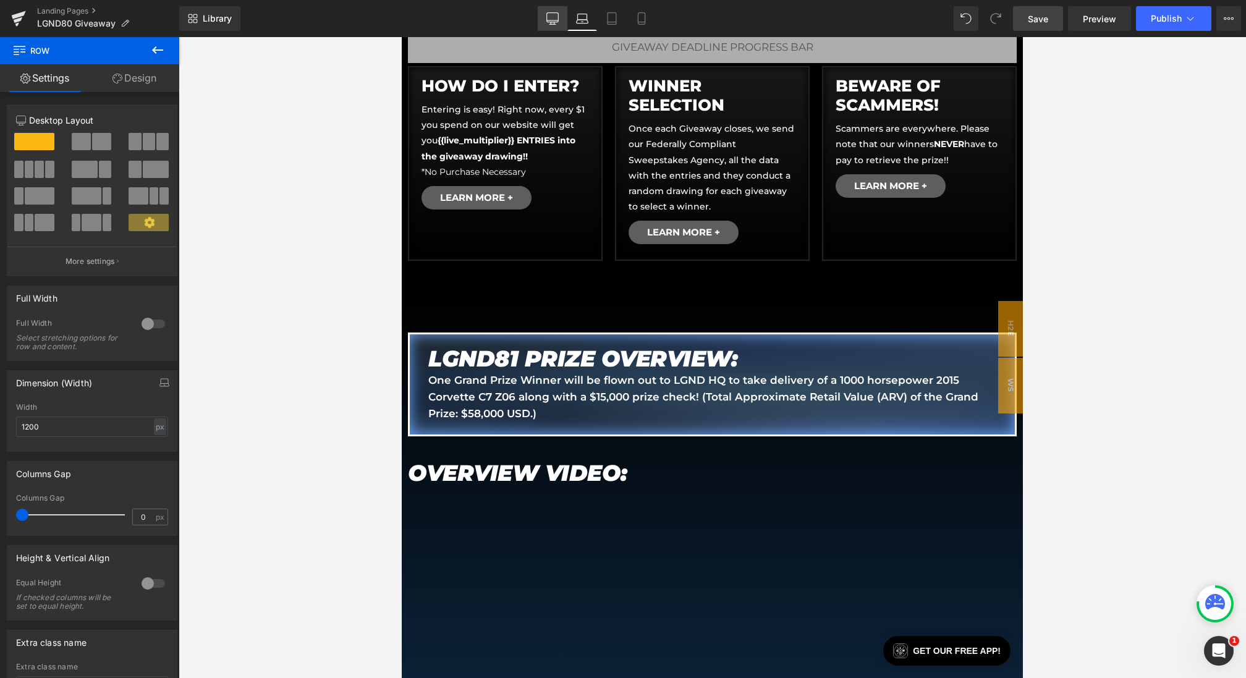
click at [552, 19] on icon at bounding box center [552, 18] width 12 height 12
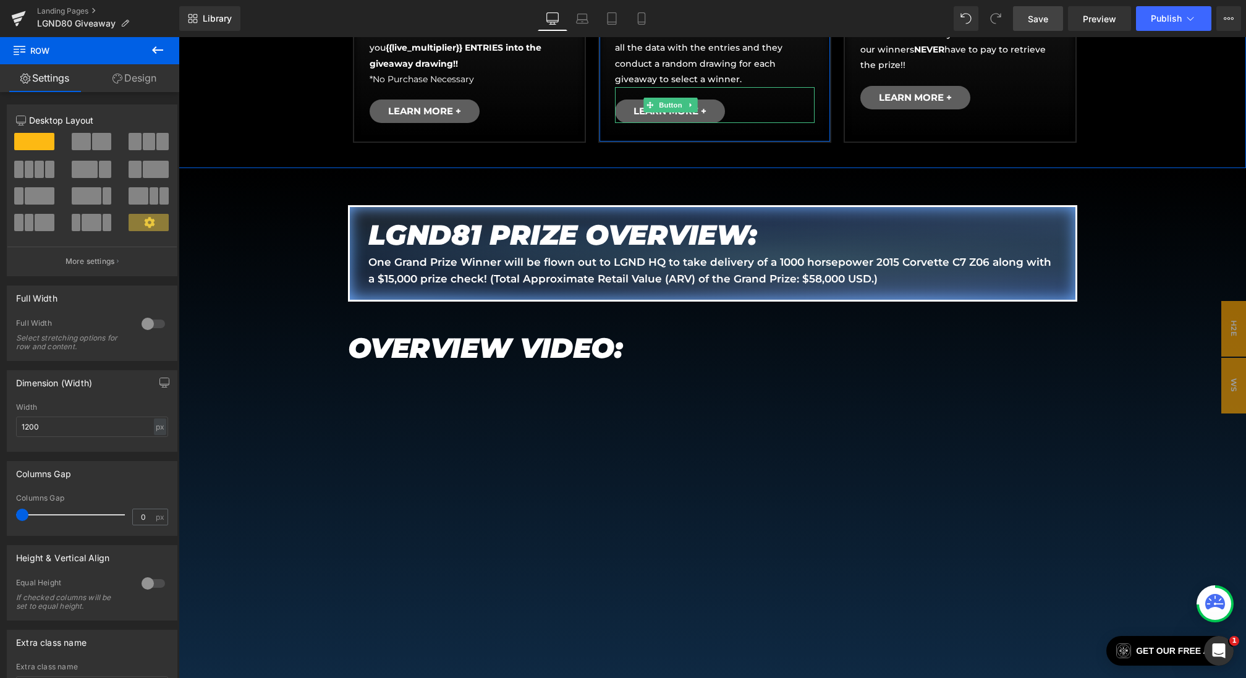
scroll to position [723, 0]
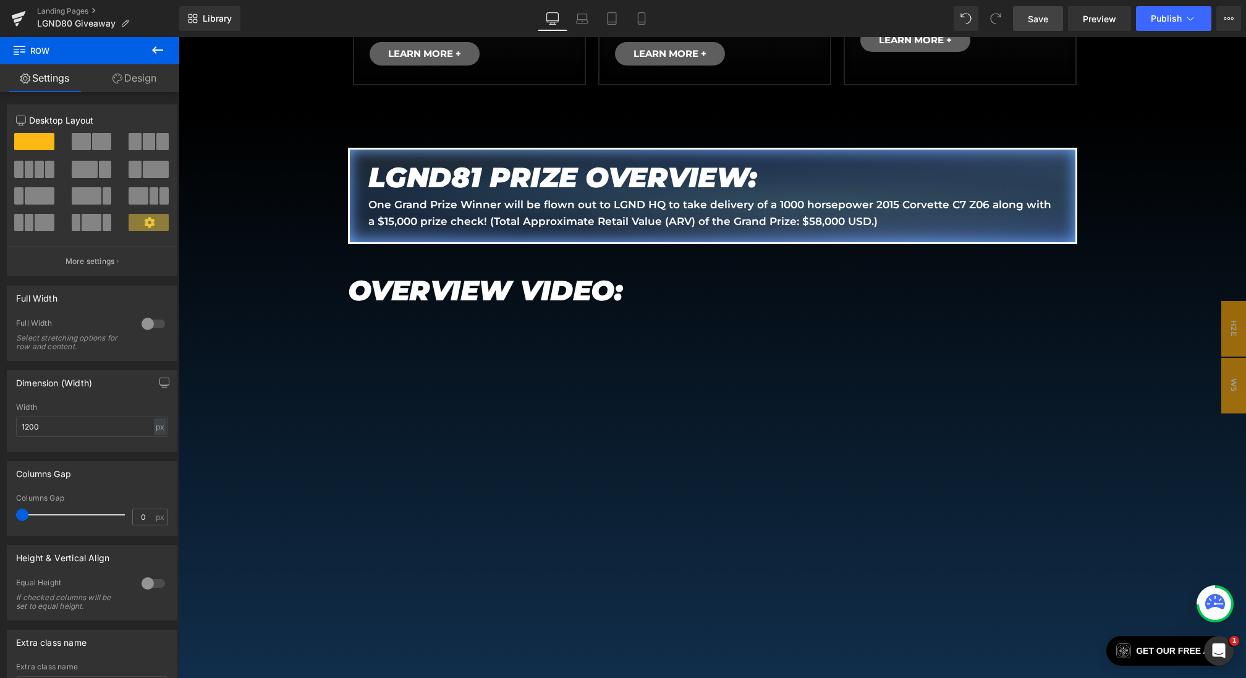
click at [1037, 22] on span "Save" at bounding box center [1038, 18] width 20 height 13
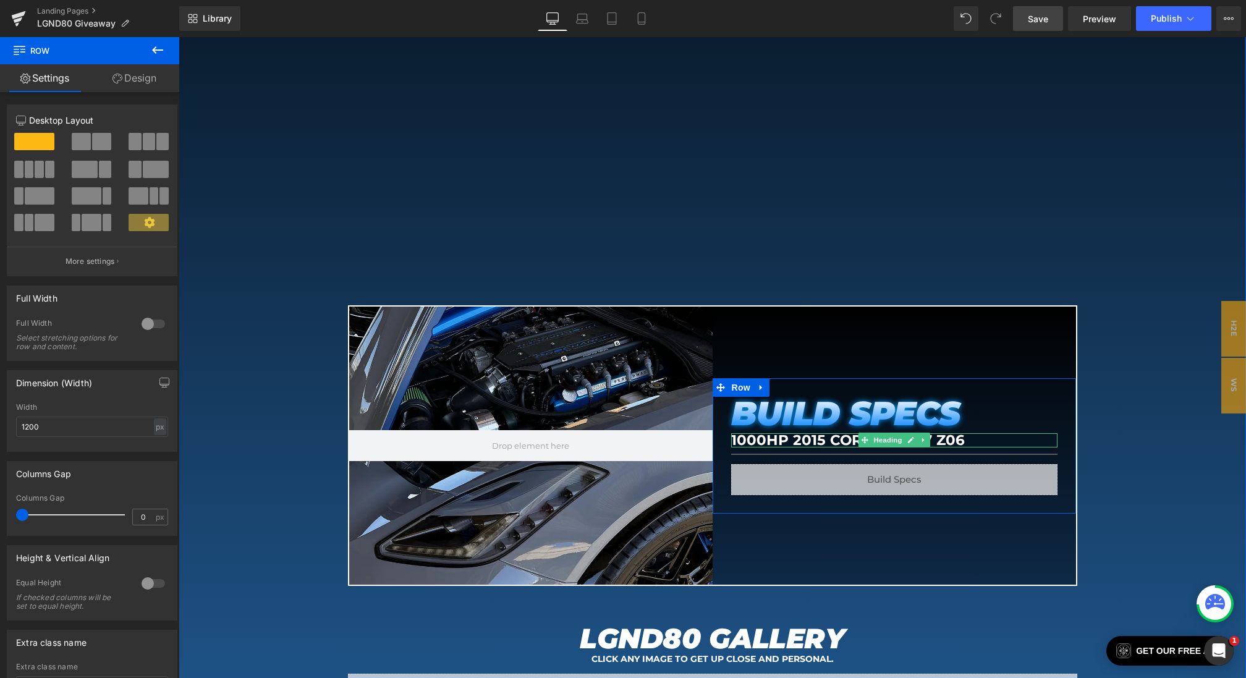
scroll to position [1437, 0]
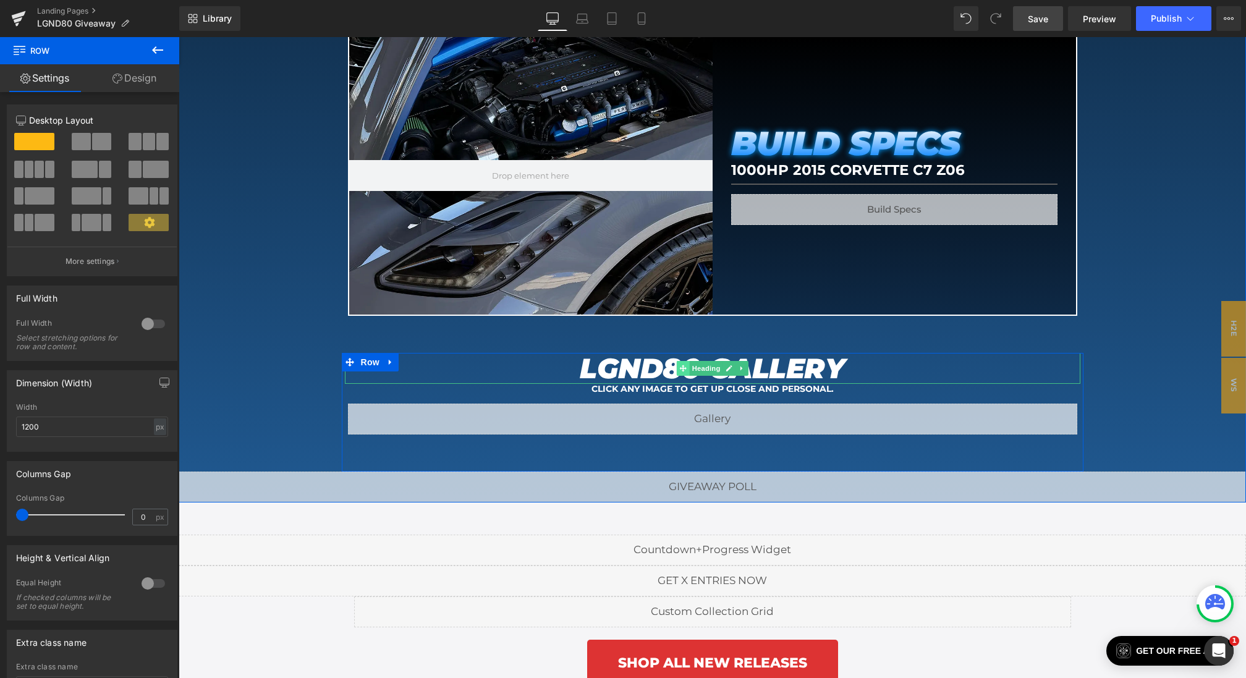
click at [683, 365] on icon at bounding box center [682, 368] width 7 height 7
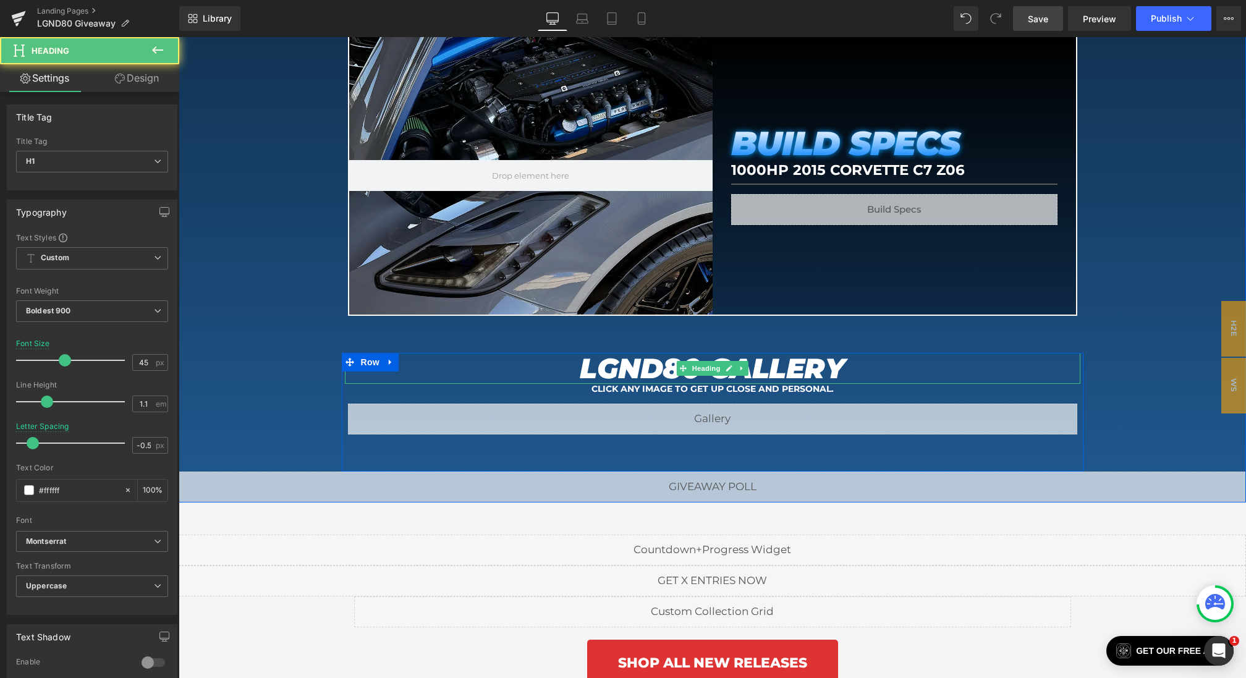
click at [659, 364] on em "LGND80 GALLERY" at bounding box center [712, 368] width 265 height 34
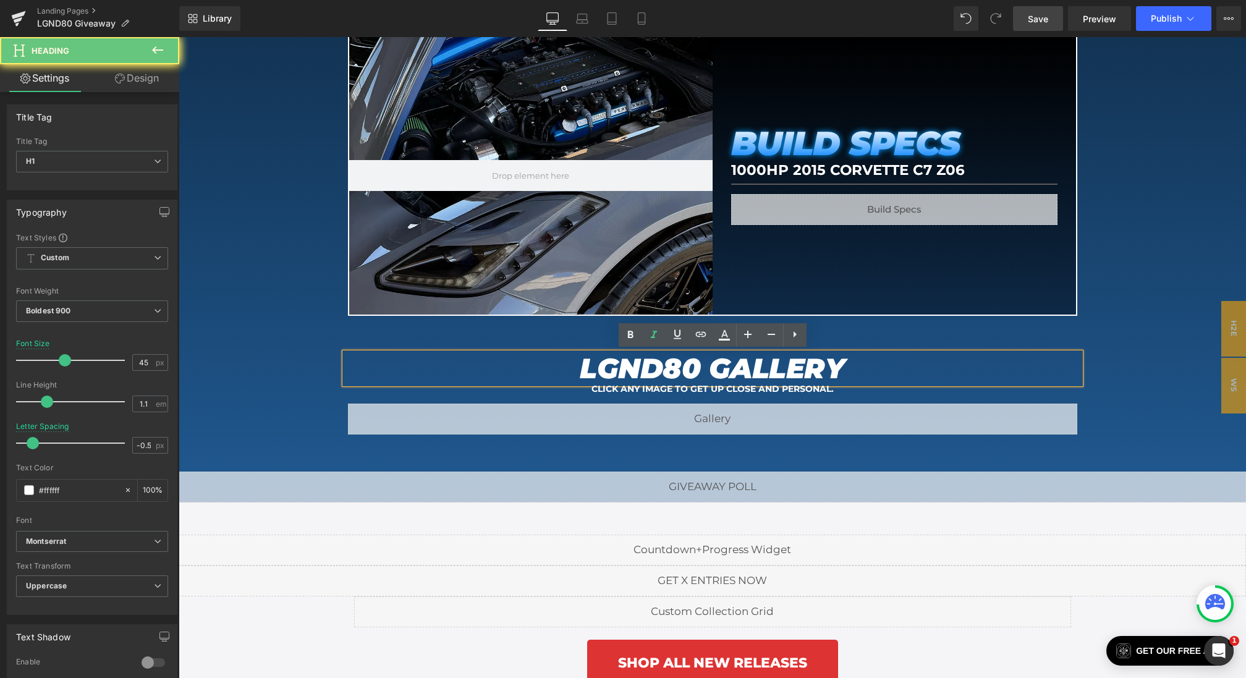
click at [694, 364] on em "LGND80 GALLERY" at bounding box center [712, 368] width 265 height 34
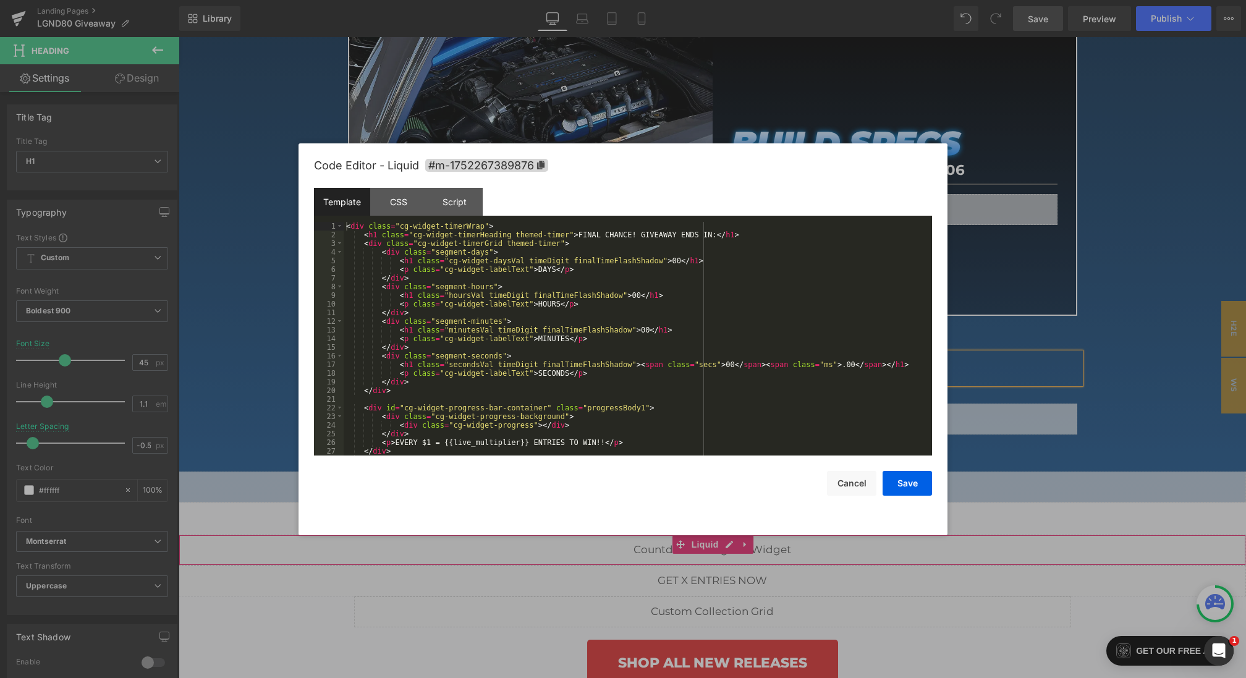
click at [580, 0] on div "Heading You are previewing how the will restyle your page. You can not edit Ele…" at bounding box center [623, 0] width 1246 height 0
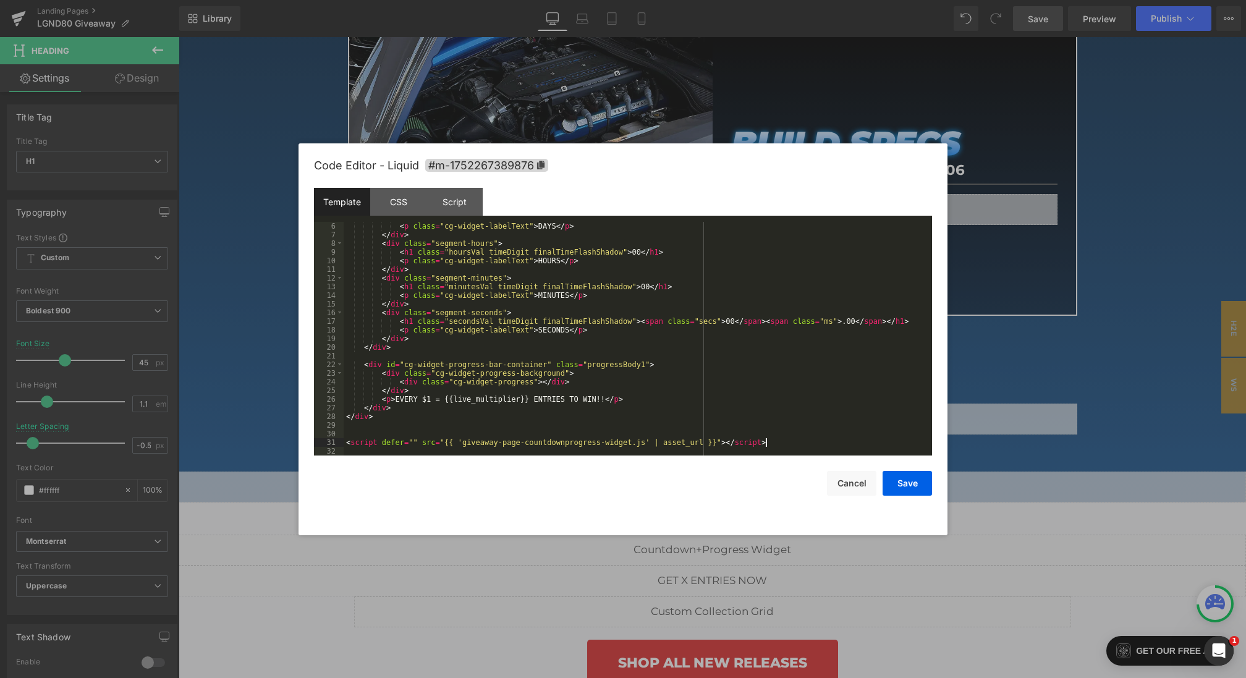
scroll to position [0, 0]
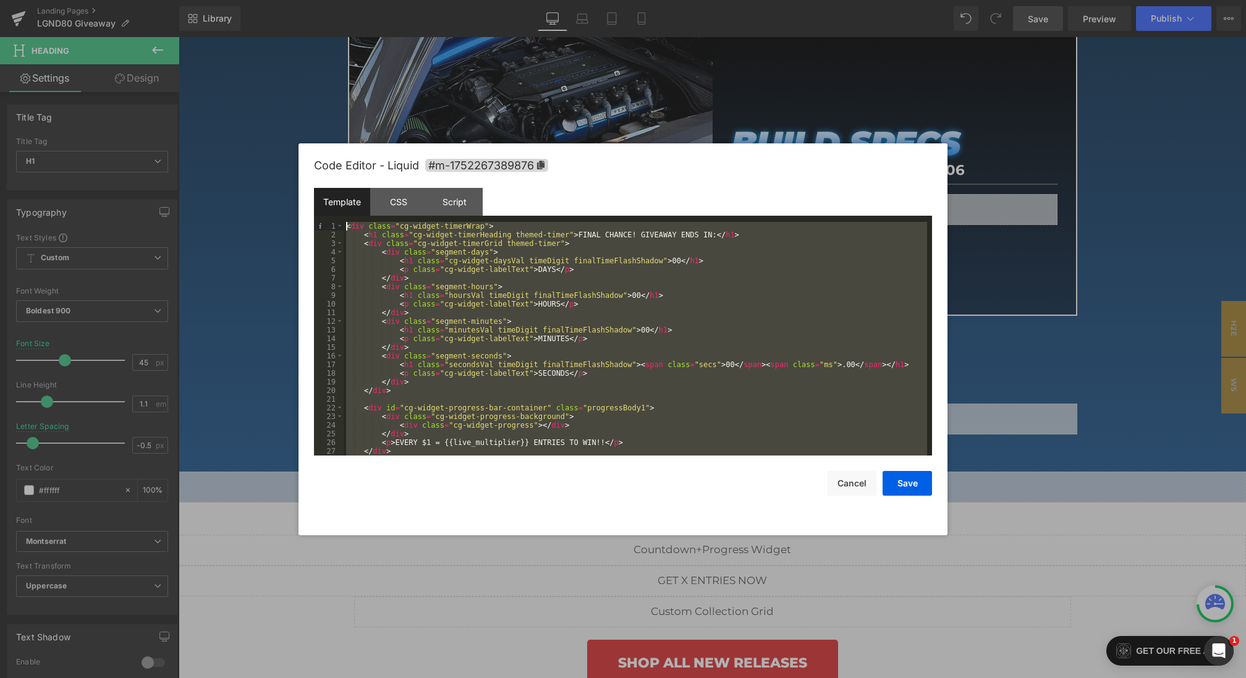
drag, startPoint x: 783, startPoint y: 441, endPoint x: 213, endPoint y: 14, distance: 711.6
click at [213, 14] on body "Heading You are previewing how the will restyle your page. You can not edit Ele…" at bounding box center [623, 339] width 1246 height 678
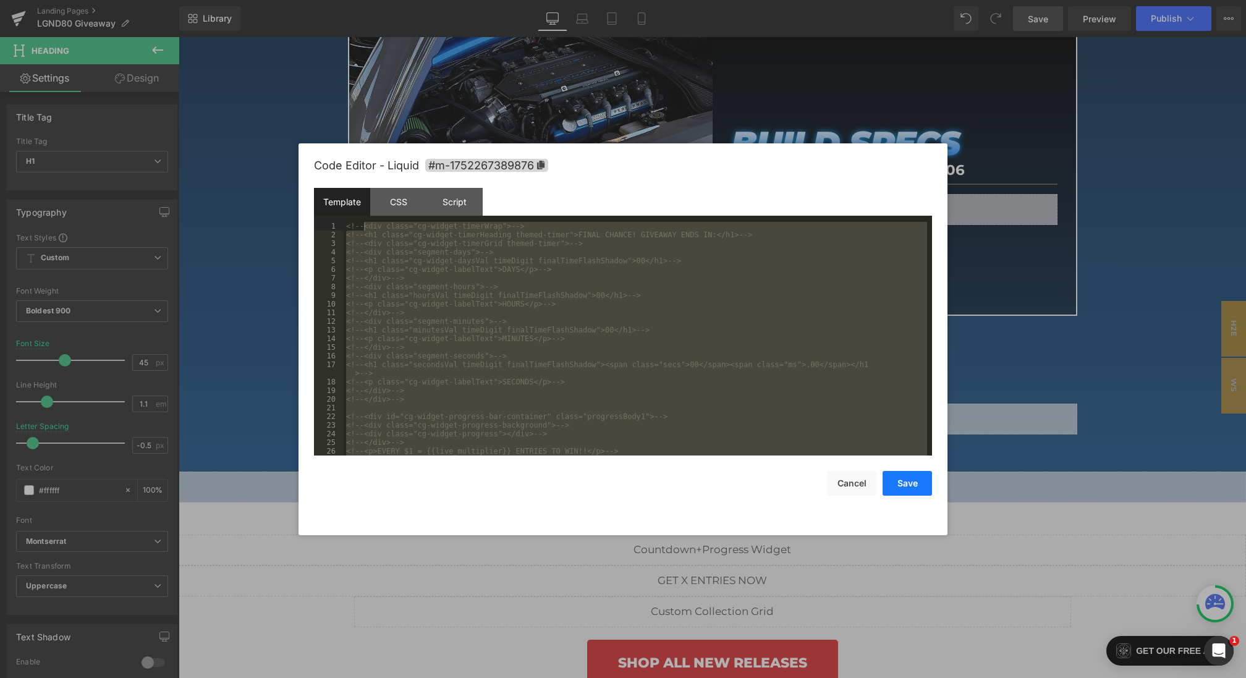
click at [900, 483] on button "Save" at bounding box center [906, 483] width 49 height 25
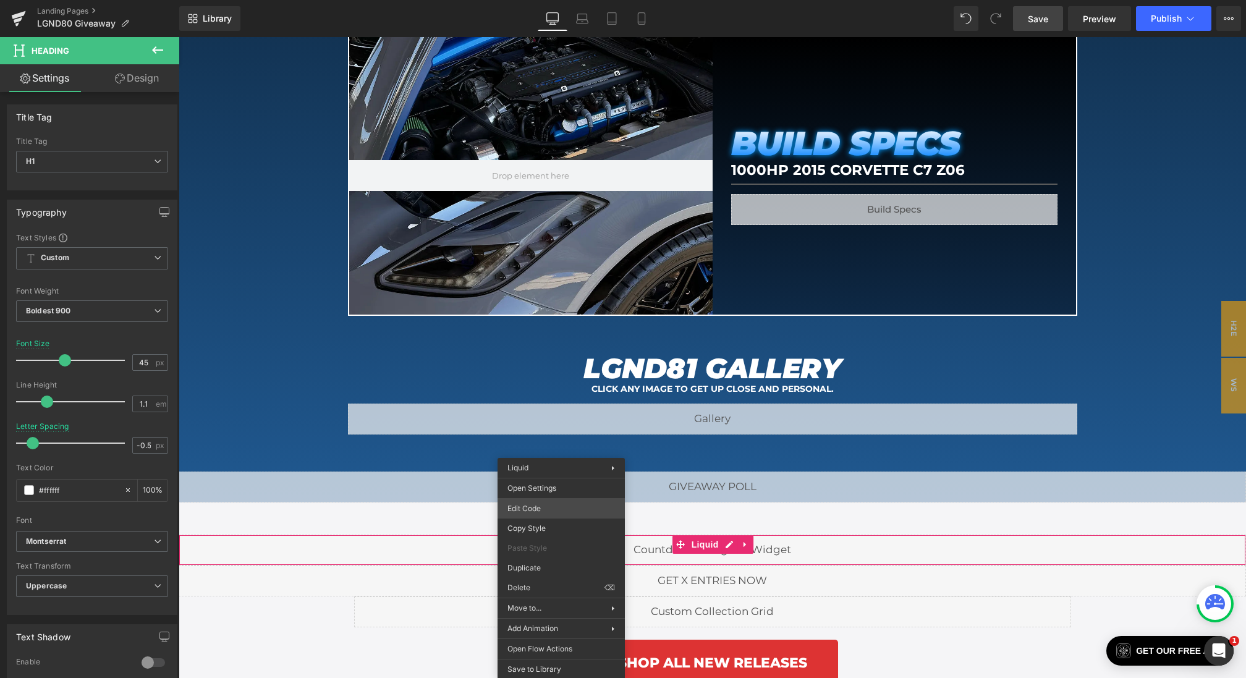
click at [533, 0] on div "Heading You are previewing how the will restyle your page. You can not edit Ele…" at bounding box center [623, 0] width 1246 height 0
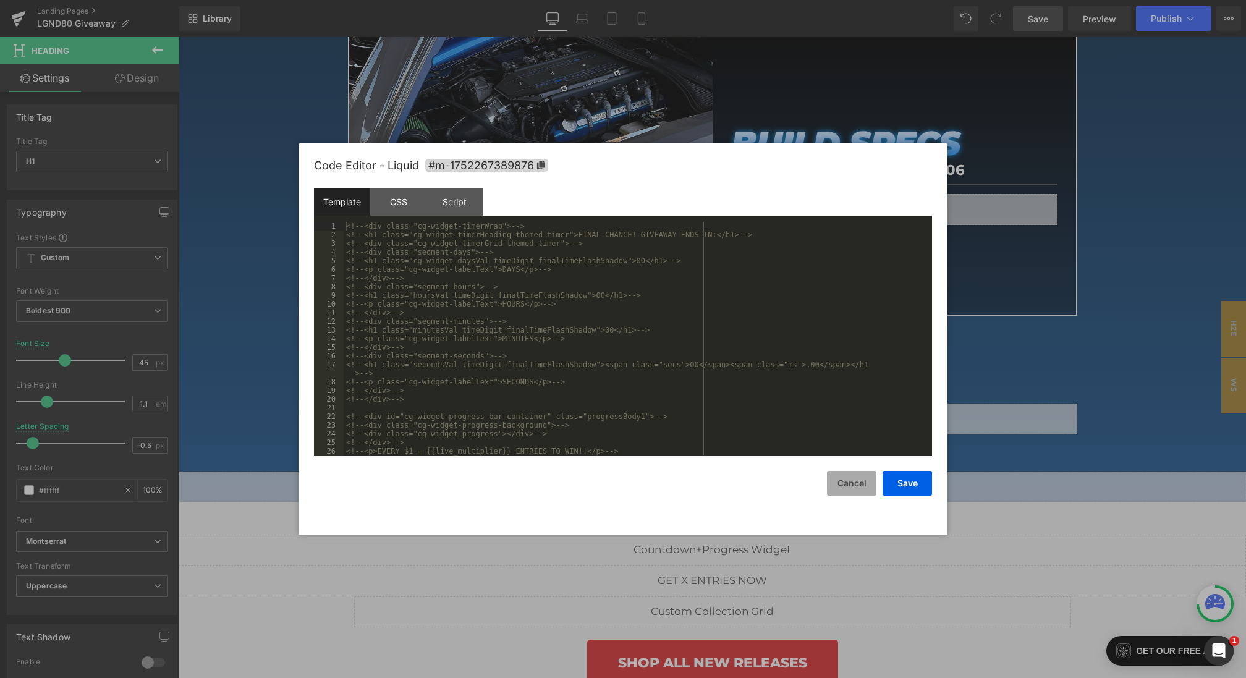
click at [847, 484] on button "Cancel" at bounding box center [851, 483] width 49 height 25
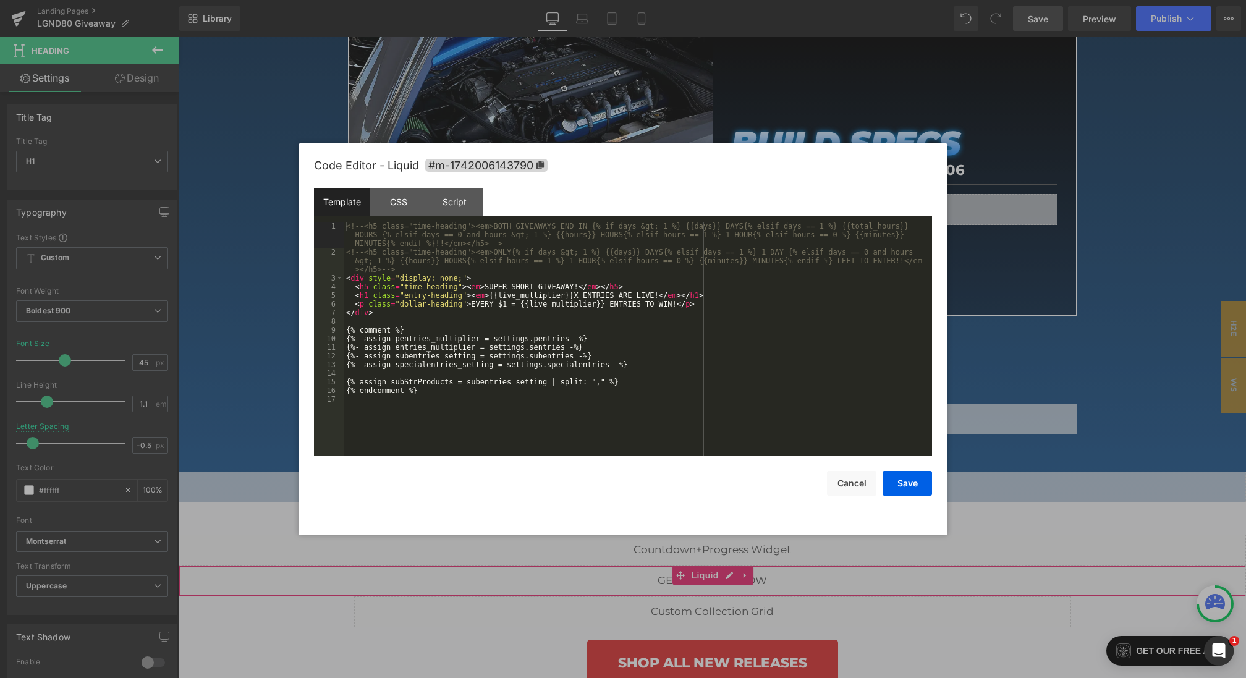
click at [622, 0] on div "Heading You are previewing how the will restyle your page. You can not edit Ele…" at bounding box center [623, 0] width 1246 height 0
drag, startPoint x: 462, startPoint y: 277, endPoint x: 398, endPoint y: 278, distance: 63.6
click at [398, 278] on div "<!-- <h5 class="time-heading"><em>BOTH GIVEAWAYS END IN {% if days &gt; 1 %} {{…" at bounding box center [638, 356] width 588 height 268
drag, startPoint x: 575, startPoint y: 287, endPoint x: 494, endPoint y: 285, distance: 80.3
click at [494, 285] on div "<!-- <h5 class="time-heading"><em>BOTH GIVEAWAYS END IN {% if days &gt; 1 %} {{…" at bounding box center [638, 356] width 588 height 268
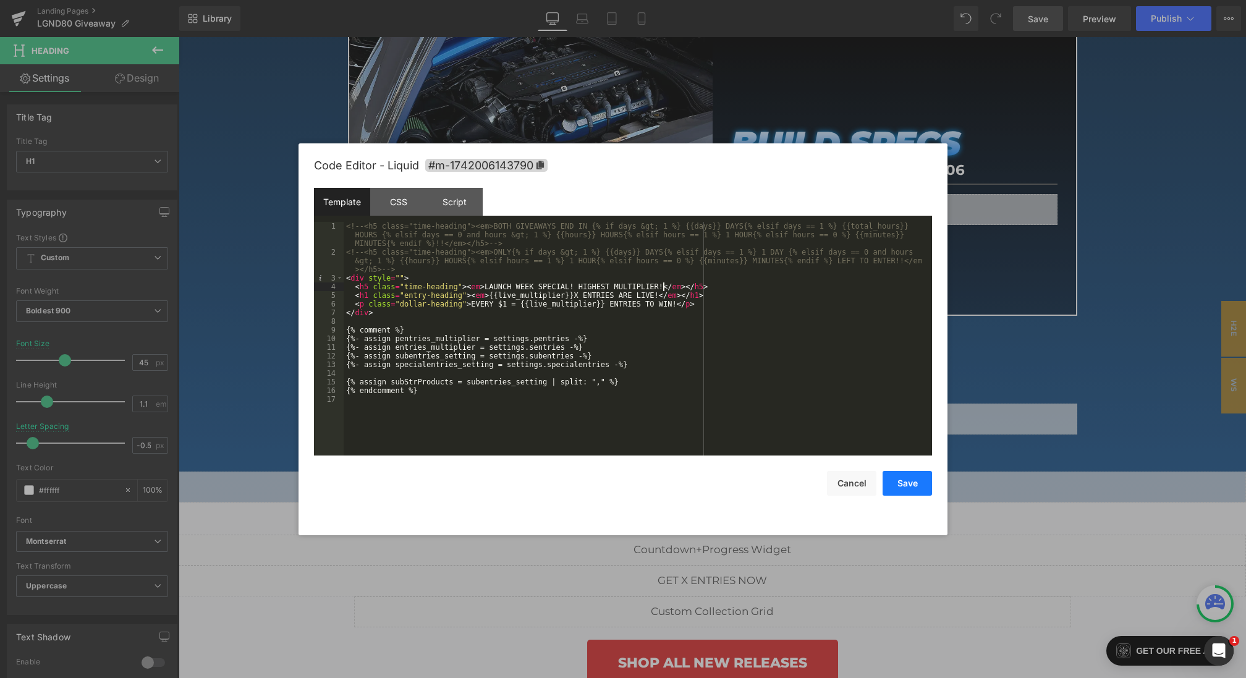
click at [903, 480] on button "Save" at bounding box center [906, 483] width 49 height 25
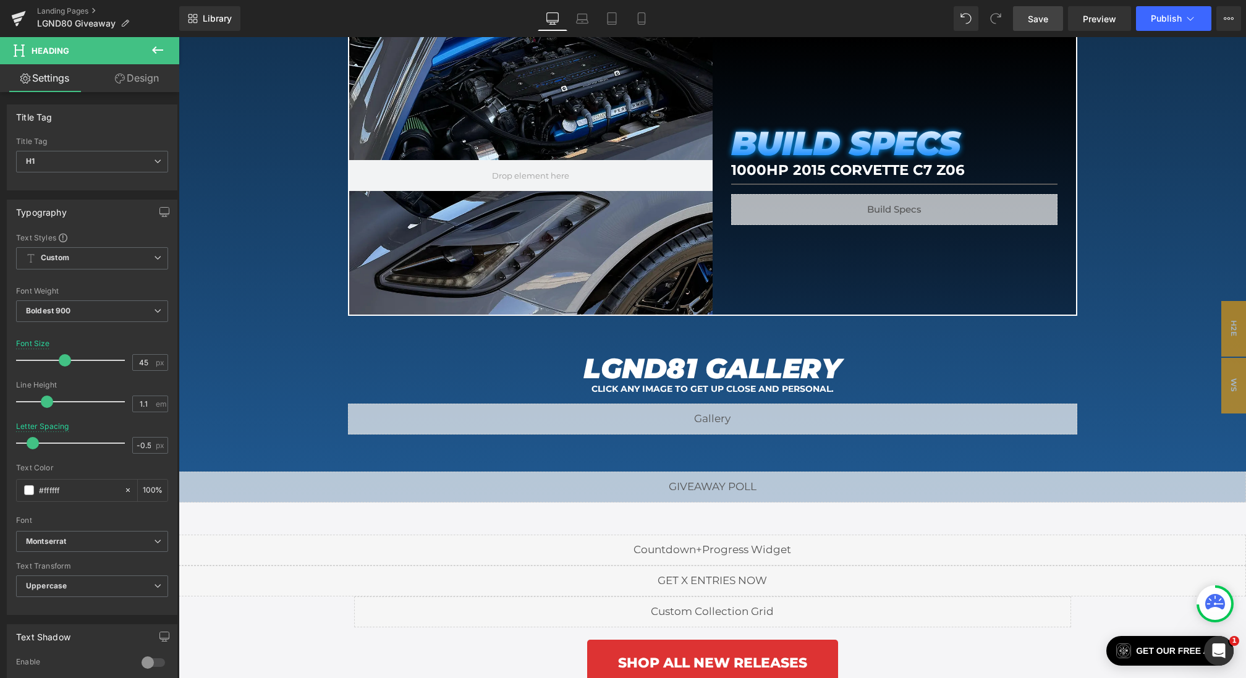
click at [1029, 15] on span "Save" at bounding box center [1038, 18] width 20 height 13
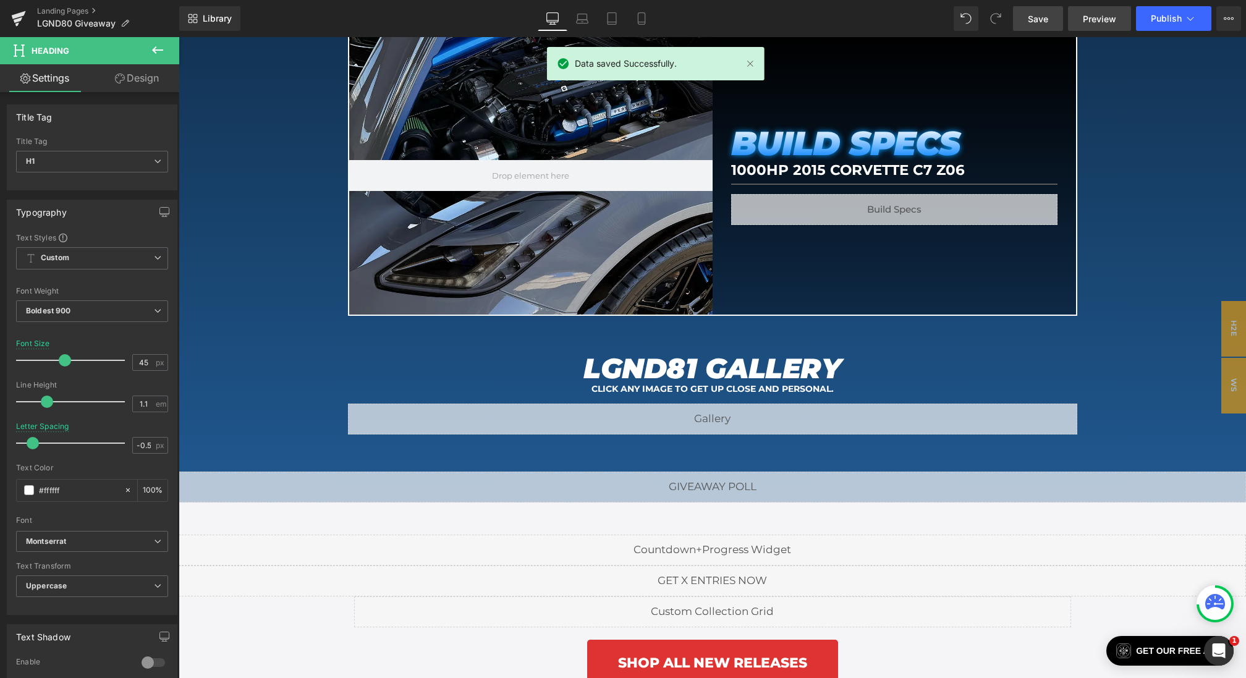
click at [1082, 17] on link "Preview" at bounding box center [1099, 18] width 63 height 25
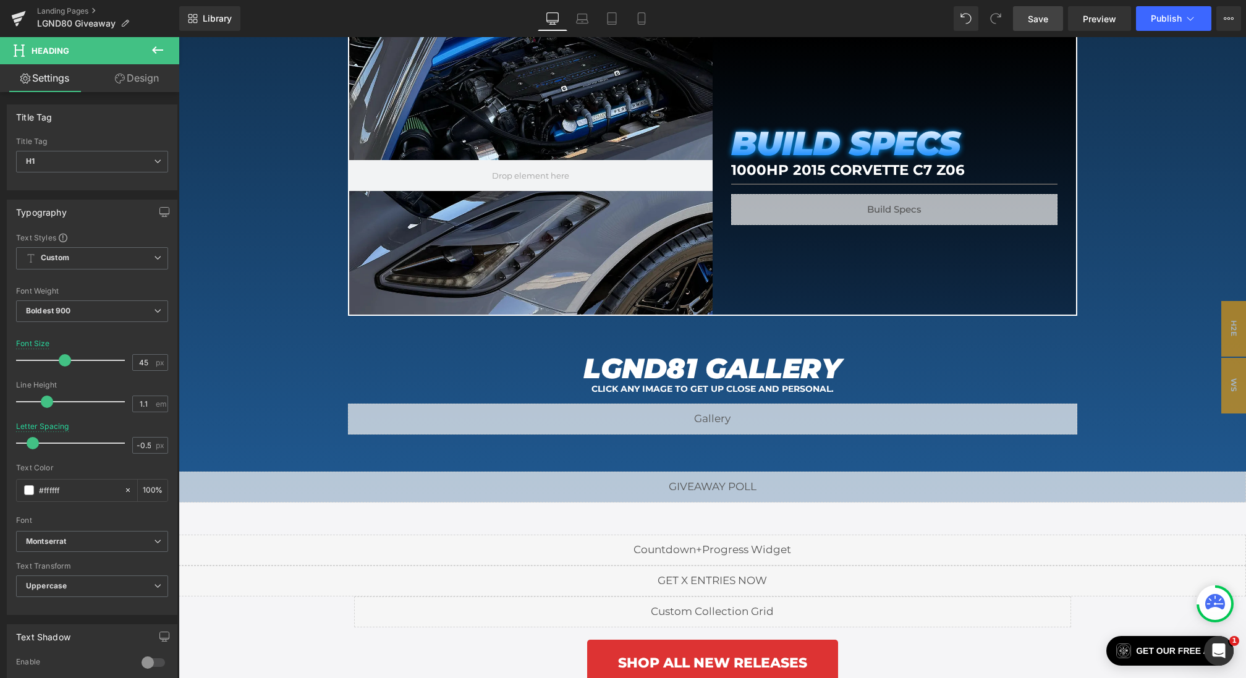
drag, startPoint x: 1042, startPoint y: 15, endPoint x: 780, endPoint y: 243, distance: 346.9
click at [1042, 15] on span "Save" at bounding box center [1038, 18] width 20 height 13
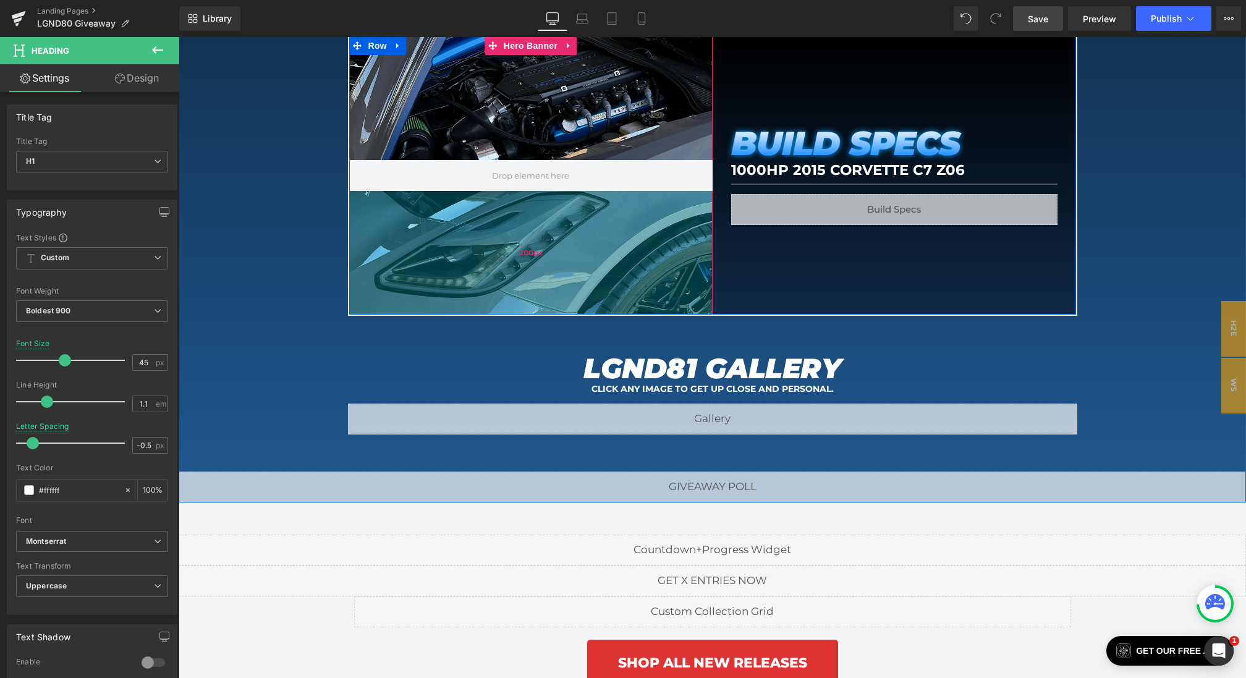
scroll to position [1118, 0]
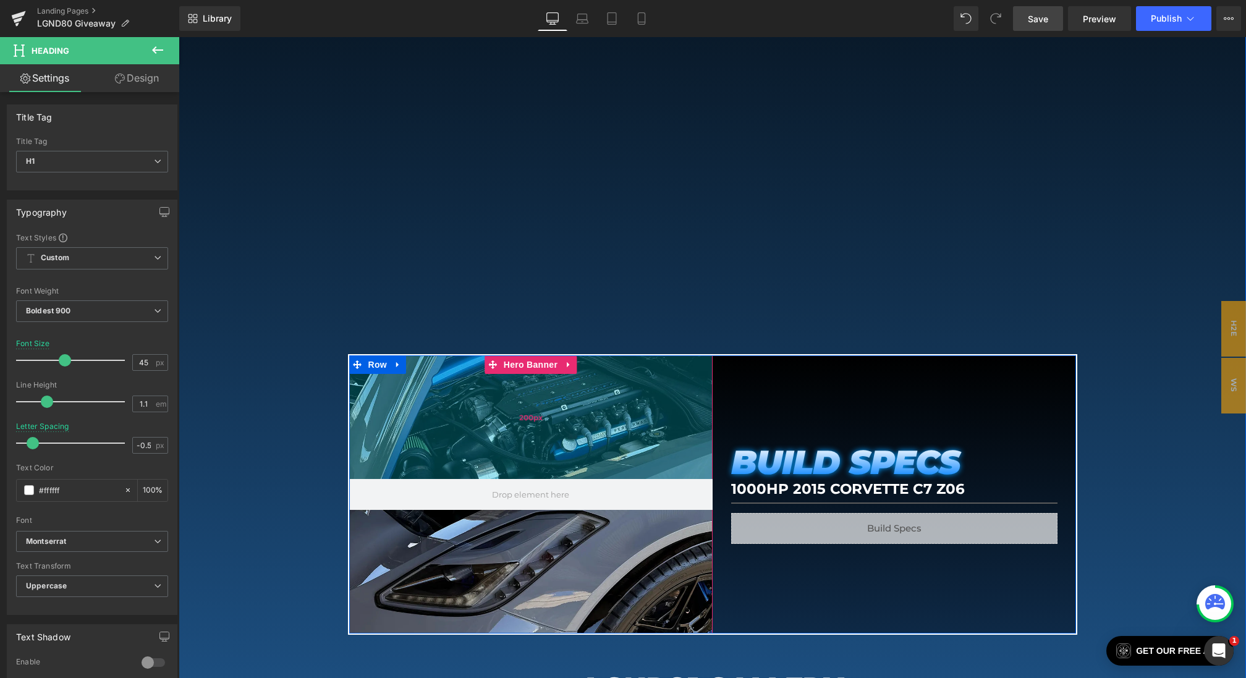
click at [550, 399] on div "200px" at bounding box center [530, 417] width 363 height 124
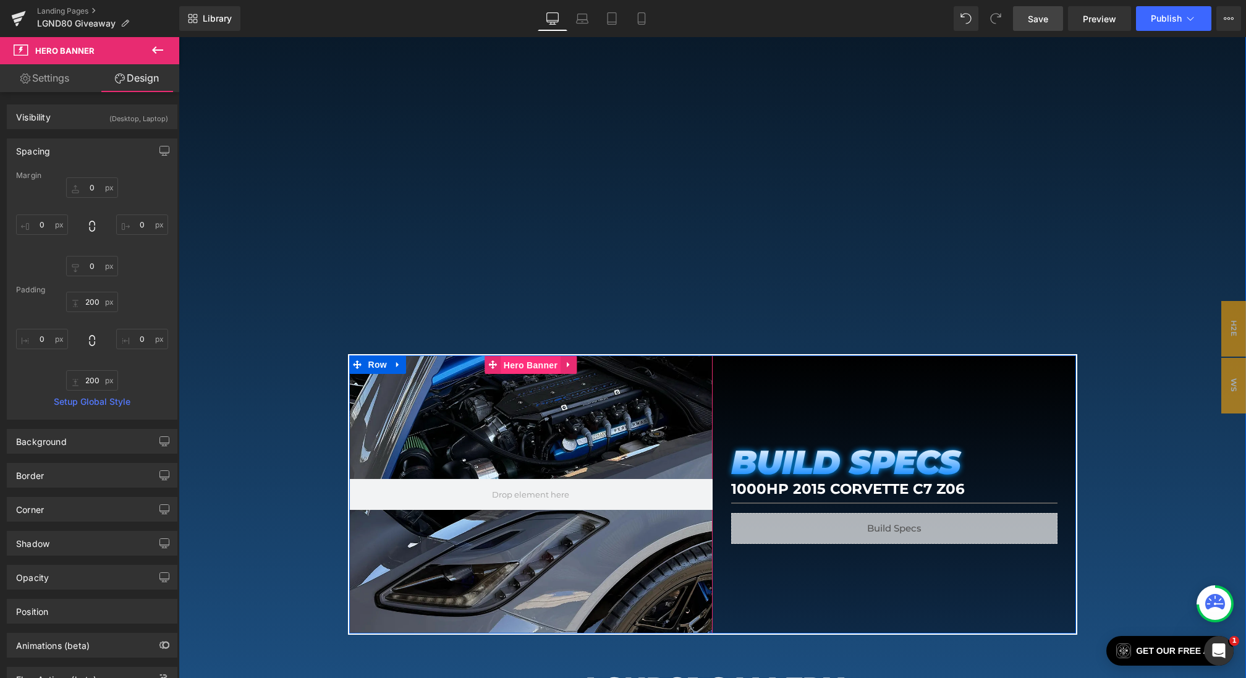
click at [525, 363] on span "Hero Banner" at bounding box center [531, 365] width 60 height 19
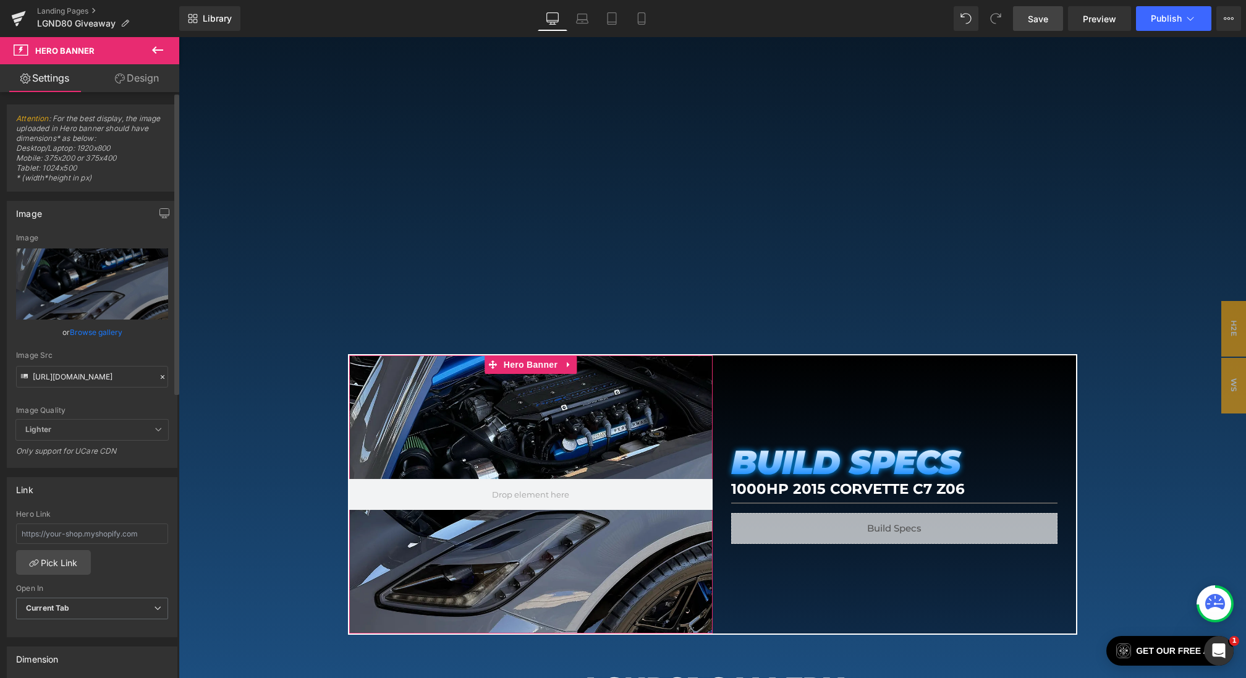
click at [158, 376] on icon at bounding box center [162, 377] width 9 height 9
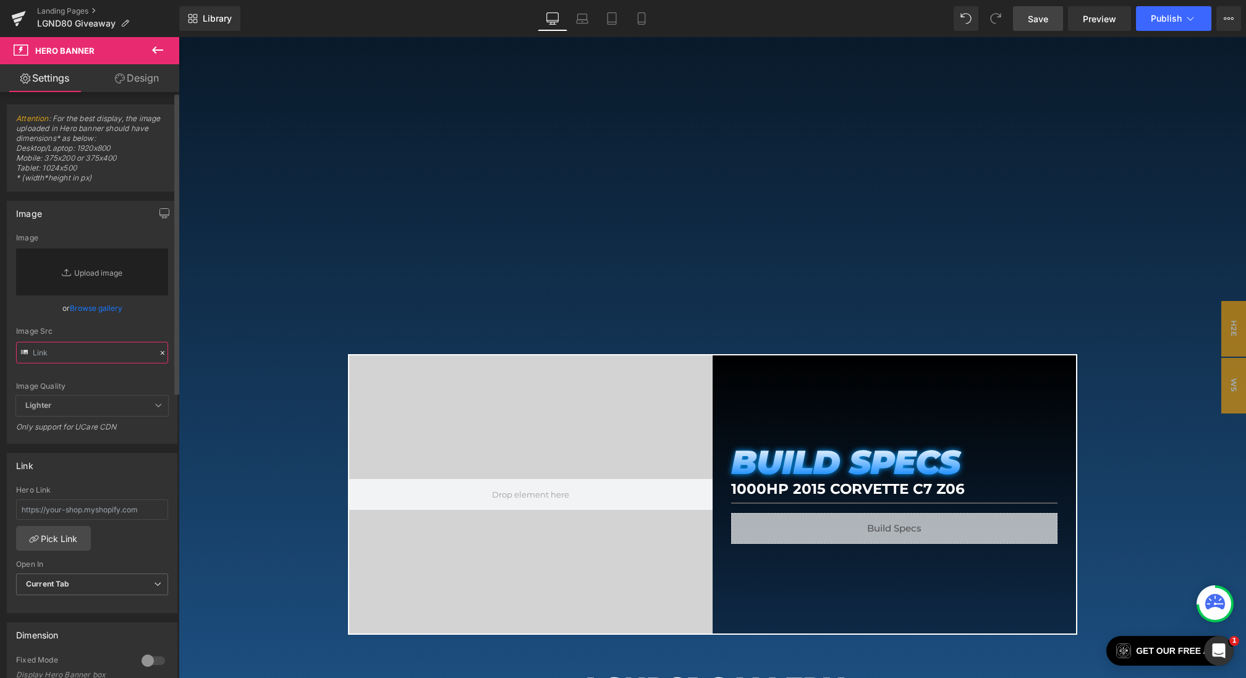
click at [100, 360] on input "text" at bounding box center [92, 353] width 152 height 22
paste input "https://cdn.shopify.com/s/files/1/0068/4245/0009/files/81-BS-Desktop-1.webp?v=1…"
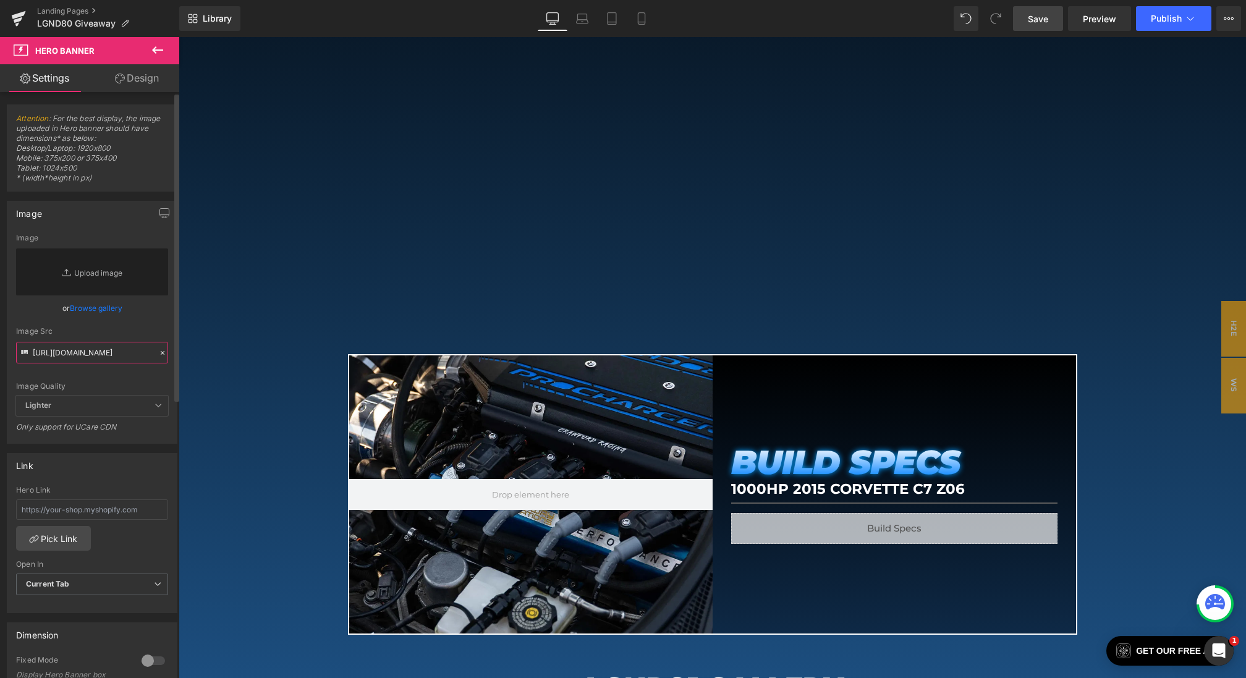
type input "https://cdn.shopify.com/s/files/1/0068/4245/0009/files/81-BS-Desktop-1.webp?v=1…"
click at [118, 327] on div "Image Src" at bounding box center [92, 331] width 152 height 9
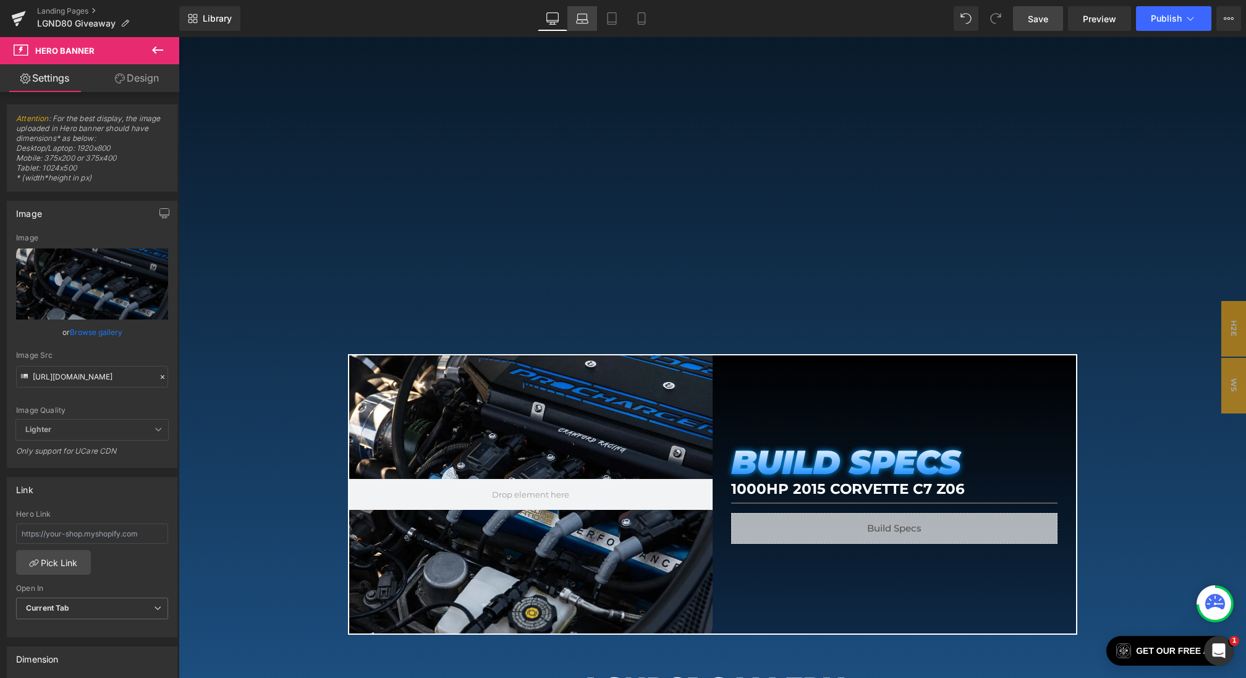
click at [581, 17] on icon at bounding box center [582, 18] width 12 height 12
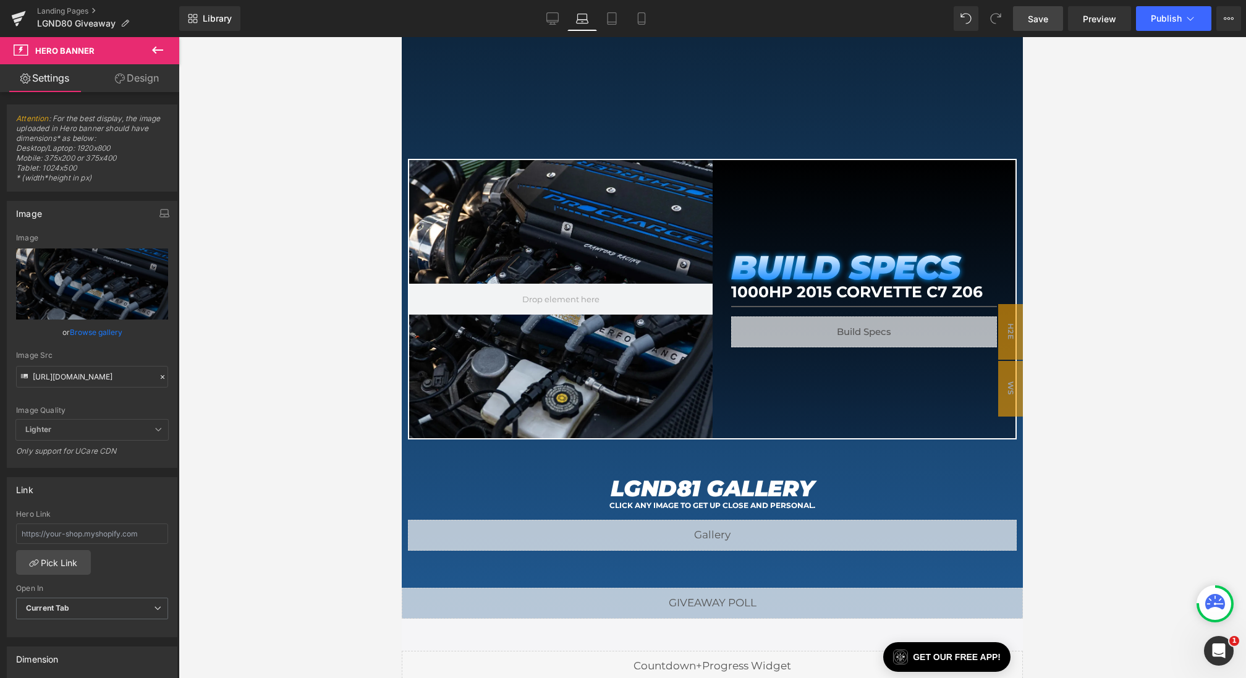
scroll to position [908, 0]
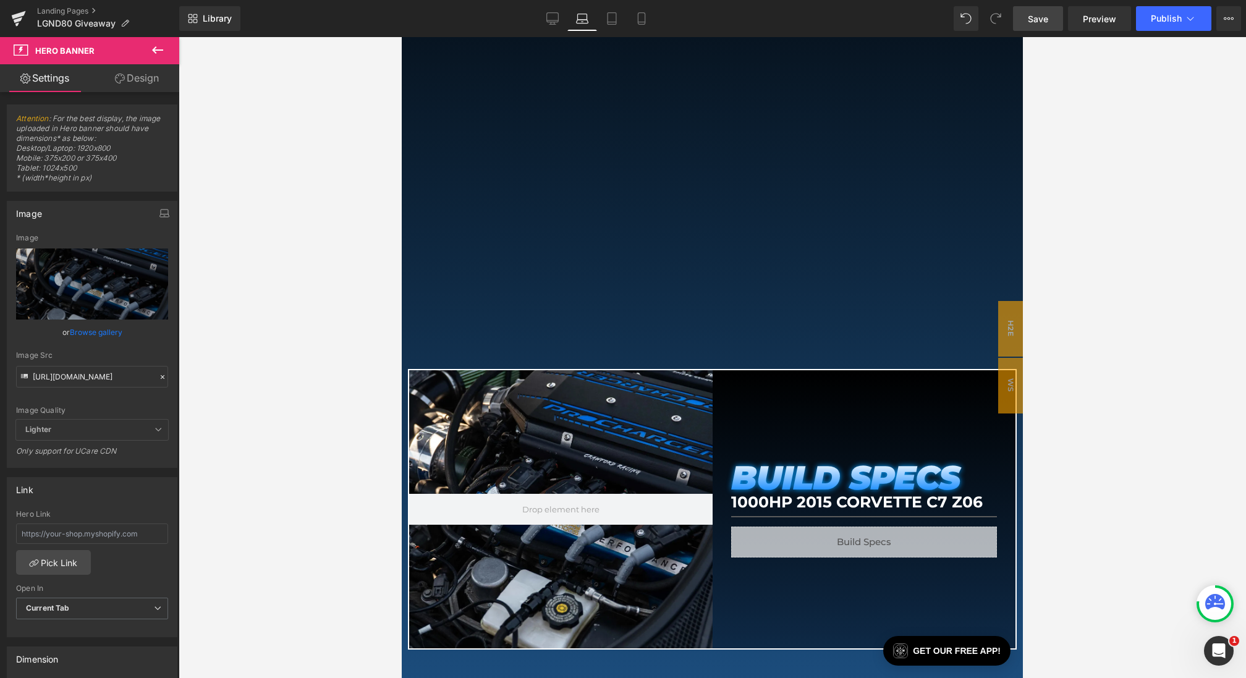
click at [1037, 12] on span "Save" at bounding box center [1038, 18] width 20 height 13
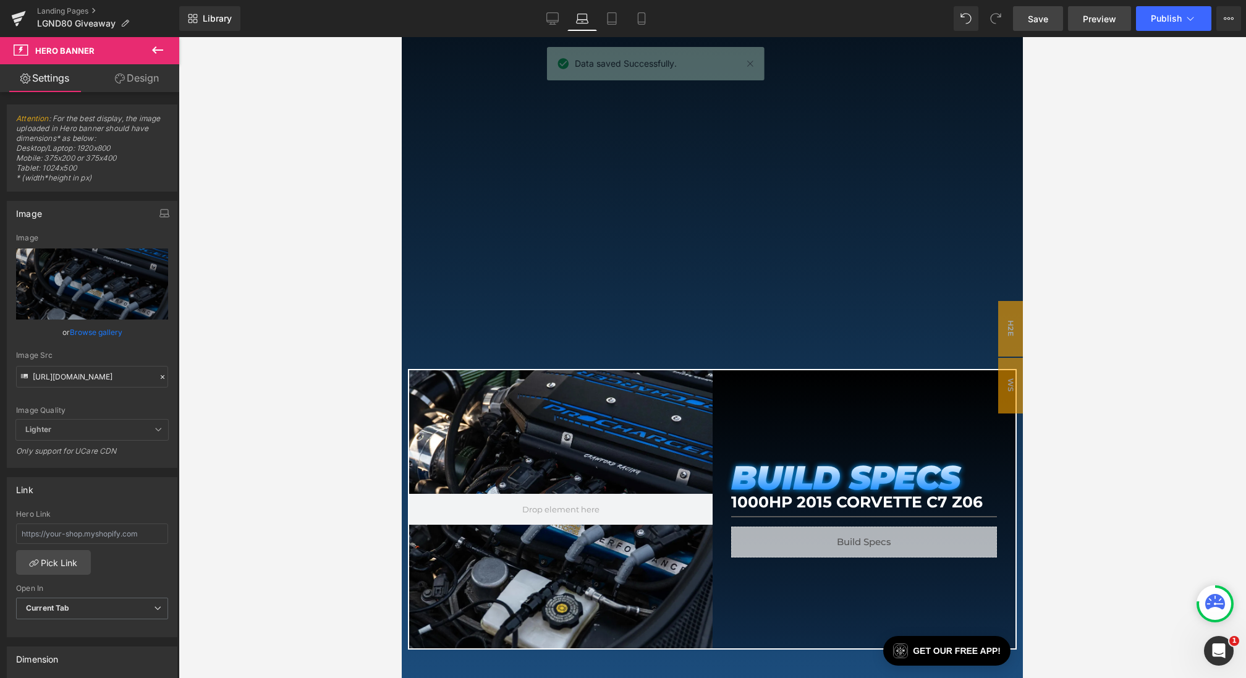
click at [1104, 19] on span "Preview" at bounding box center [1099, 18] width 33 height 13
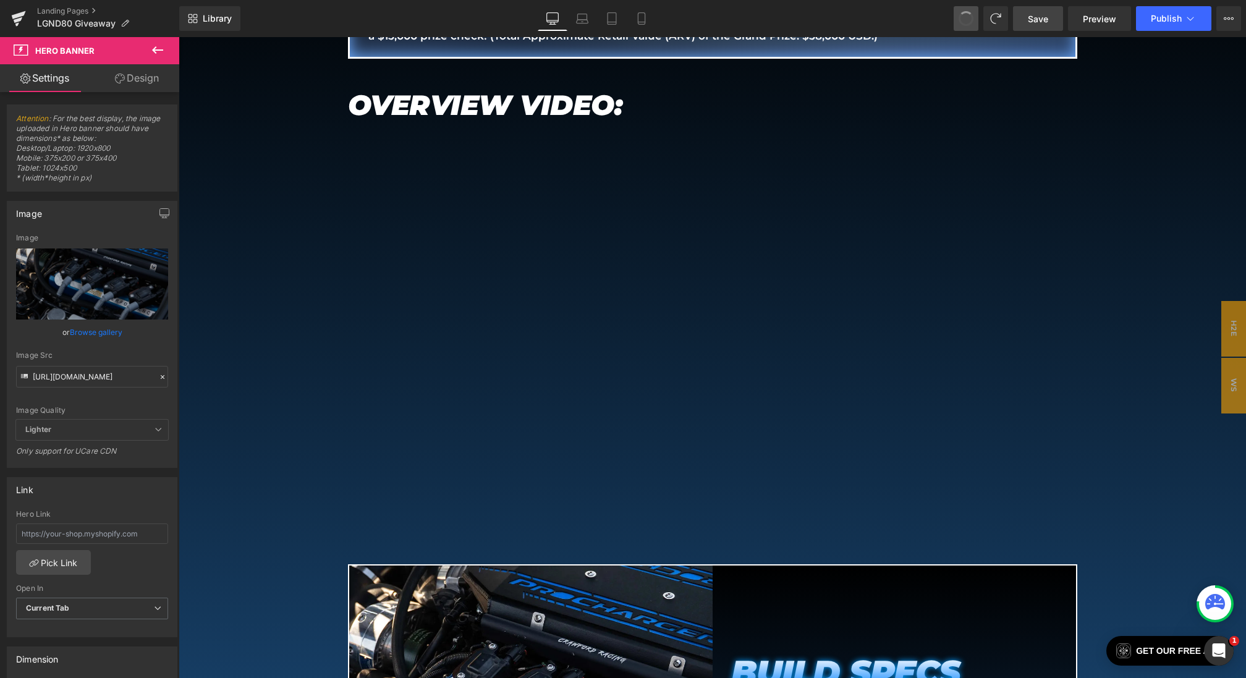
scroll to position [1118, 0]
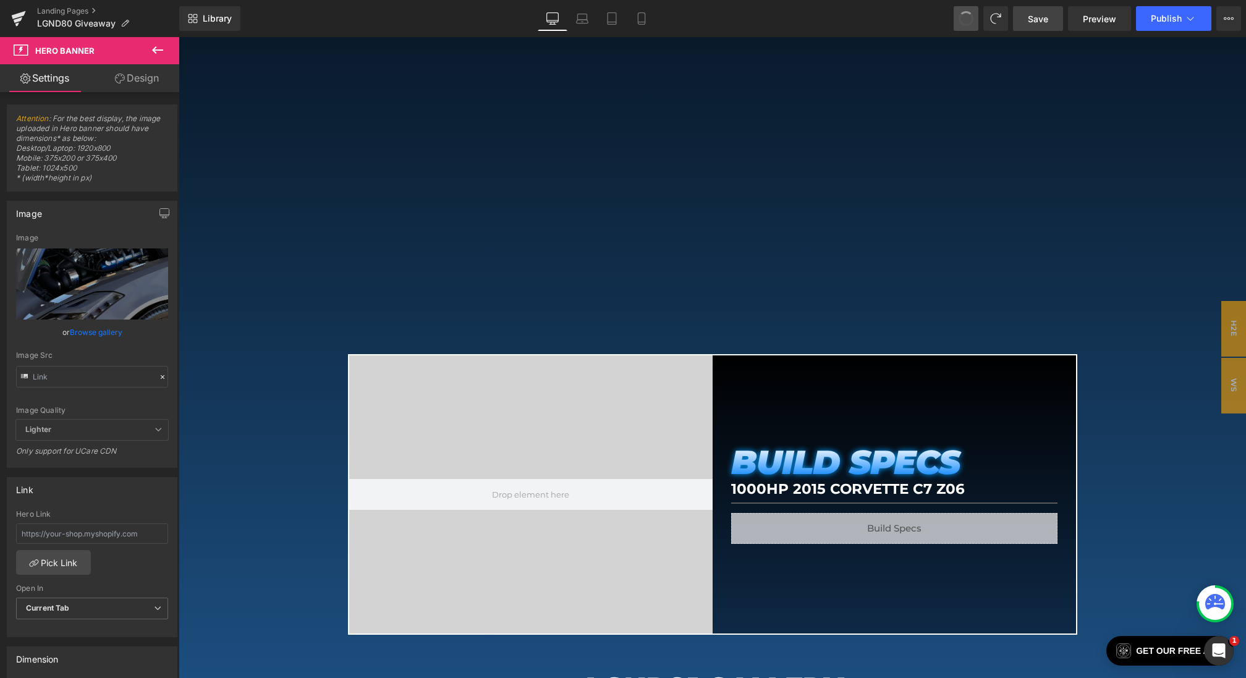
type input "https://cdn.shopify.com/s/files/1/0068/4245/0009/files/81-BS-Desktop-2.webp?v=1…"
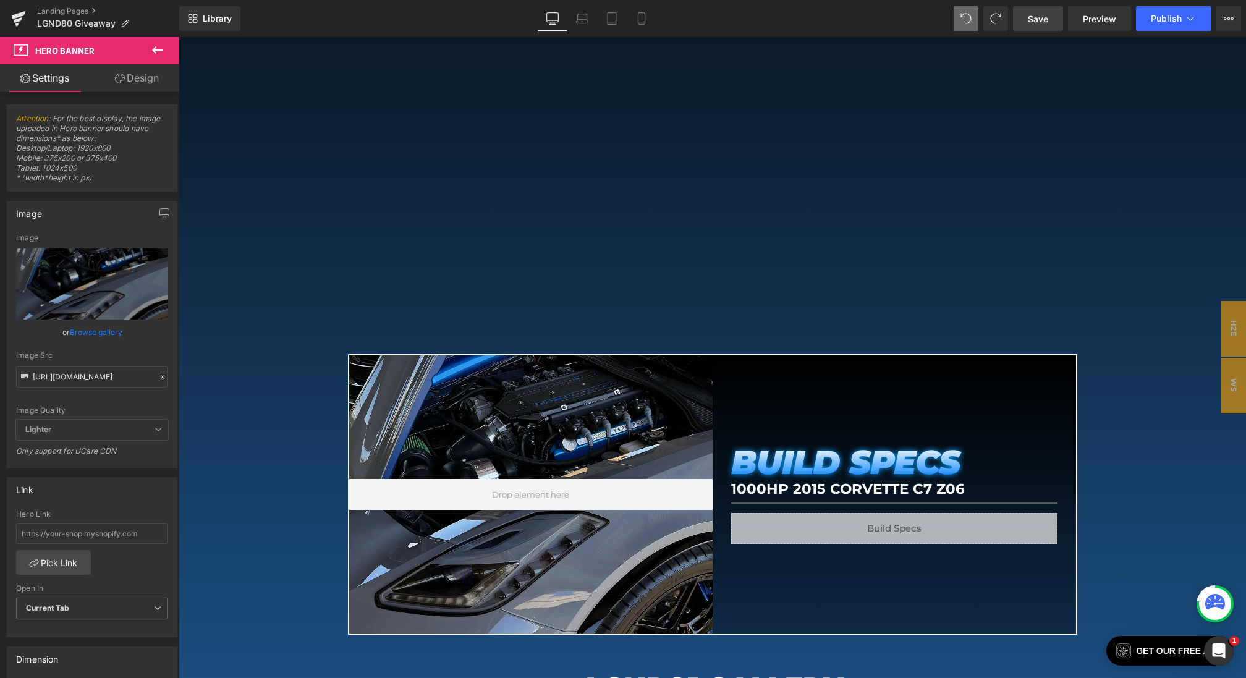
click at [1047, 23] on span "Save" at bounding box center [1038, 18] width 20 height 13
click at [571, 18] on icon at bounding box center [568, 18] width 12 height 12
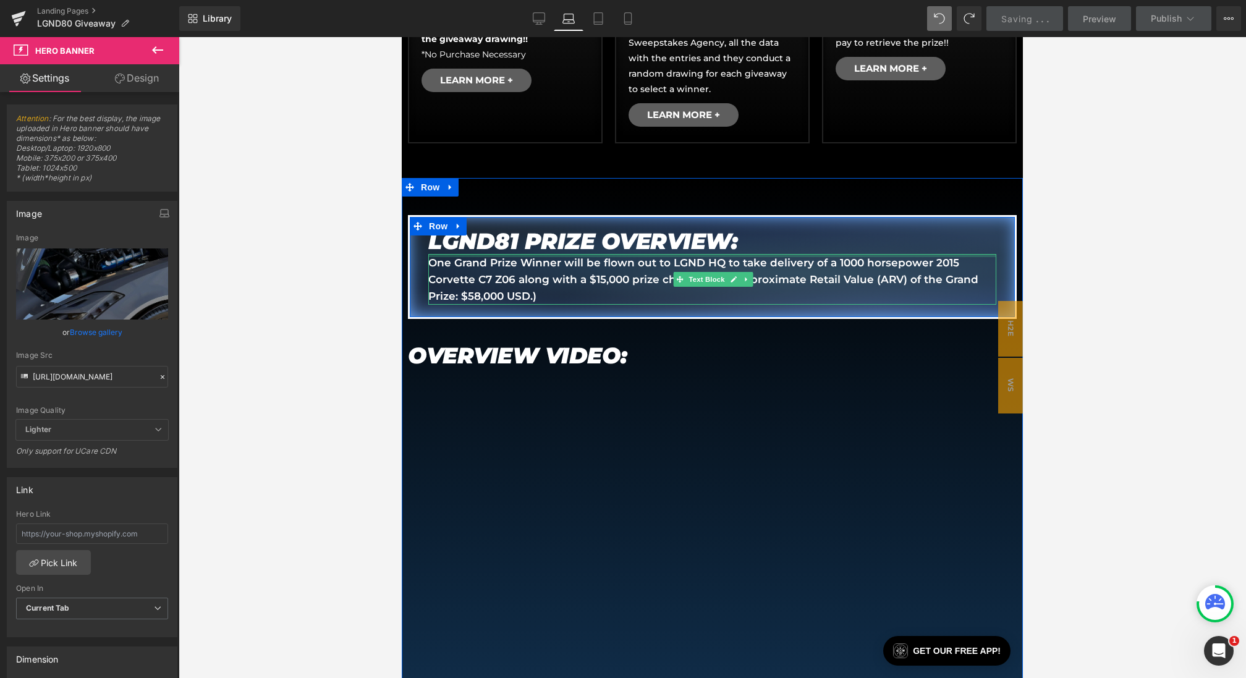
scroll to position [523, 0]
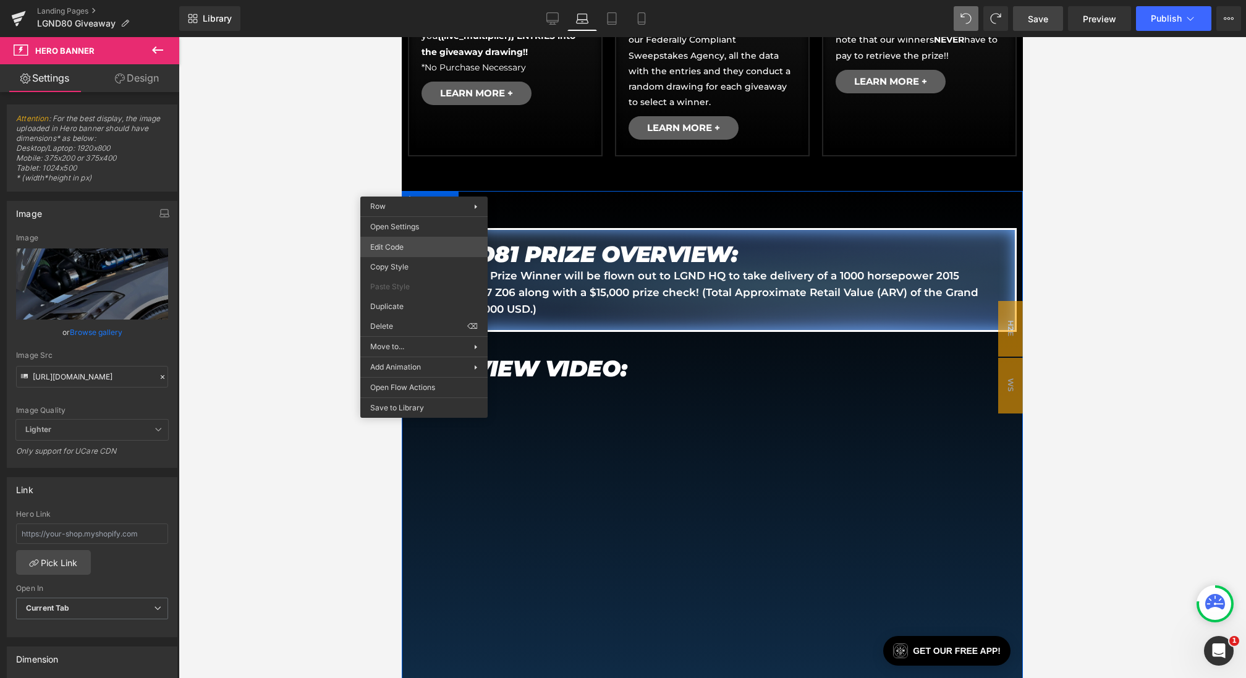
click at [404, 0] on div "Hero Banner You are previewing how the will restyle your page. You can not edit…" at bounding box center [623, 0] width 1246 height 0
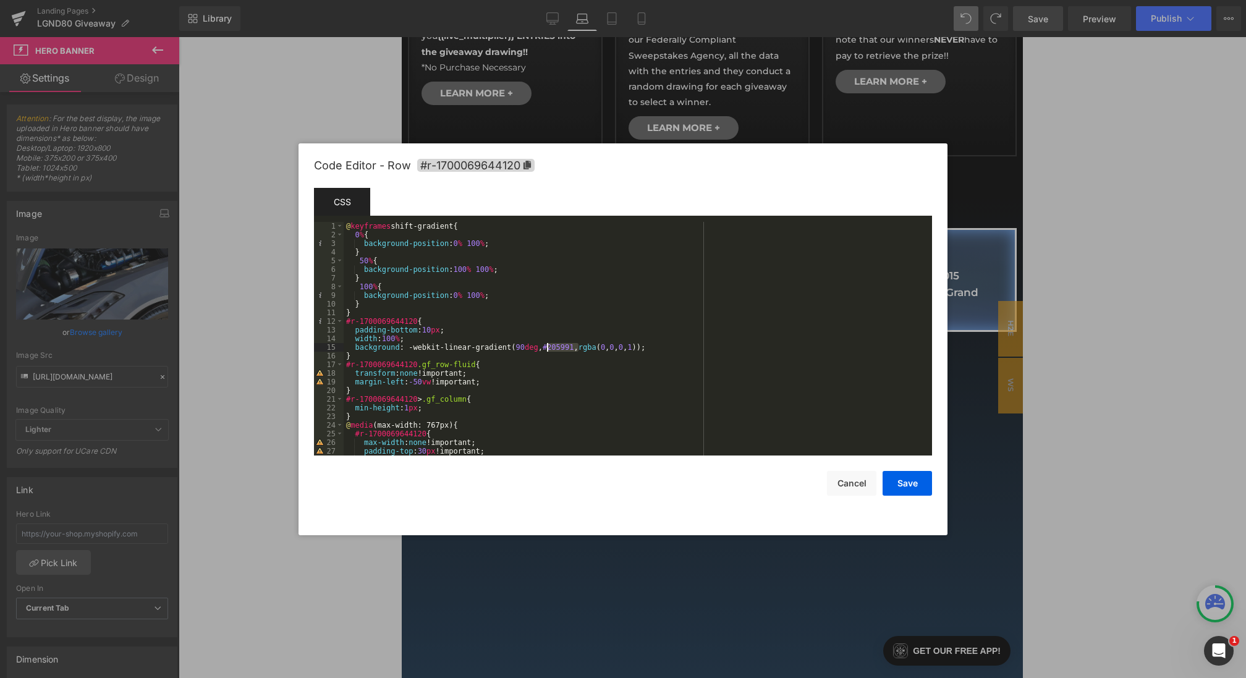
drag, startPoint x: 578, startPoint y: 347, endPoint x: 546, endPoint y: 349, distance: 32.8
click at [546, 349] on div "@ keyframes shift-gradient { 0 % { background-position : 0 % 100 % ; } 50 % { b…" at bounding box center [635, 347] width 583 height 251
click at [899, 486] on button "Save" at bounding box center [906, 483] width 49 height 25
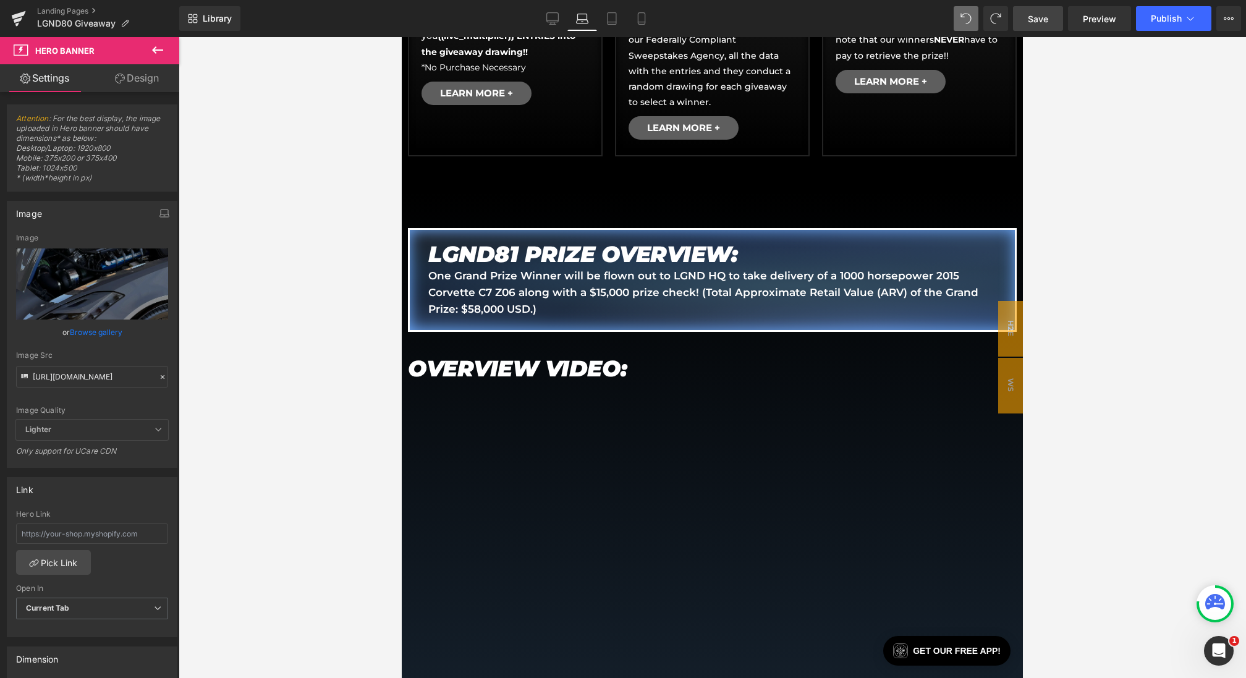
click at [1031, 23] on span "Save" at bounding box center [1038, 18] width 20 height 13
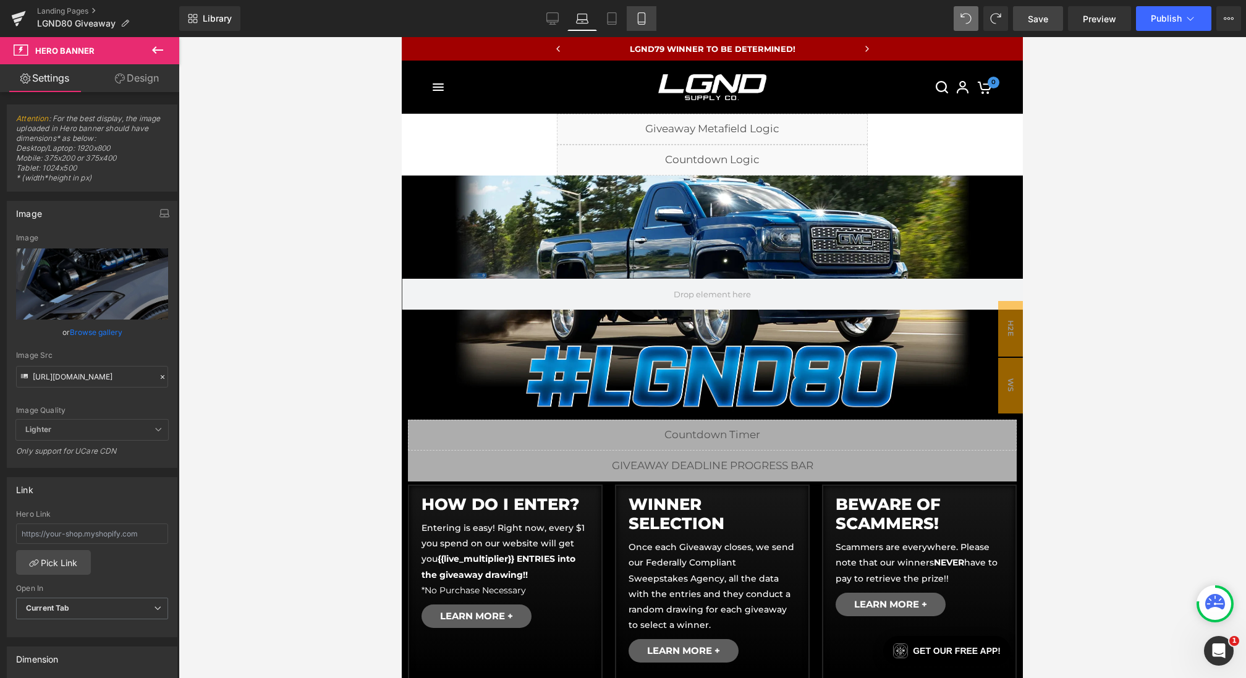
click at [646, 10] on link "Mobile" at bounding box center [642, 18] width 30 height 25
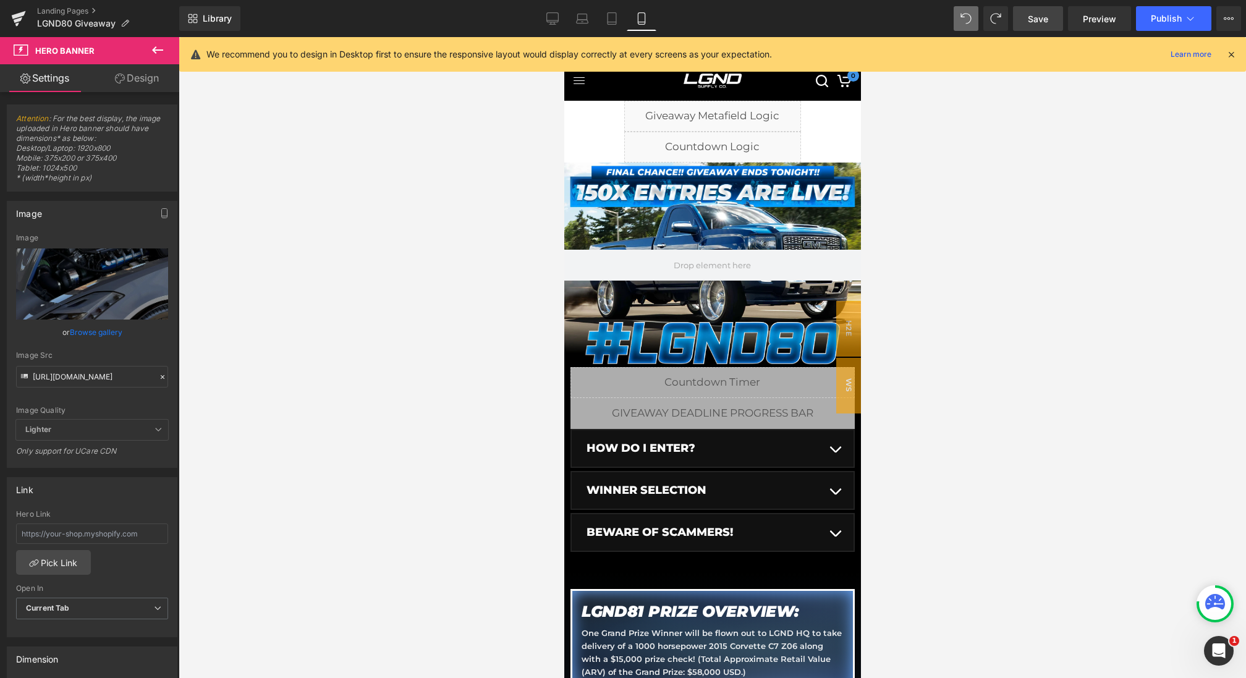
click at [714, 203] on div at bounding box center [712, 265] width 297 height 205
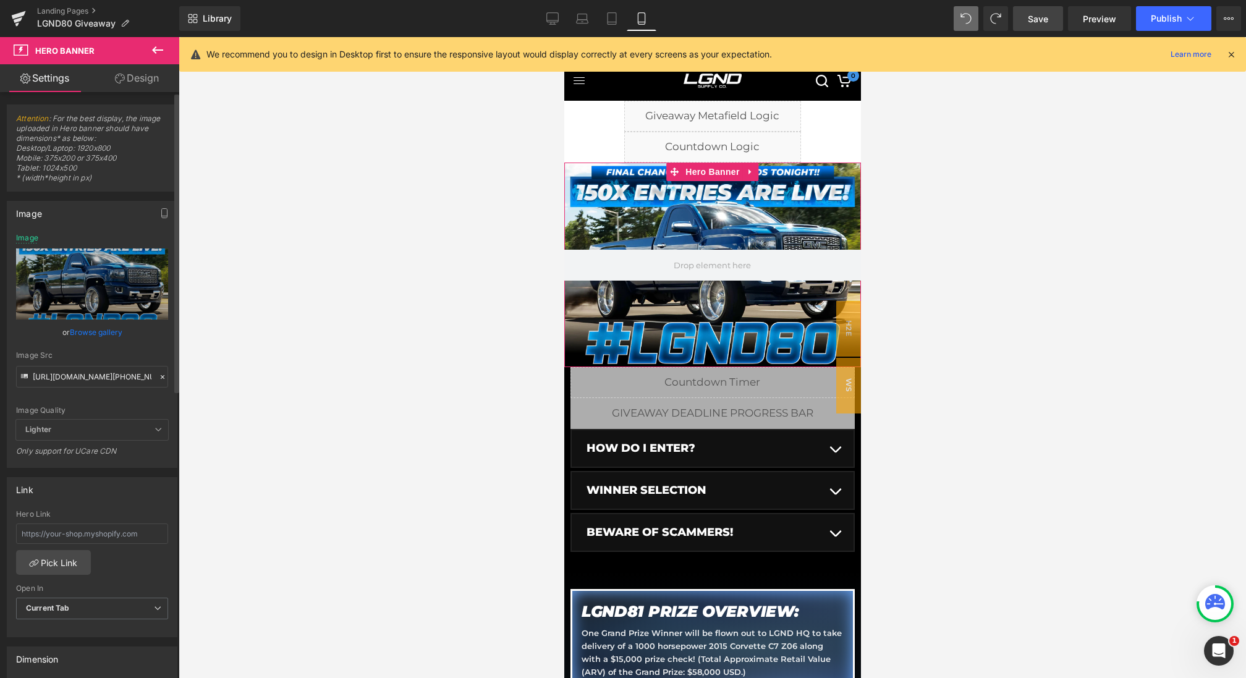
click at [158, 373] on icon at bounding box center [162, 377] width 9 height 9
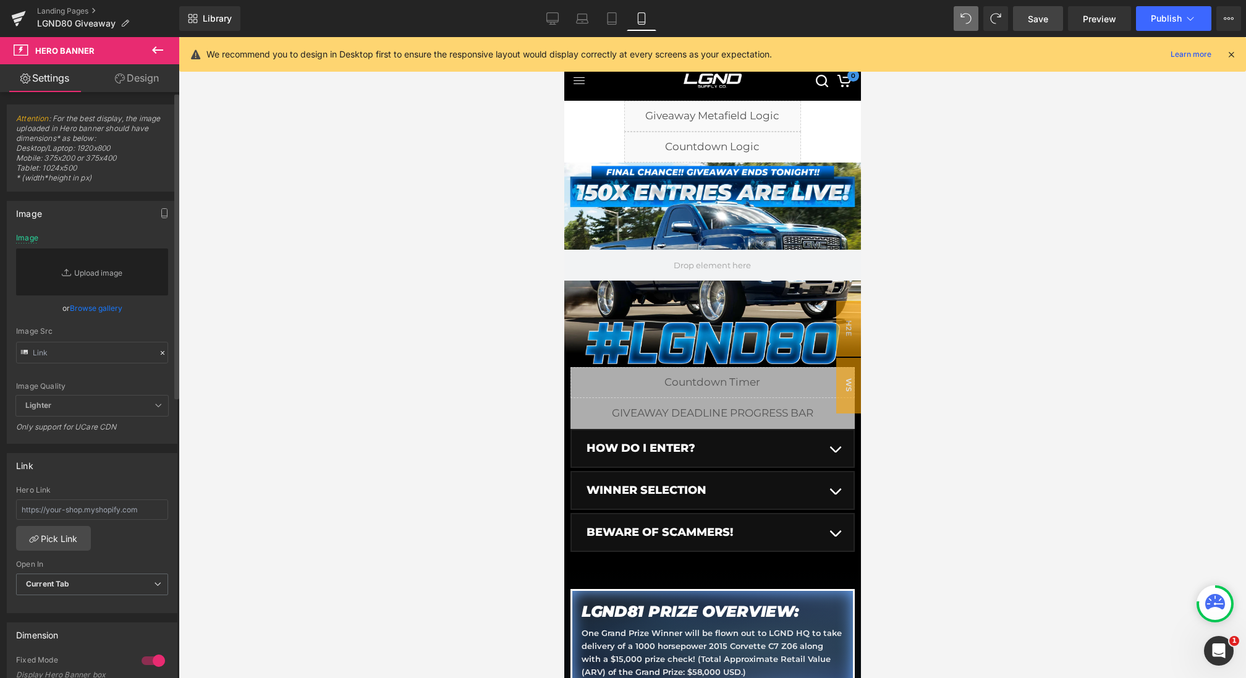
click at [113, 365] on div "Image Quality Lighter Lightest Lighter Lighter Lightest Only support for UCare …" at bounding box center [92, 315] width 152 height 162
click at [113, 354] on input "text" at bounding box center [92, 353] width 152 height 22
paste input "https://cdn.shopify.com/s/files/1/0068/4245/0009/files/81-CGBanner-Mobile-Launc…"
click at [140, 333] on div "Image Src" at bounding box center [92, 331] width 152 height 9
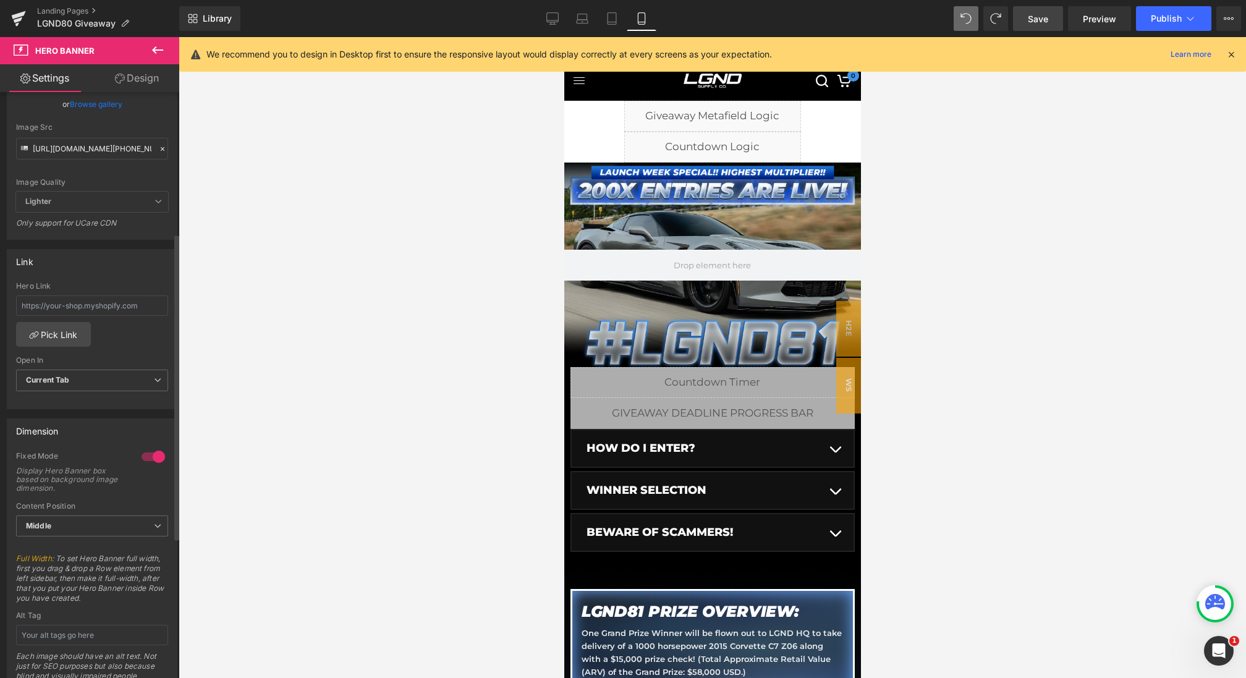
scroll to position [325, 0]
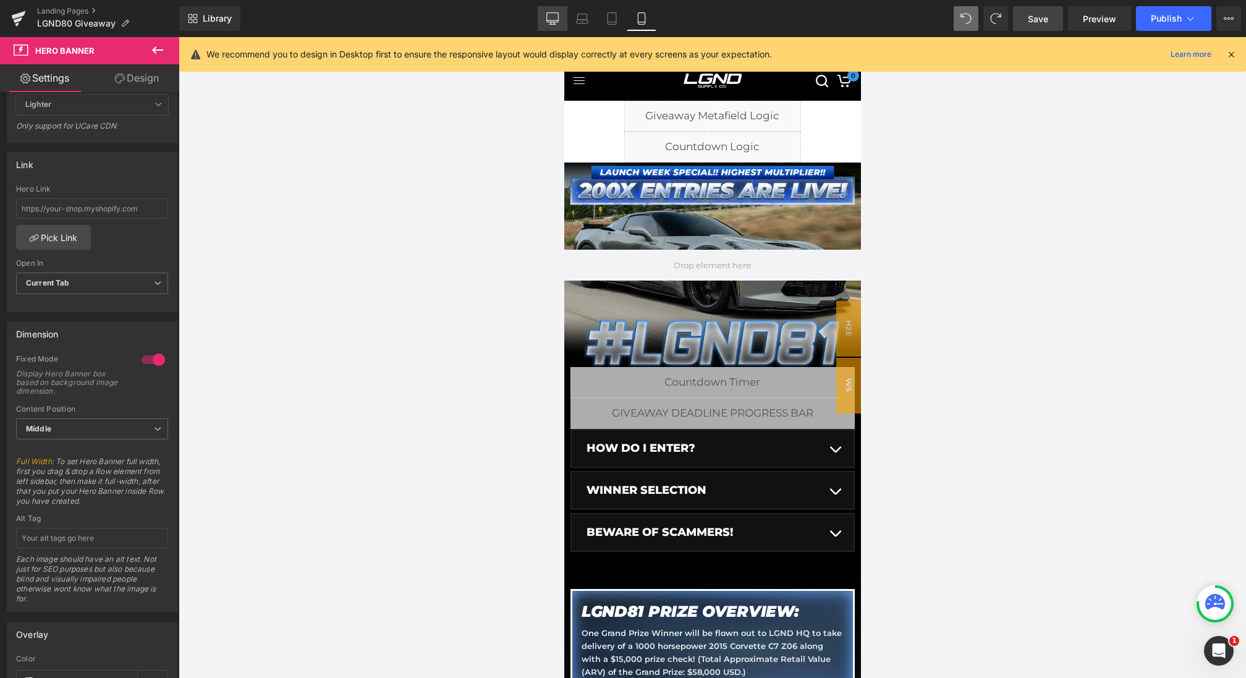
click at [555, 20] on icon at bounding box center [553, 20] width 12 height 0
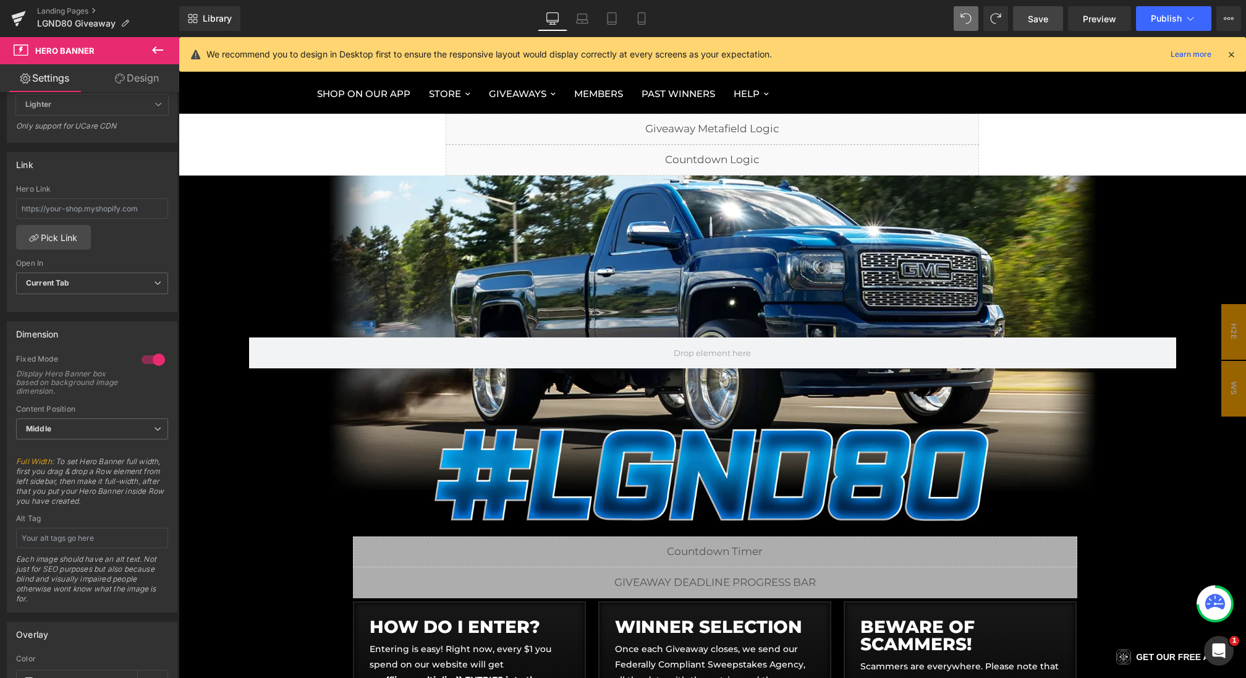
type input "https://cdn.shopify.com/s/files/1/0068/4245/0009/files/80-CGMain-Desktop.webp?v…"
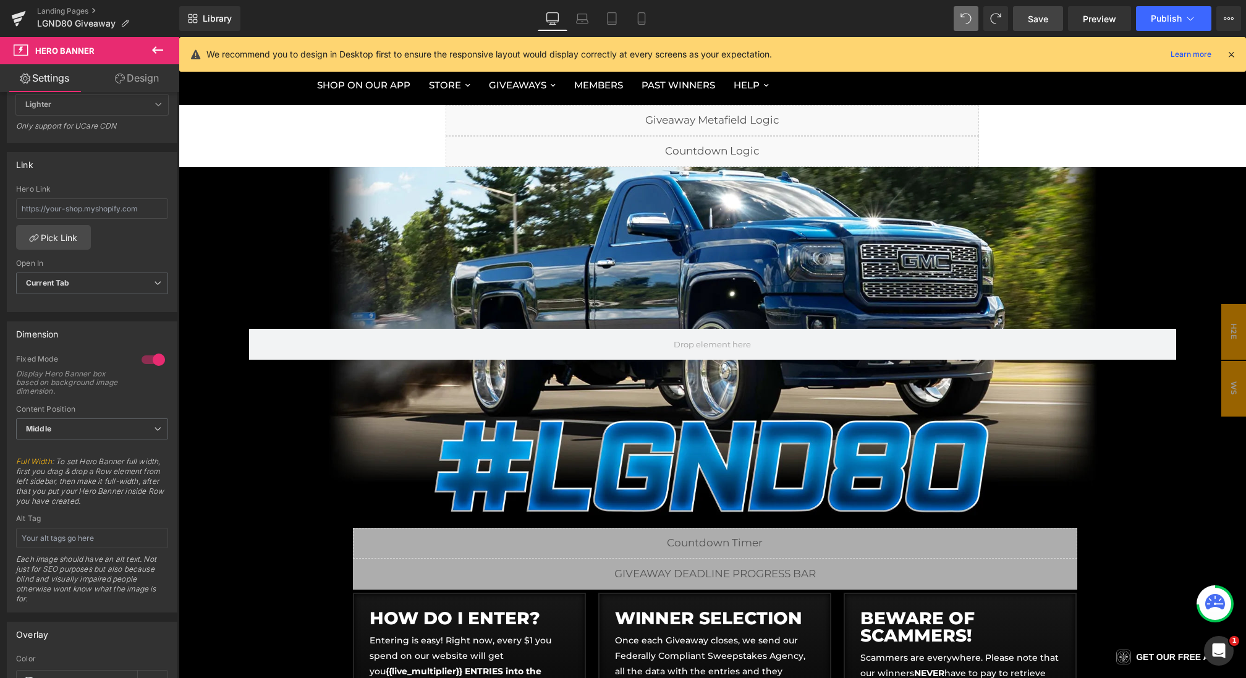
scroll to position [46, 0]
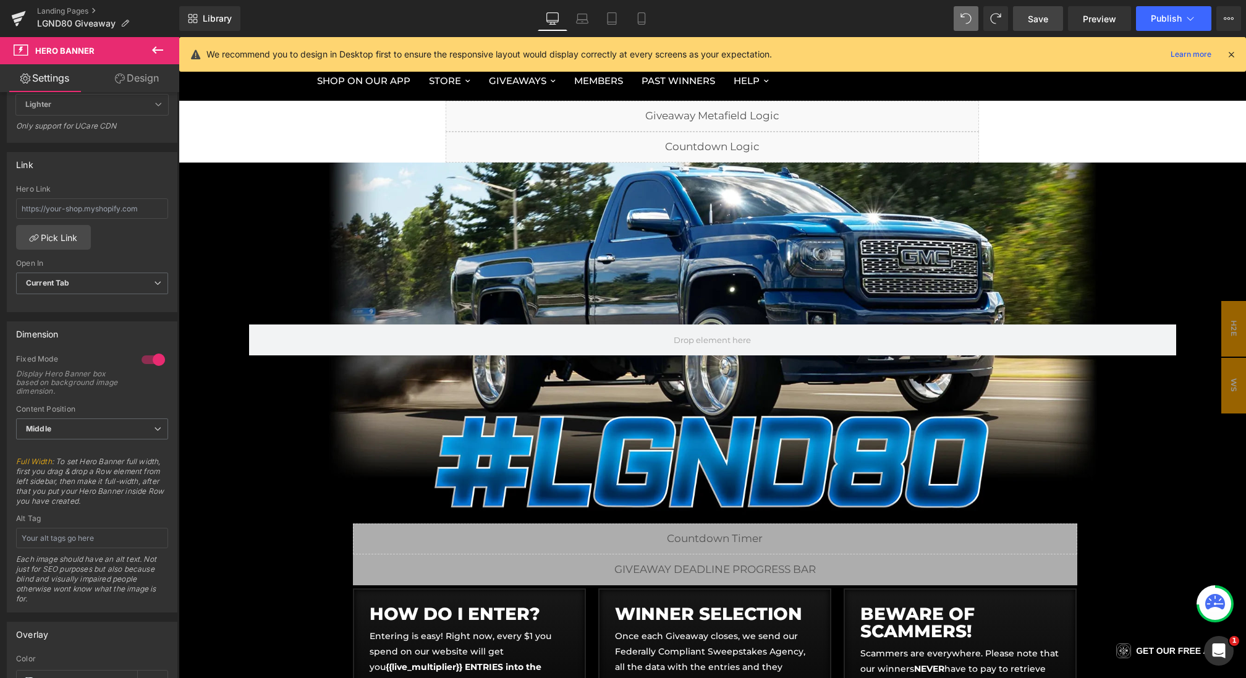
click at [1030, 17] on span "Save" at bounding box center [1038, 18] width 20 height 13
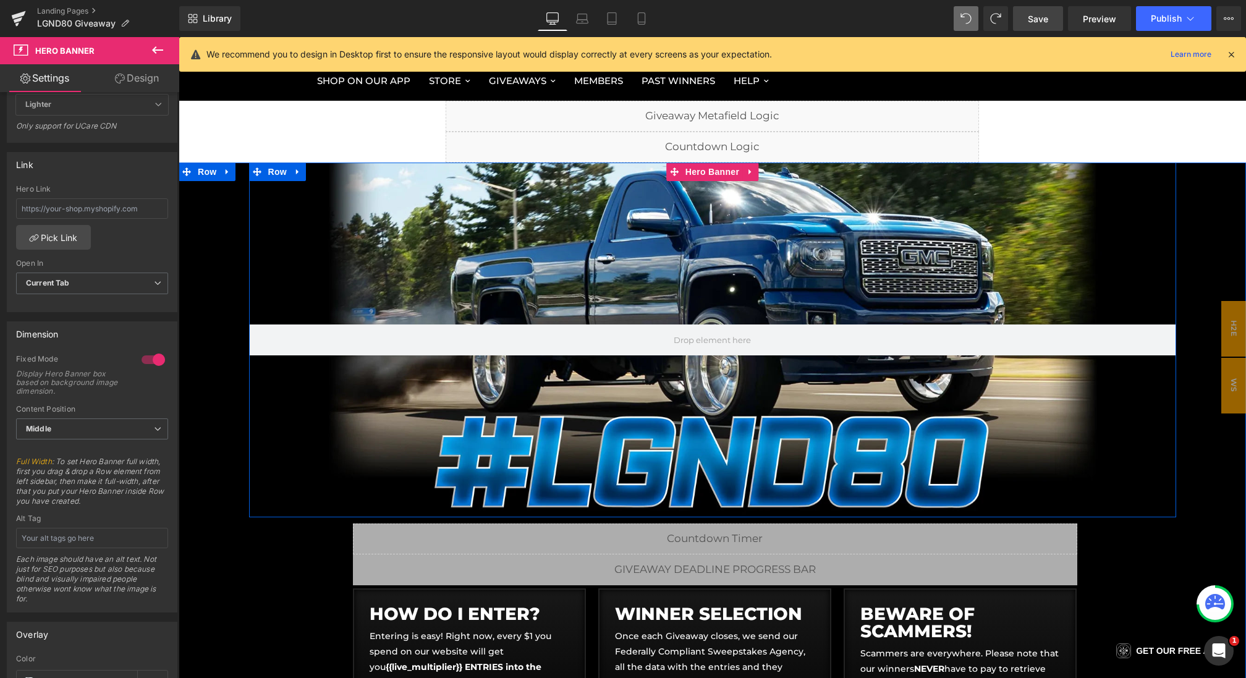
click at [694, 227] on div at bounding box center [712, 340] width 927 height 355
click at [657, 237] on div at bounding box center [712, 340] width 927 height 355
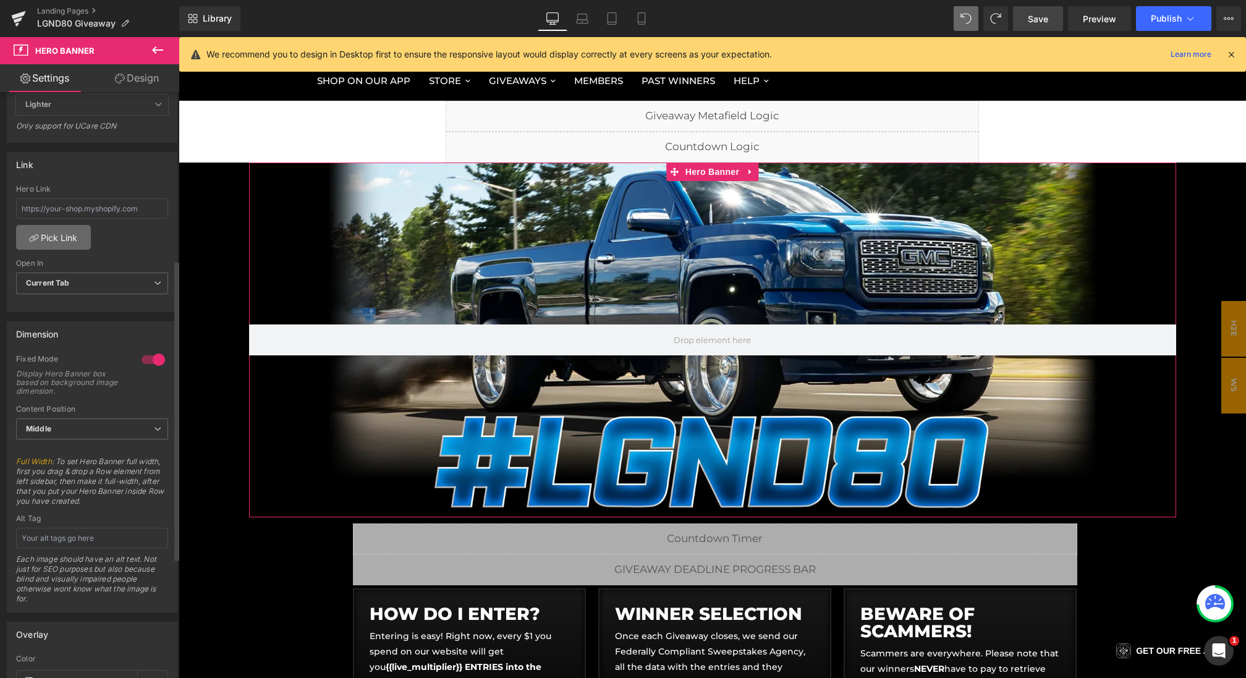
scroll to position [0, 0]
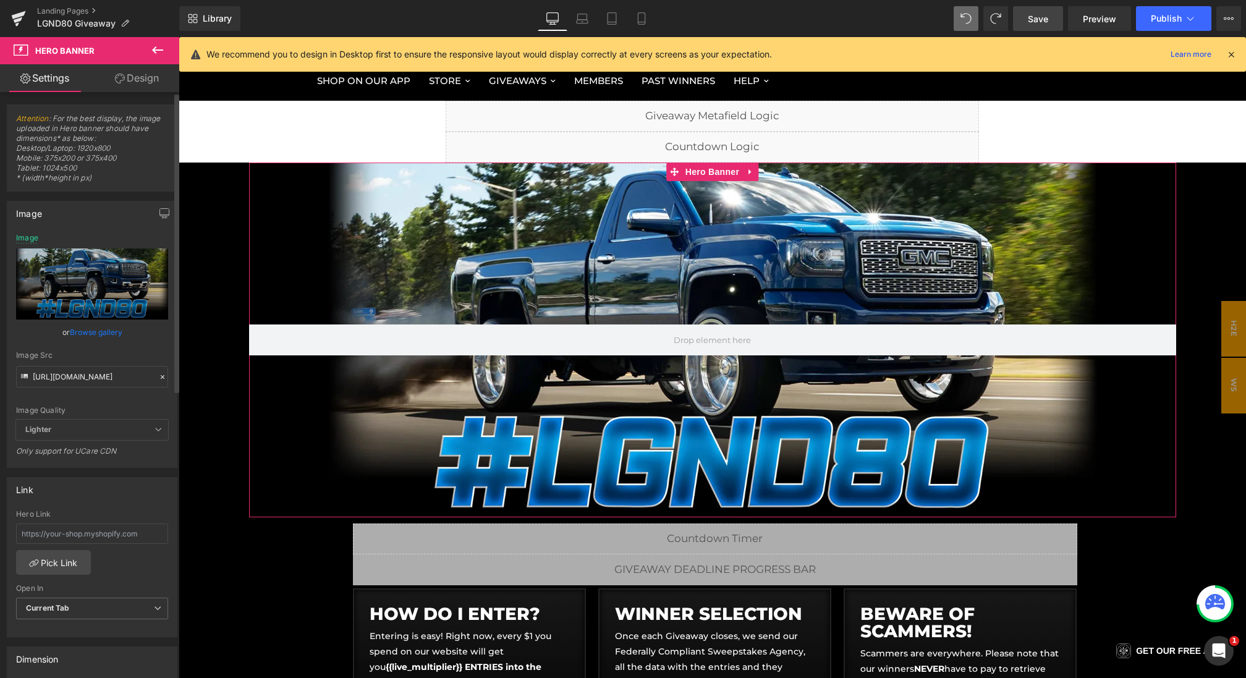
click at [159, 374] on icon at bounding box center [162, 377] width 9 height 9
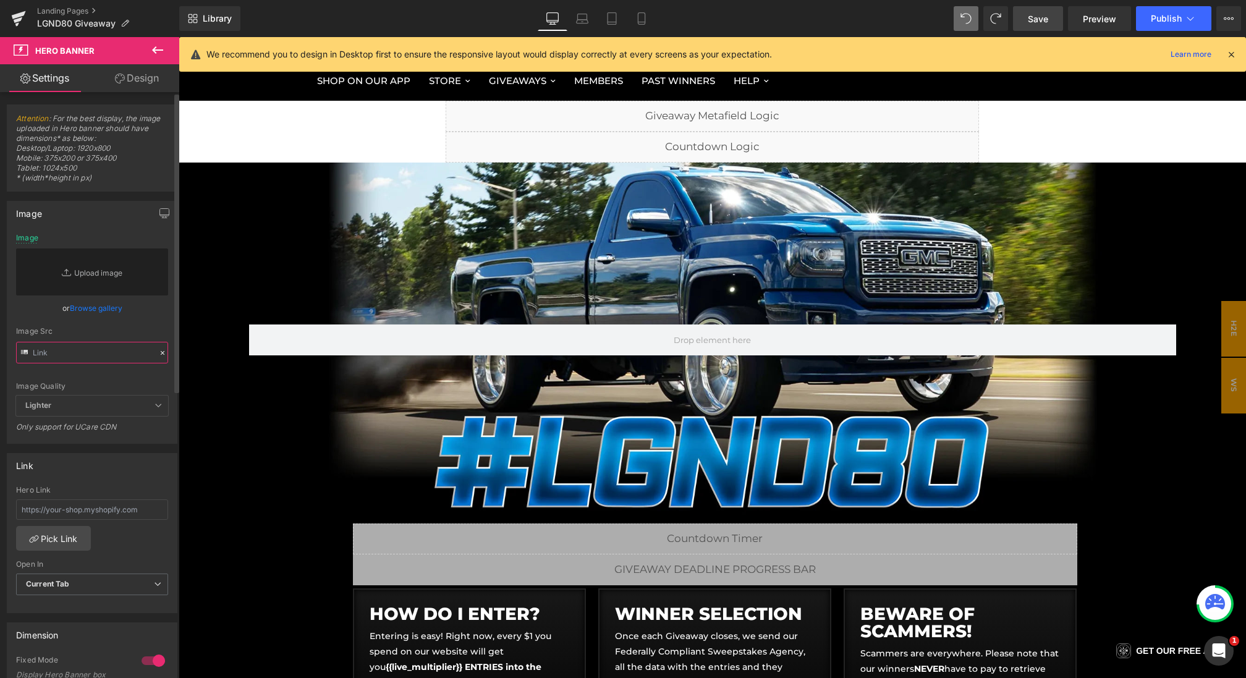
click at [108, 344] on input "text" at bounding box center [92, 353] width 152 height 22
paste input "https://cdn.shopify.com/s/files/1/0068/4245/0009/files/81-CGBanner-Desktop-1.we…"
click at [140, 333] on div "Image Src" at bounding box center [92, 331] width 152 height 9
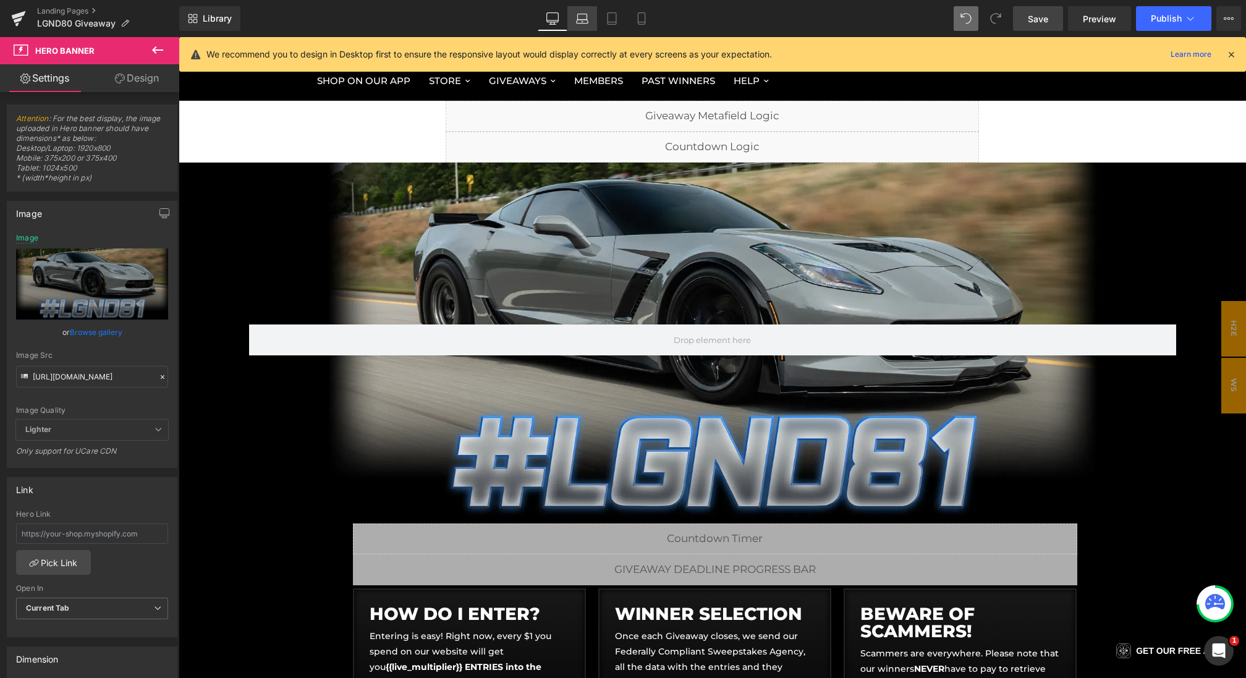
click at [590, 14] on link "Laptop" at bounding box center [582, 18] width 30 height 25
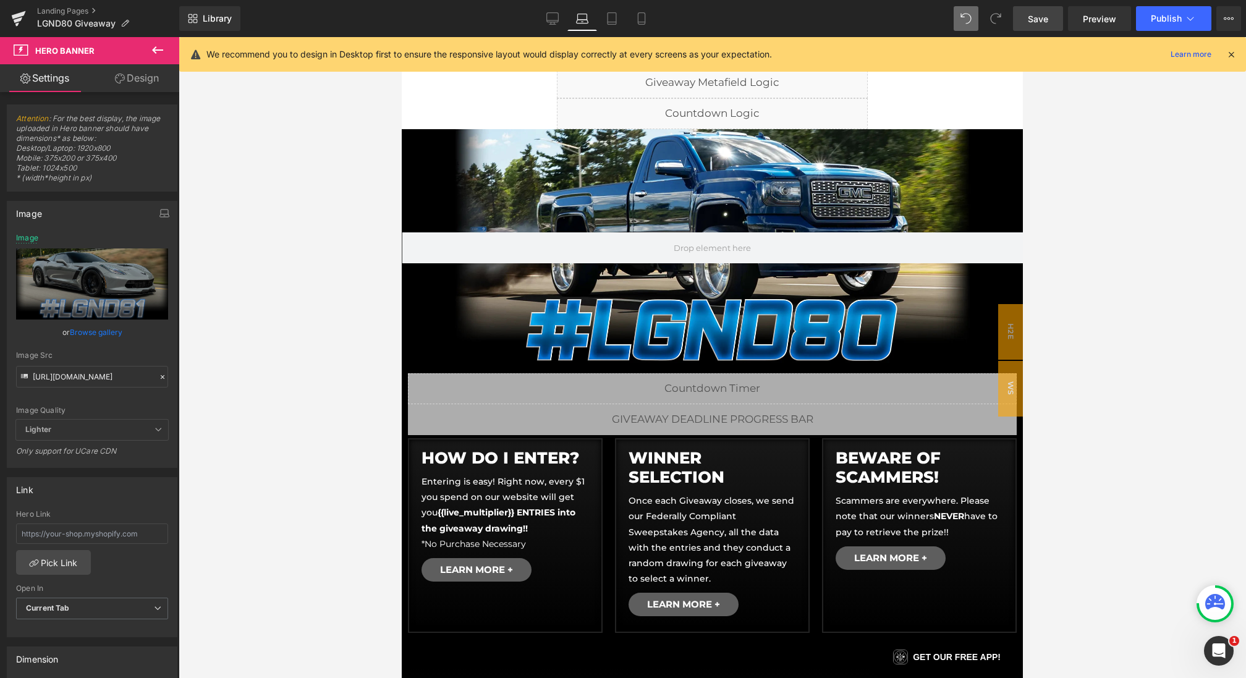
type input "https://cdn.shopify.com/s/files/1/0068/4245/0009/files/80-CGMain-Desktop.webp?v…"
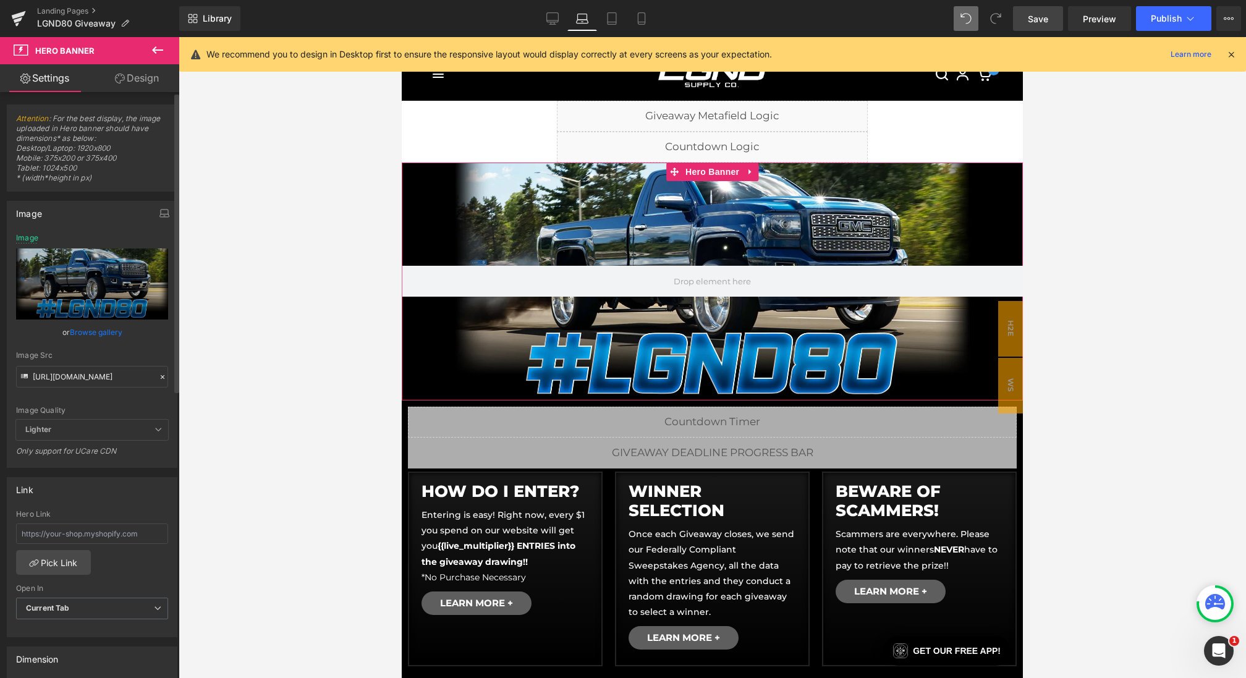
click at [158, 373] on icon at bounding box center [162, 377] width 9 height 9
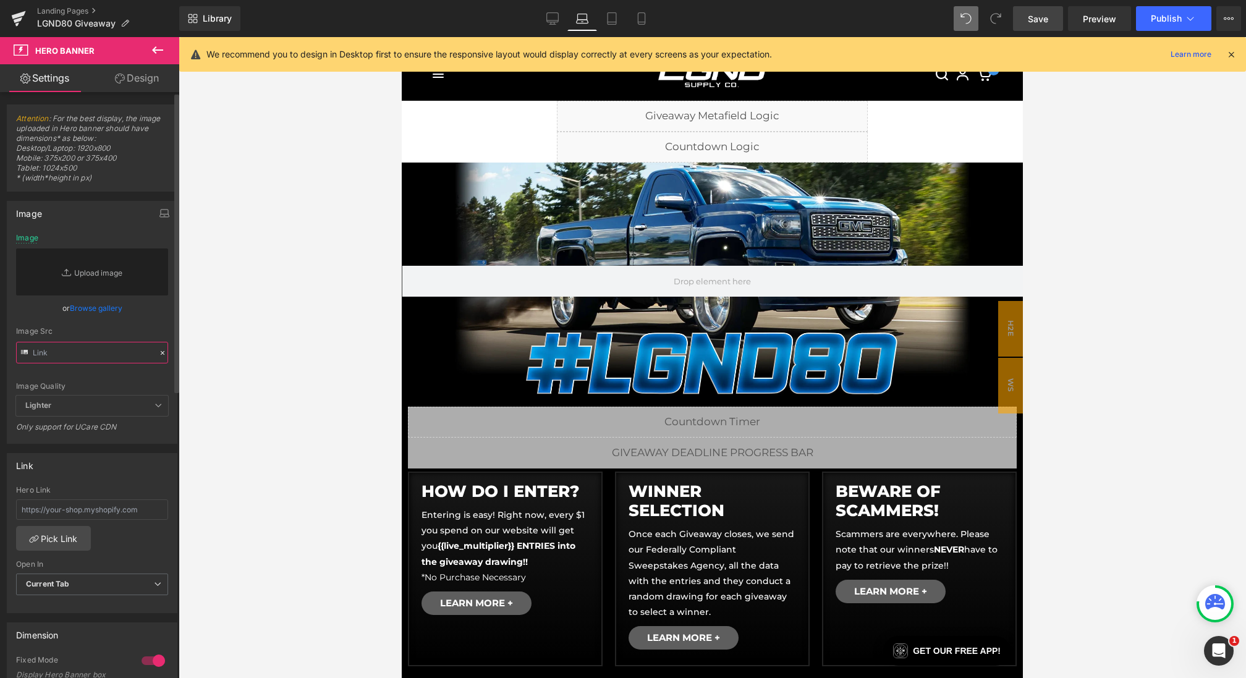
click at [127, 342] on input "text" at bounding box center [92, 353] width 152 height 22
paste input "https://cdn.shopify.com/s/files/1/0068/4245/0009/files/81-CGBanner-Desktop-1.we…"
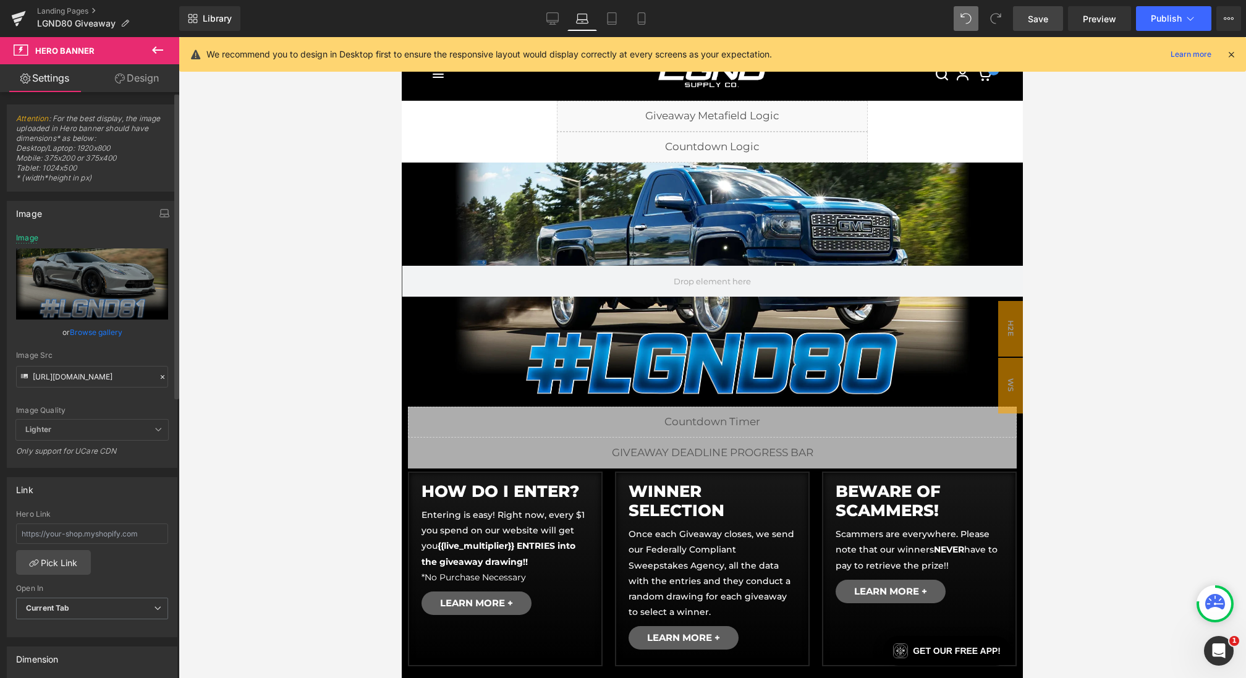
click at [149, 329] on div "https://cdn.shopify.com/s/files/1/0068/4245/0009/files/81-CGBanner-Desktop-1.we…" at bounding box center [91, 351] width 169 height 234
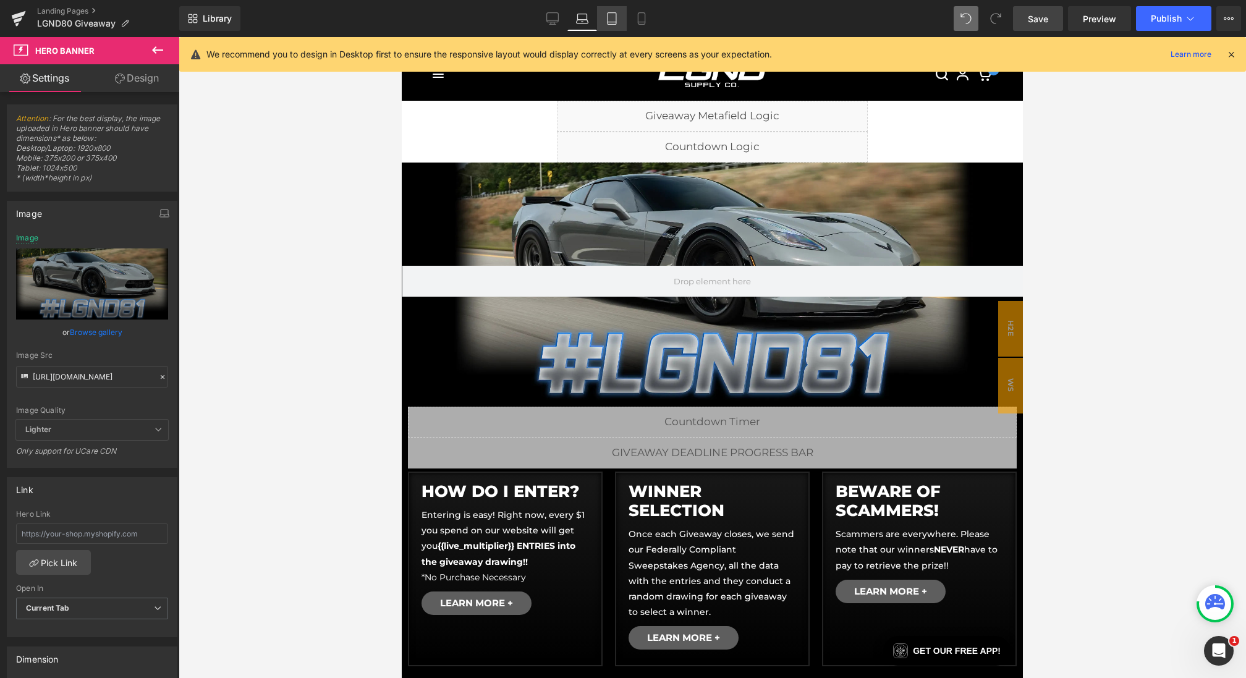
click at [609, 14] on icon at bounding box center [612, 18] width 12 height 12
type input "https://cdn.shopify.com/s/files/1/0068/4245/0009/files/80-CGMain-Desktop.webp?v…"
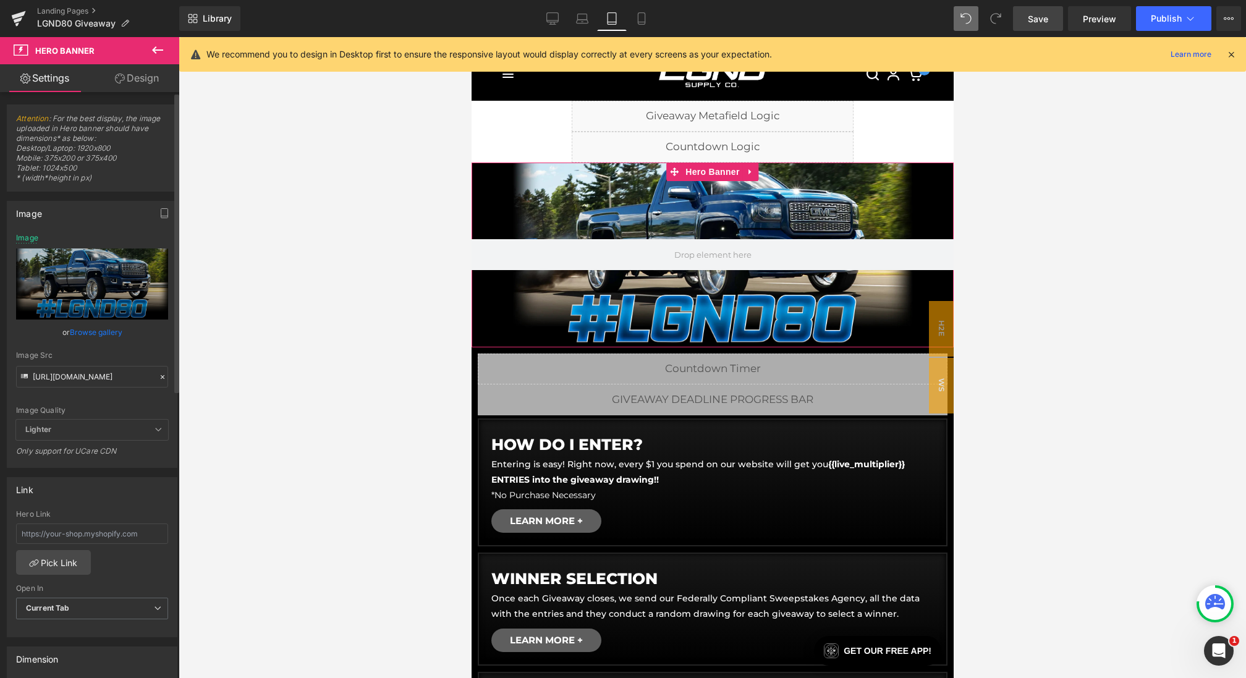
click at [158, 374] on icon at bounding box center [162, 377] width 9 height 9
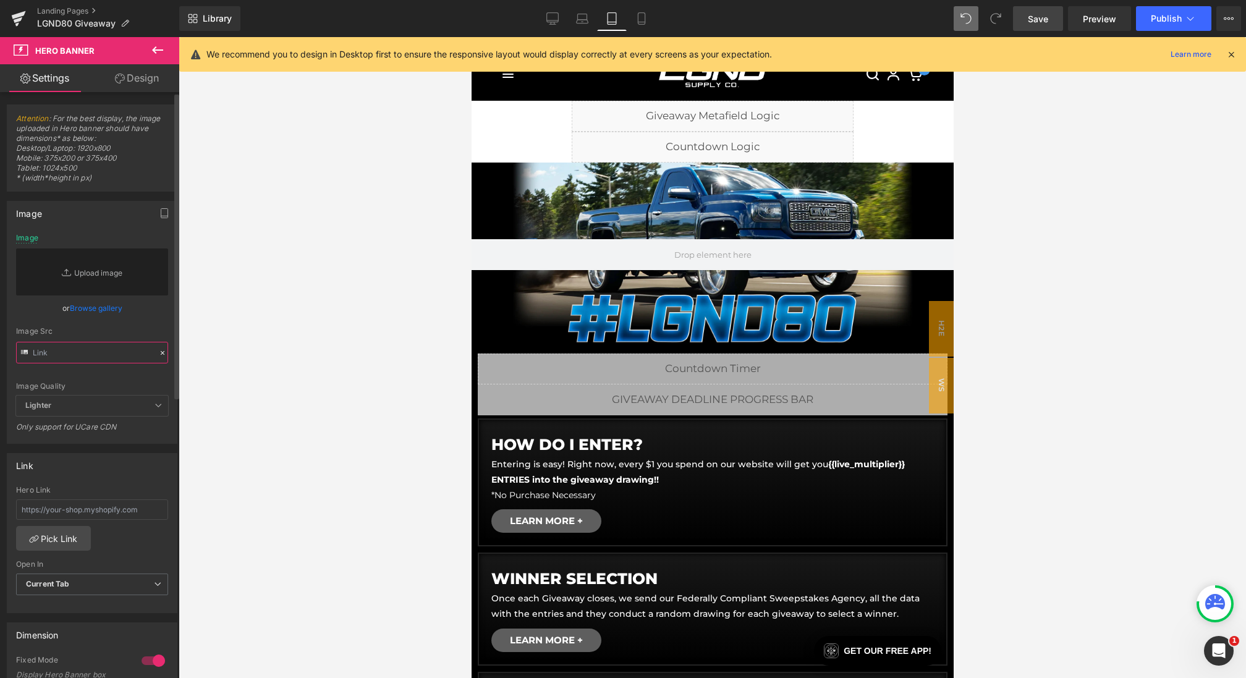
click at [122, 361] on input "text" at bounding box center [92, 353] width 152 height 22
paste input "https://cdn.shopify.com/s/files/1/0068/4245/0009/files/81-CGBanner-Desktop-1.we…"
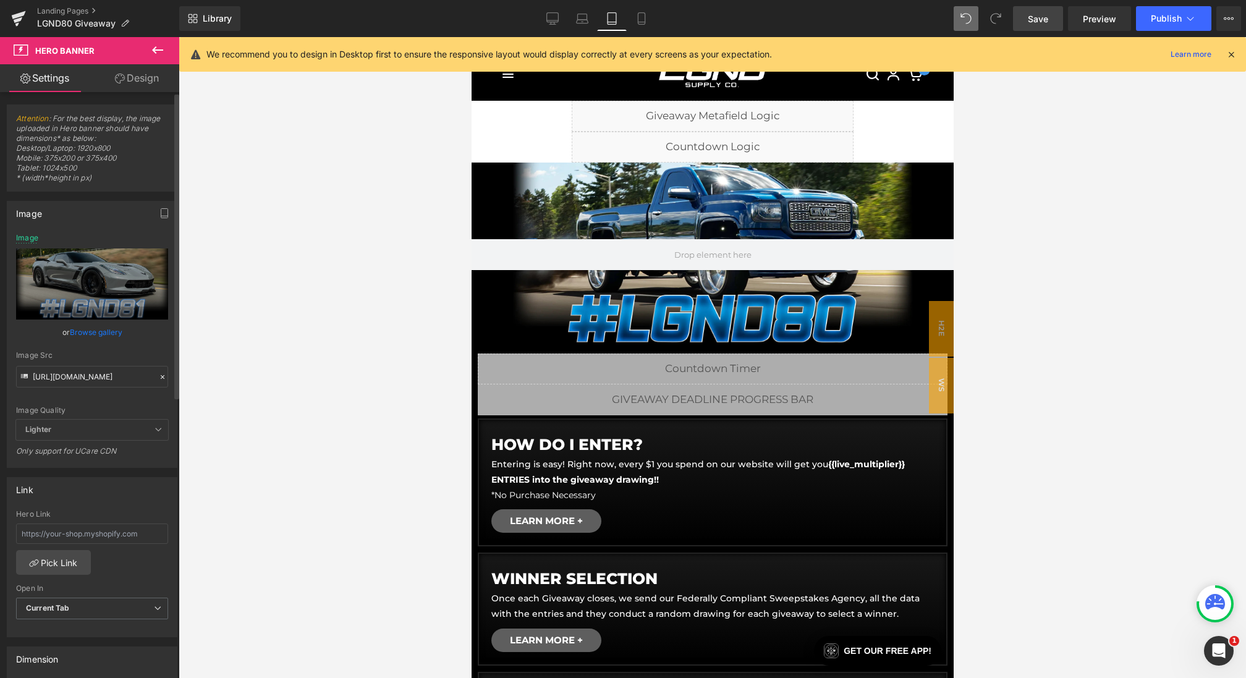
click at [150, 330] on div "or Browse gallery" at bounding box center [92, 332] width 152 height 13
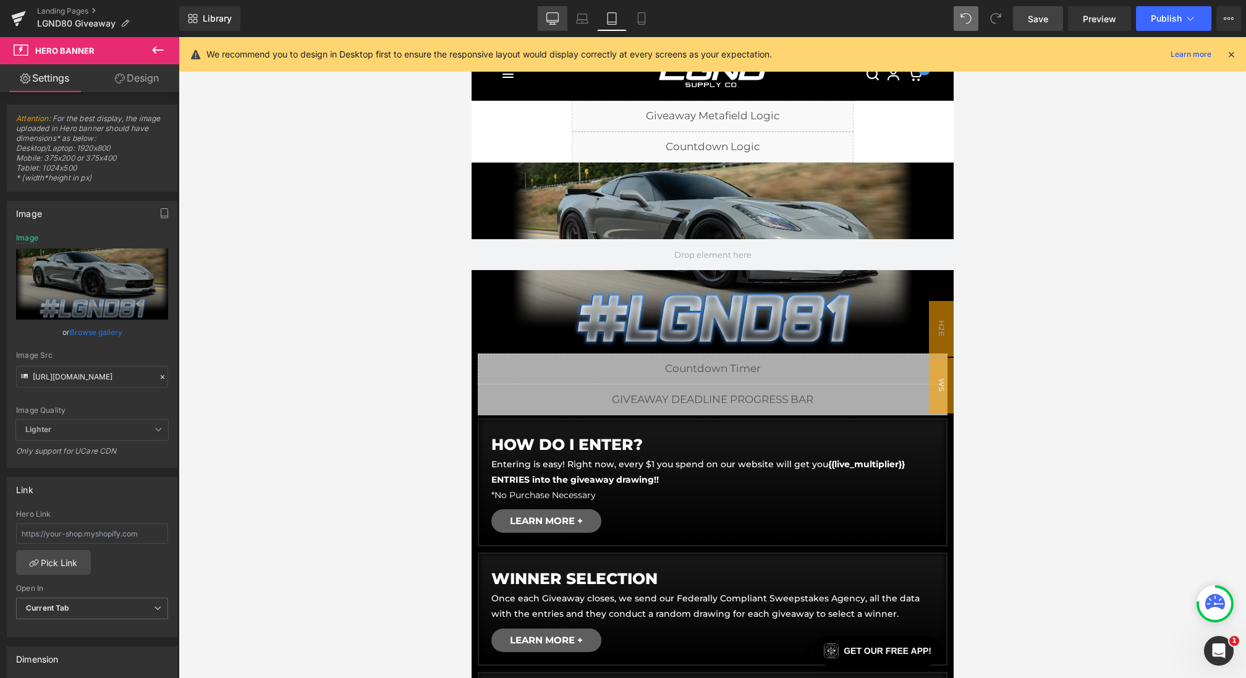
click at [543, 17] on link "Desktop" at bounding box center [553, 18] width 30 height 25
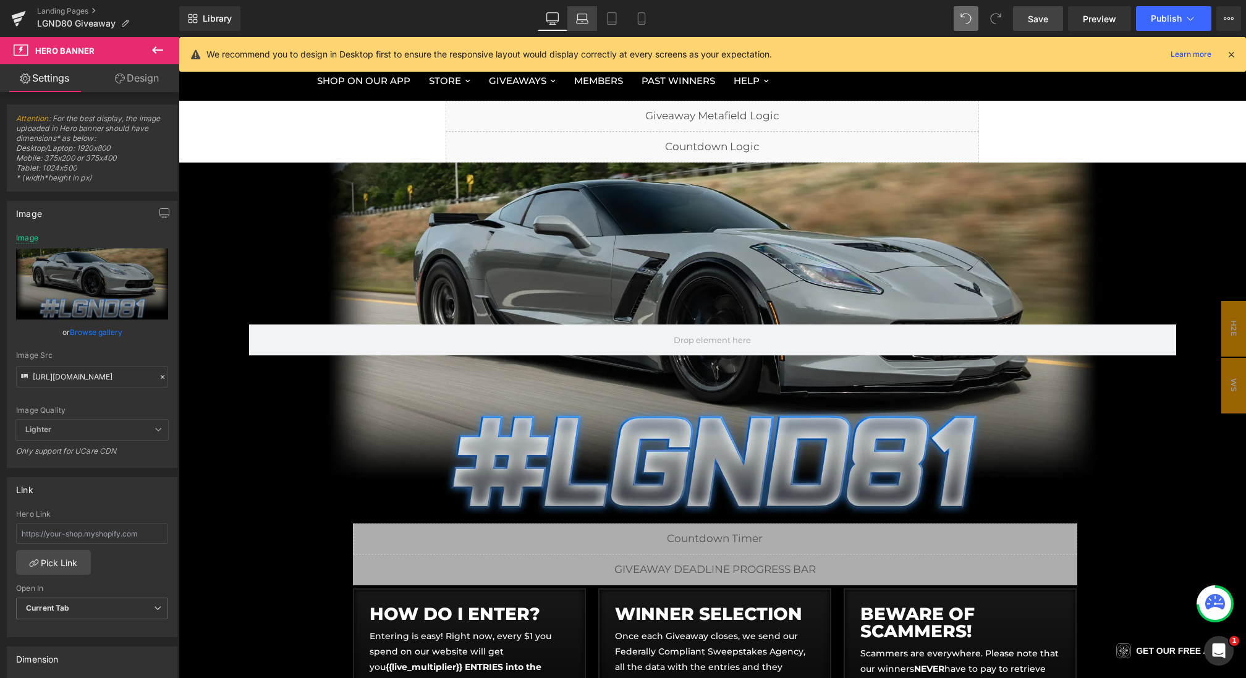
click at [590, 18] on link "Laptop" at bounding box center [582, 18] width 30 height 25
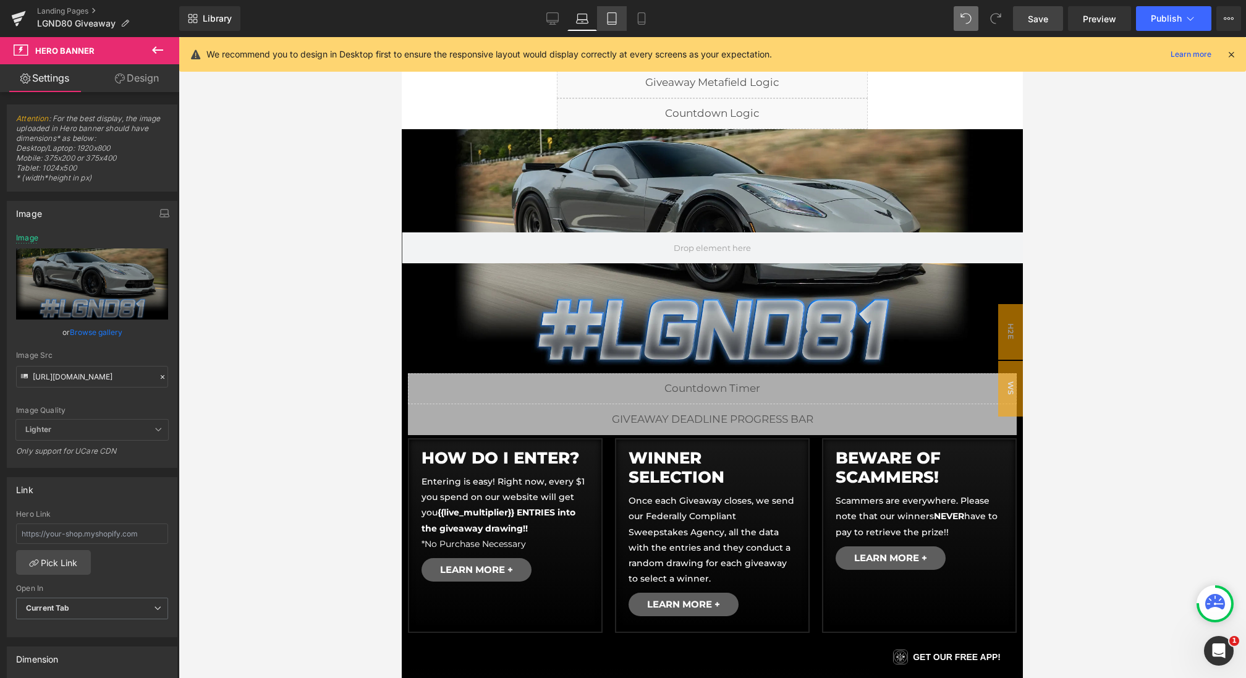
scroll to position [13, 0]
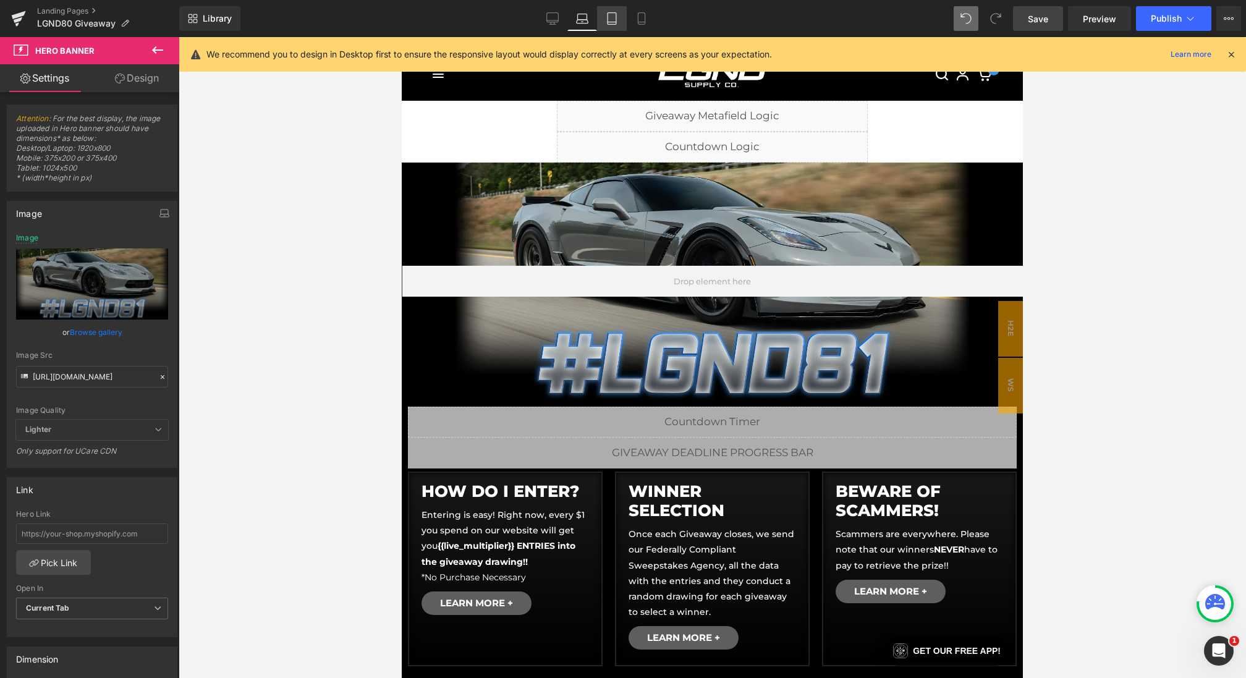
click at [606, 18] on icon at bounding box center [612, 18] width 12 height 12
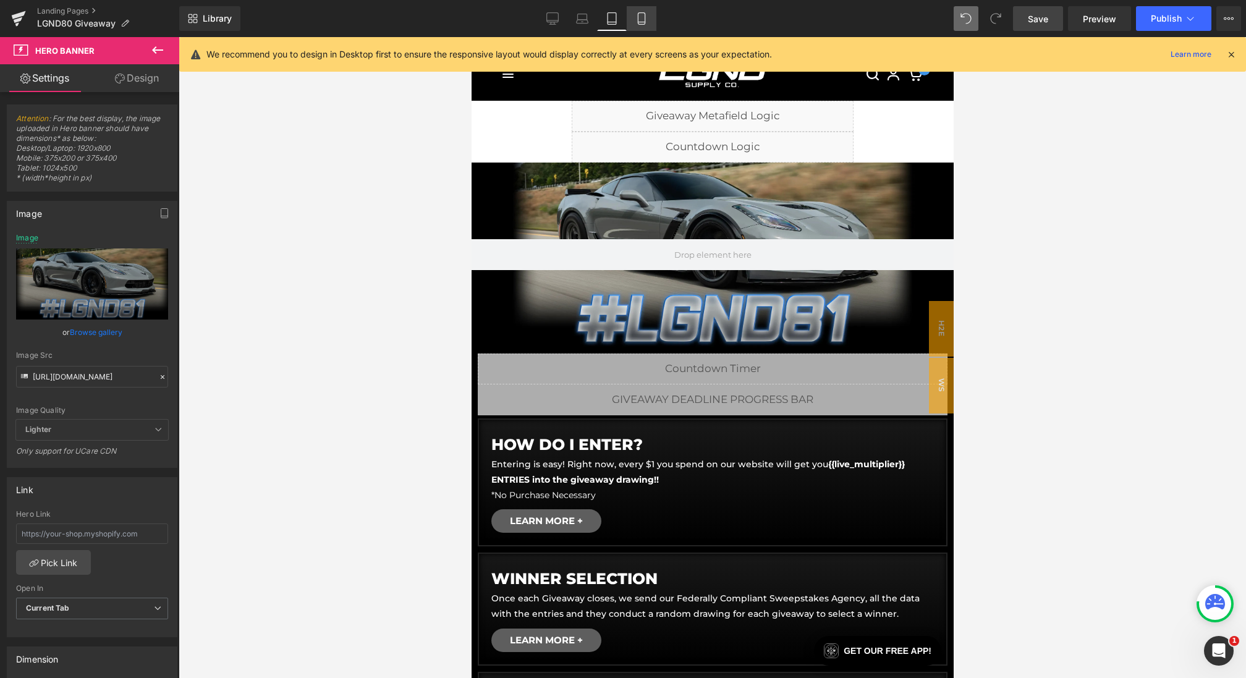
click at [642, 23] on icon at bounding box center [641, 18] width 12 height 12
type input "https://cdn.shopify.com/s/files/1/0068/4245/0009/files/81-CGBanner-Mobile-Launc…"
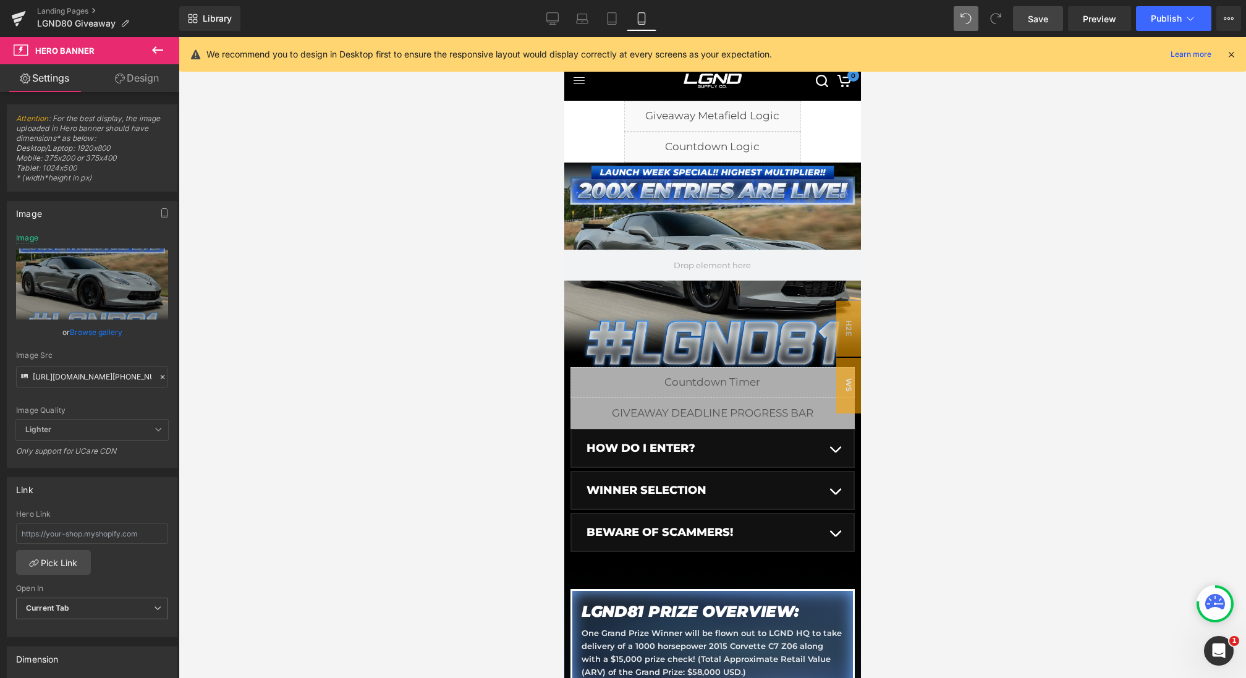
click at [1031, 24] on span "Save" at bounding box center [1038, 18] width 20 height 13
click at [1230, 52] on icon at bounding box center [1230, 54] width 11 height 11
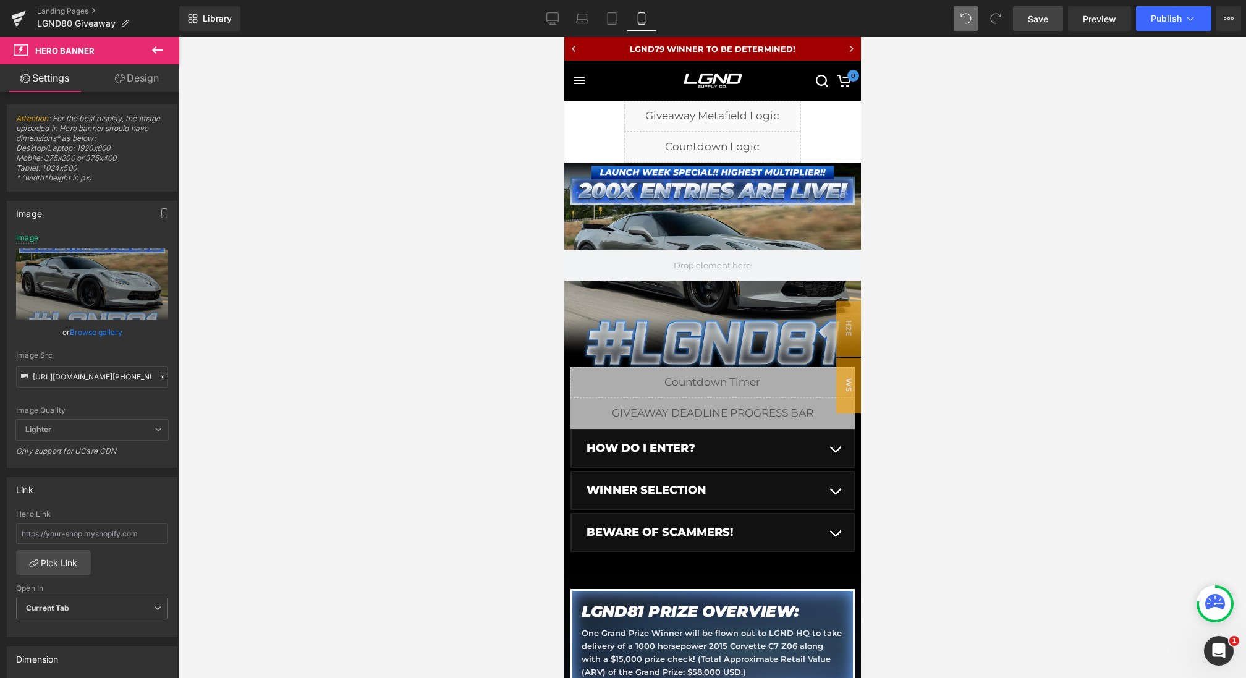
click at [1036, 11] on link "Save" at bounding box center [1038, 18] width 50 height 25
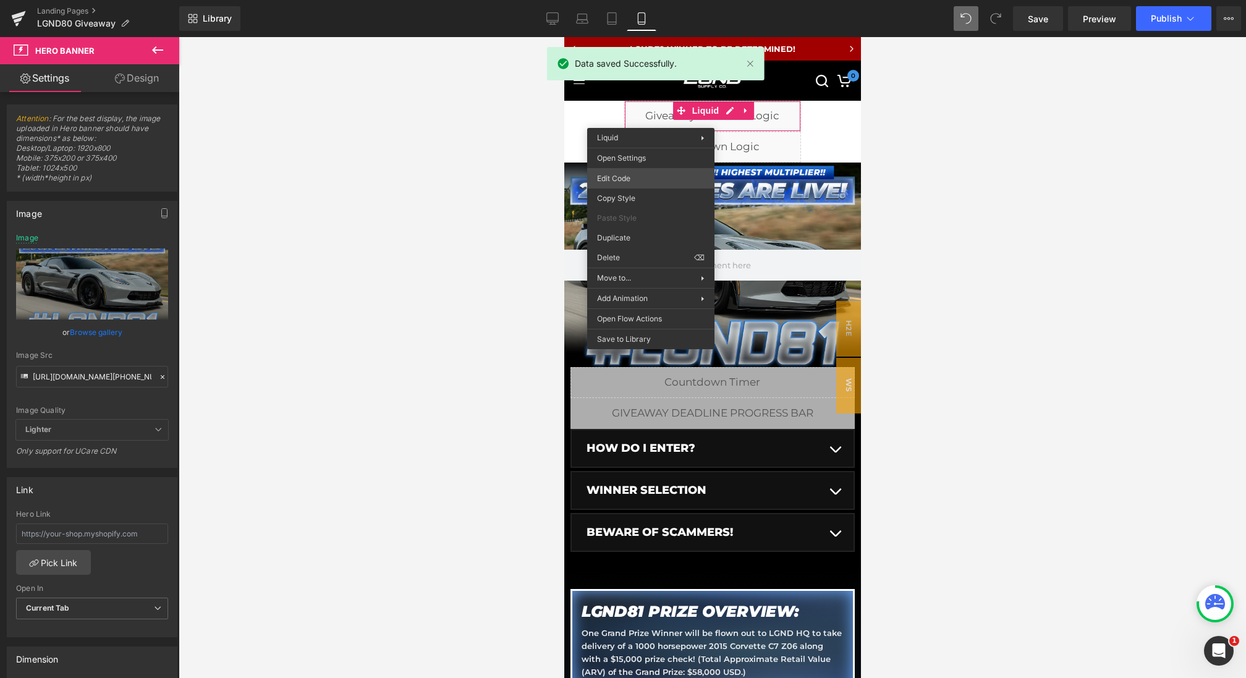
click at [641, 0] on div "Hero Banner You are previewing how the will restyle your page. You can not edit…" at bounding box center [623, 0] width 1246 height 0
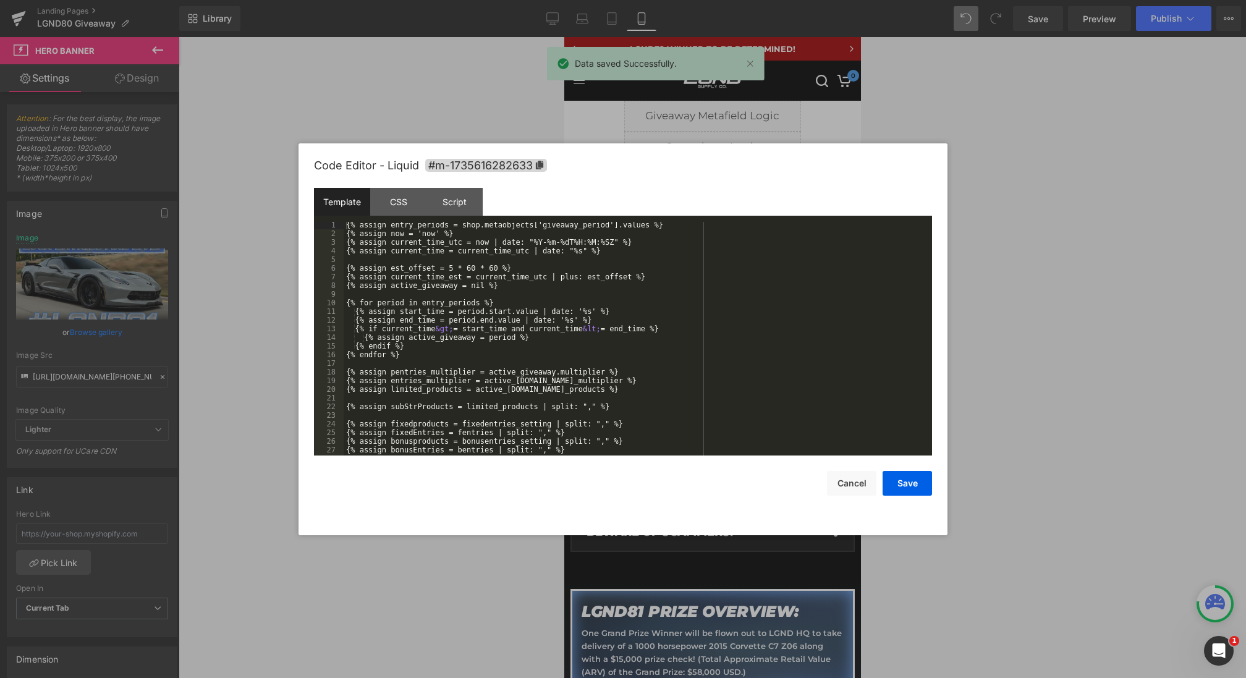
scroll to position [95, 0]
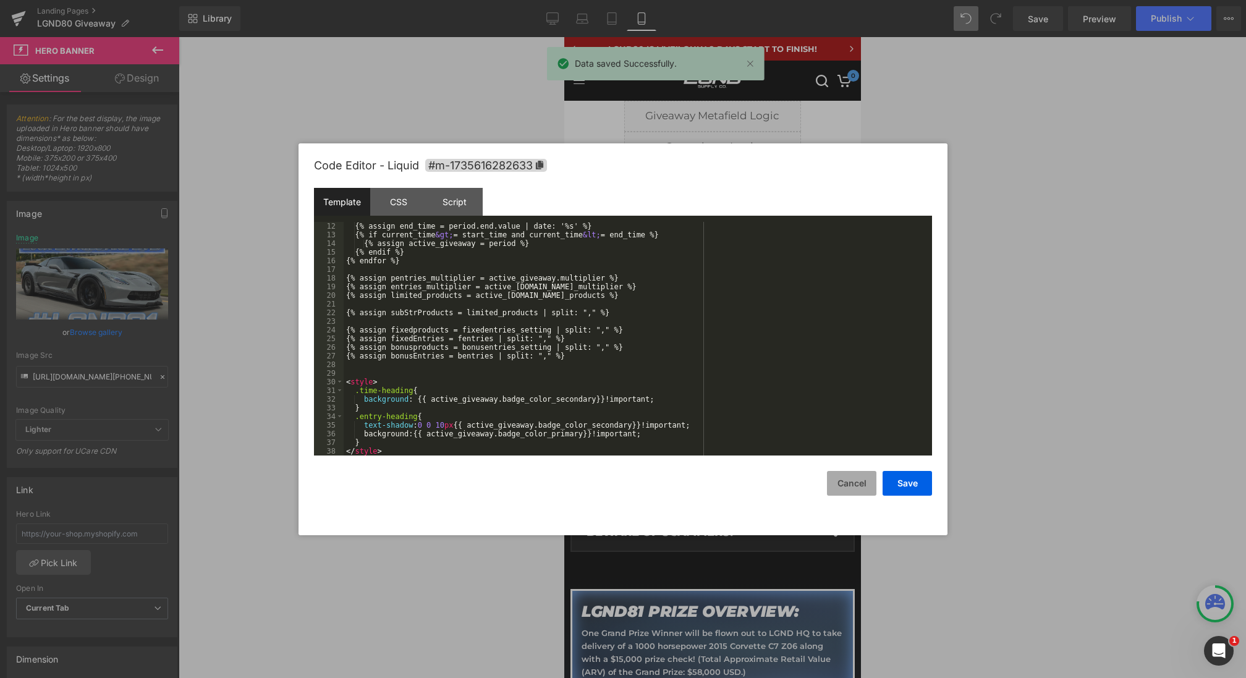
click at [842, 476] on button "Cancel" at bounding box center [851, 483] width 49 height 25
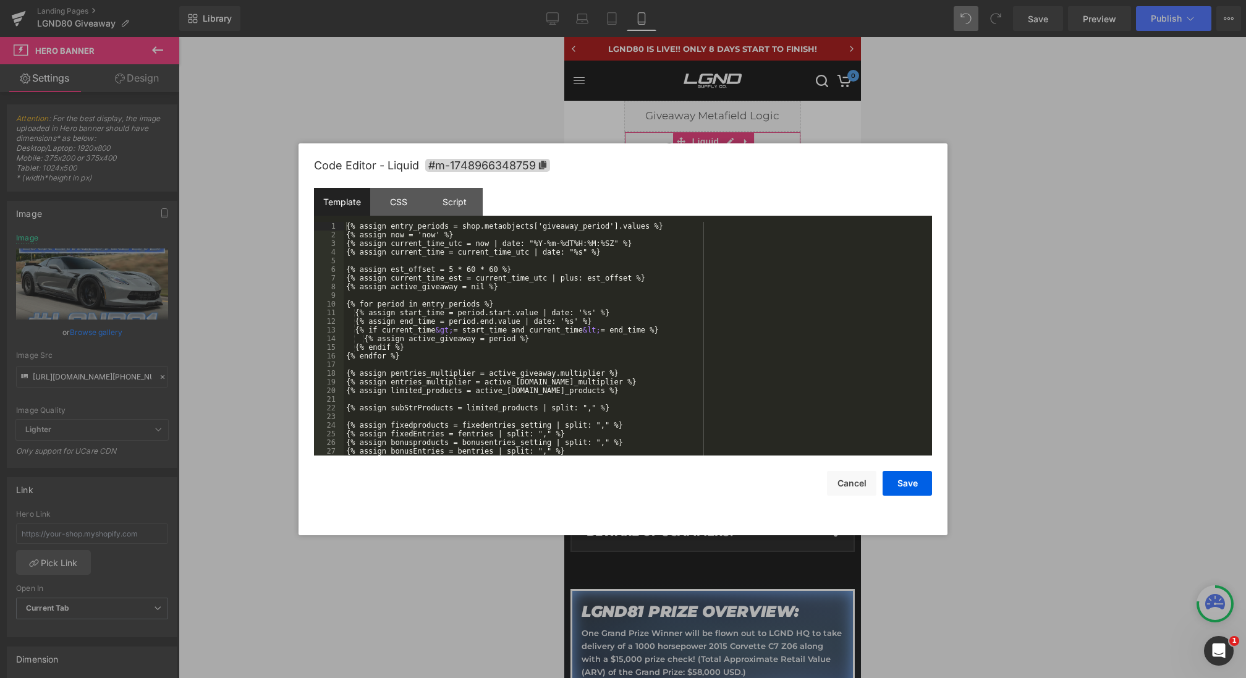
click at [613, 0] on div "Hero Banner You are previewing how the will restyle your page. You can not edit…" at bounding box center [623, 0] width 1246 height 0
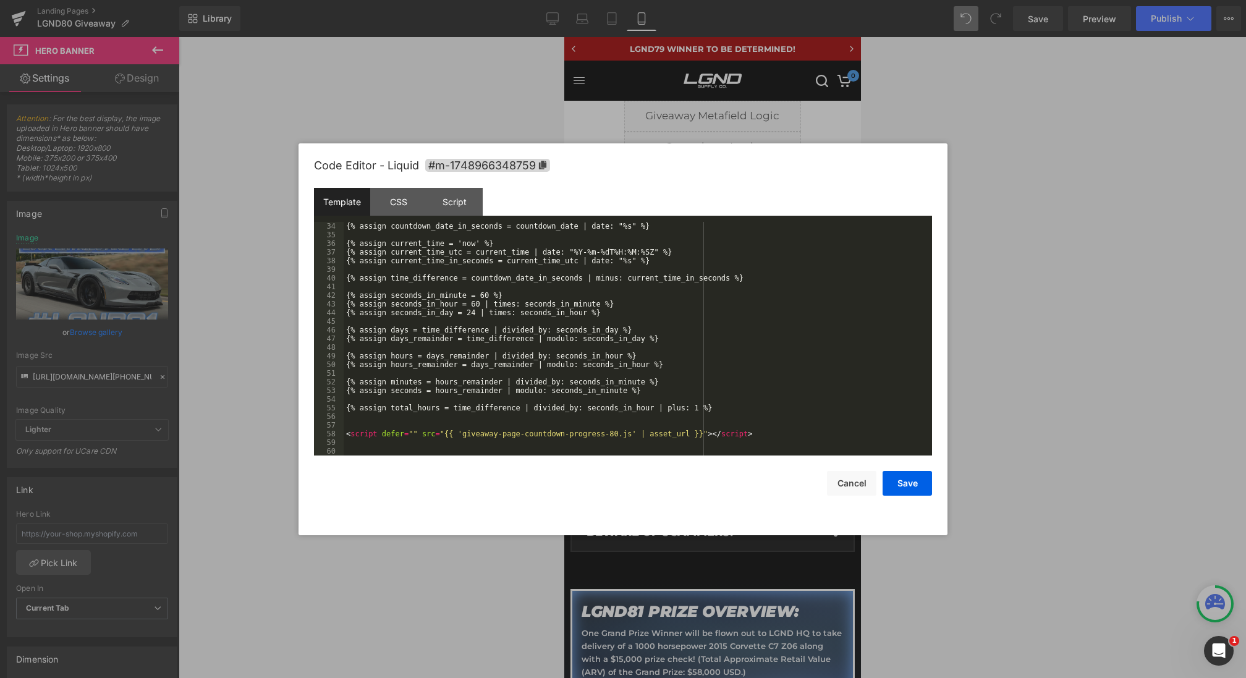
click at [619, 436] on div "{% assign countdown_date_in_seconds = countdown_date | date: "%s" %} {% assign …" at bounding box center [635, 347] width 583 height 251
click at [900, 483] on button "Save" at bounding box center [906, 483] width 49 height 25
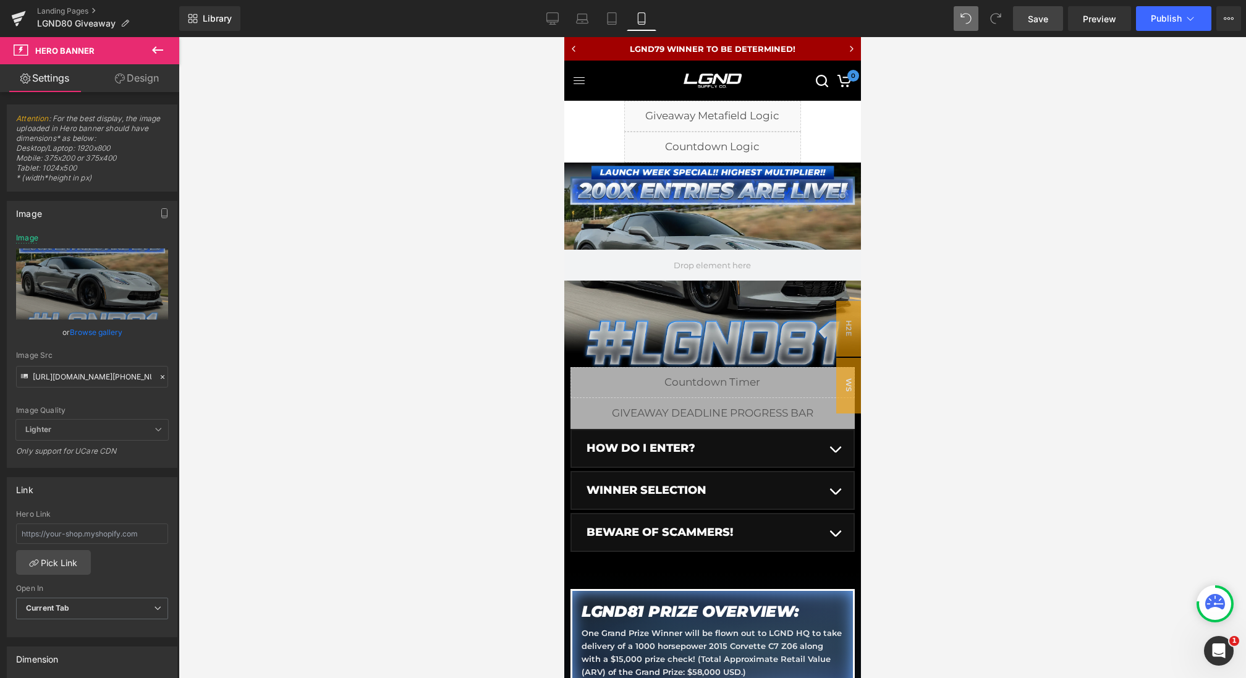
click at [1041, 17] on span "Save" at bounding box center [1038, 18] width 20 height 13
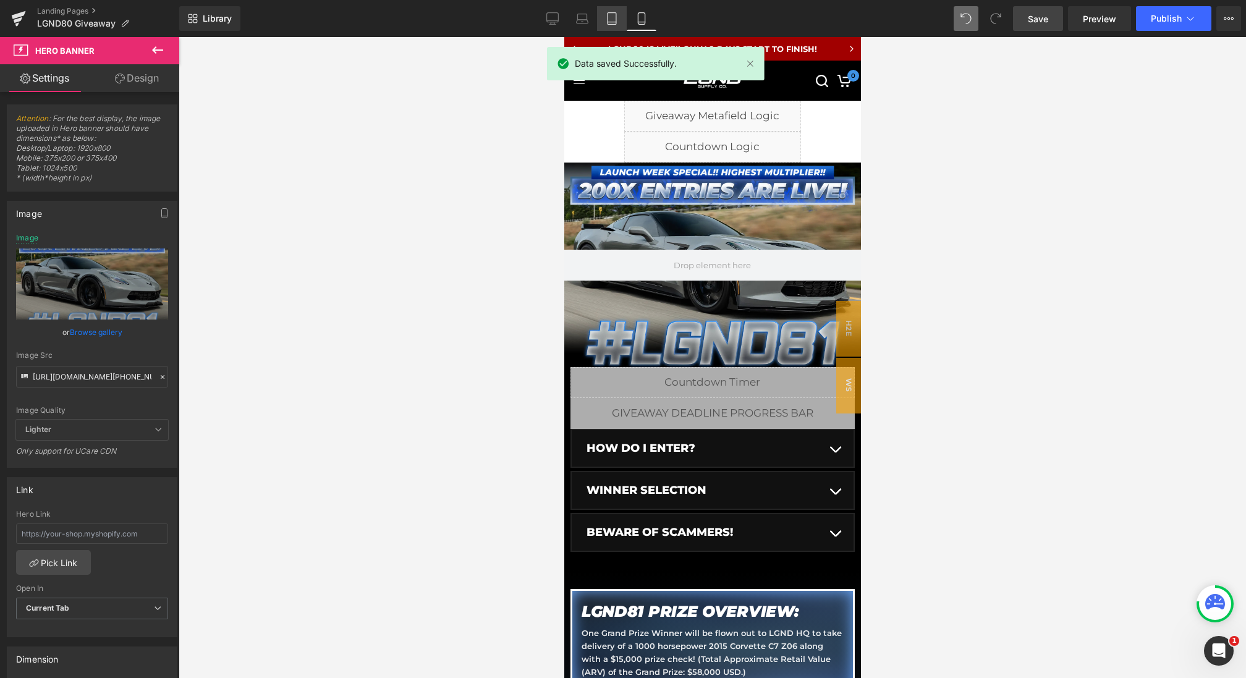
click at [626, 11] on link "Tablet" at bounding box center [612, 18] width 30 height 25
type input "https://cdn.shopify.com/s/files/1/0068/4245/0009/files/81-CGBanner-Desktop-1.we…"
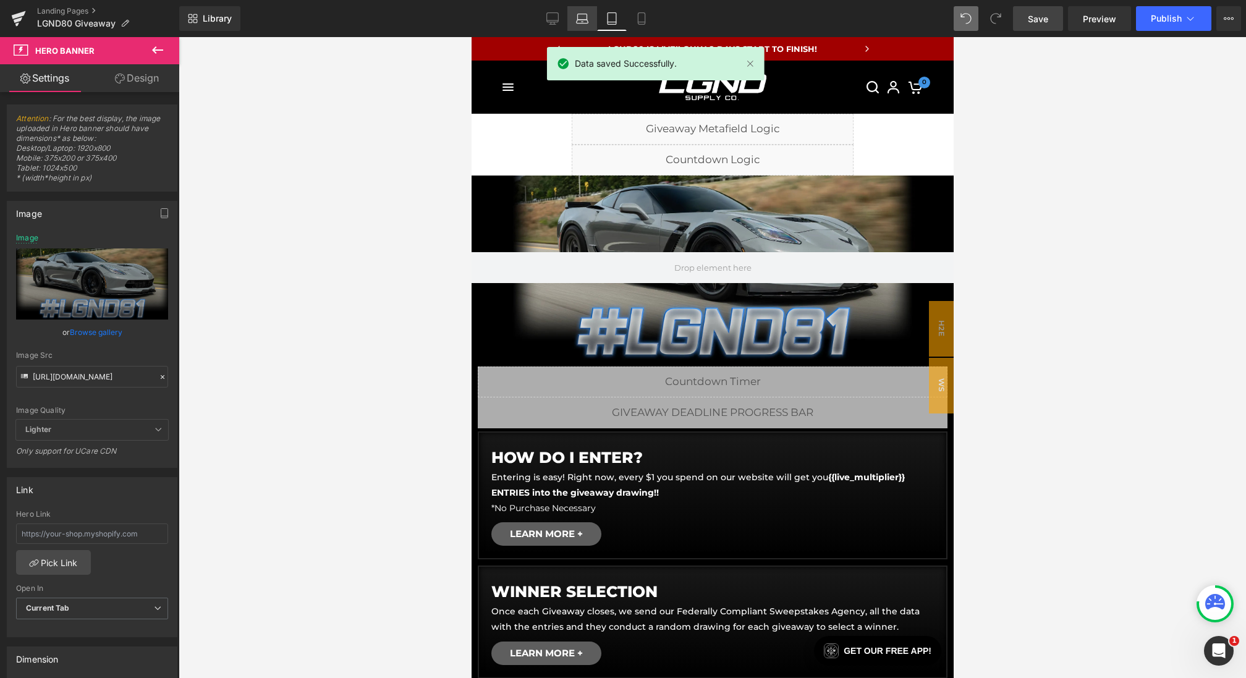
click at [583, 20] on icon at bounding box center [582, 18] width 12 height 12
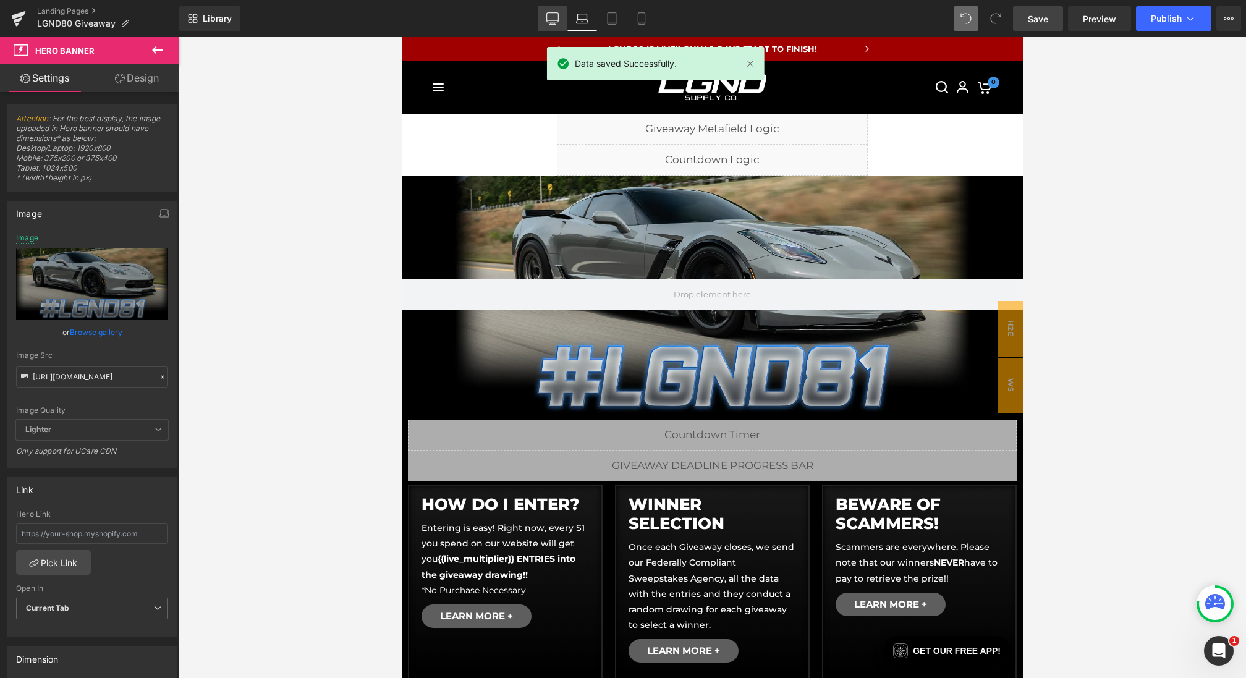
click at [541, 20] on link "Desktop" at bounding box center [553, 18] width 30 height 25
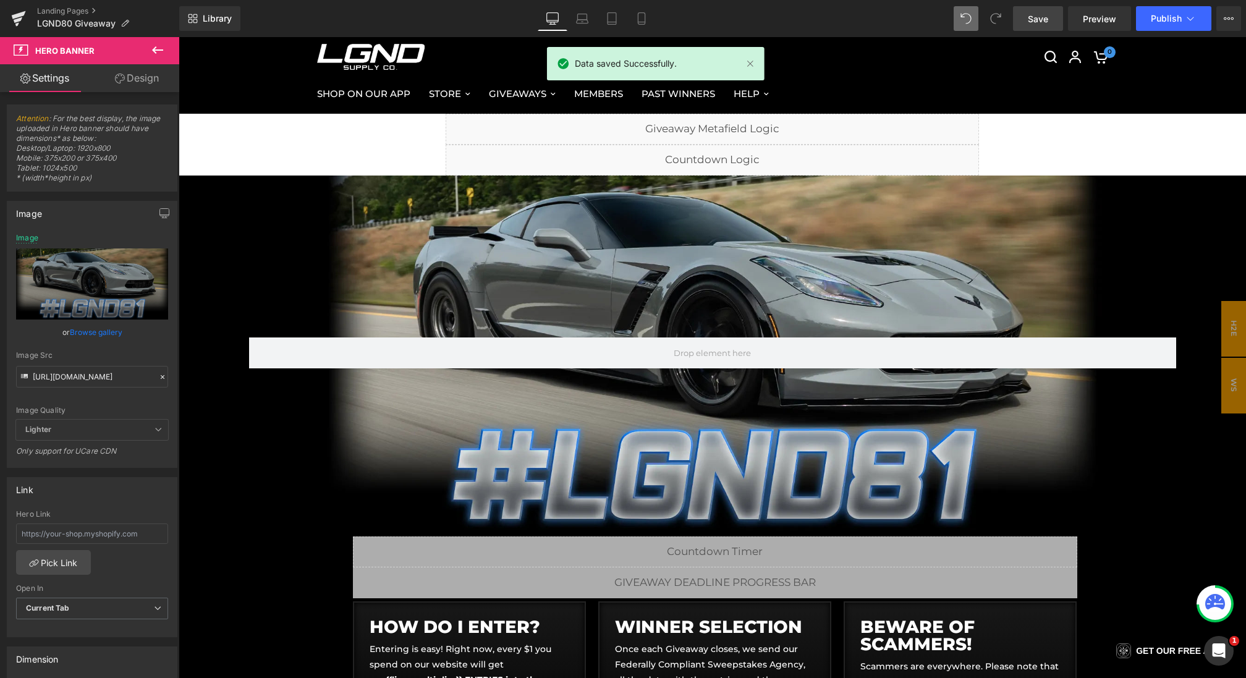
click at [1042, 17] on span "Save" at bounding box center [1038, 18] width 20 height 13
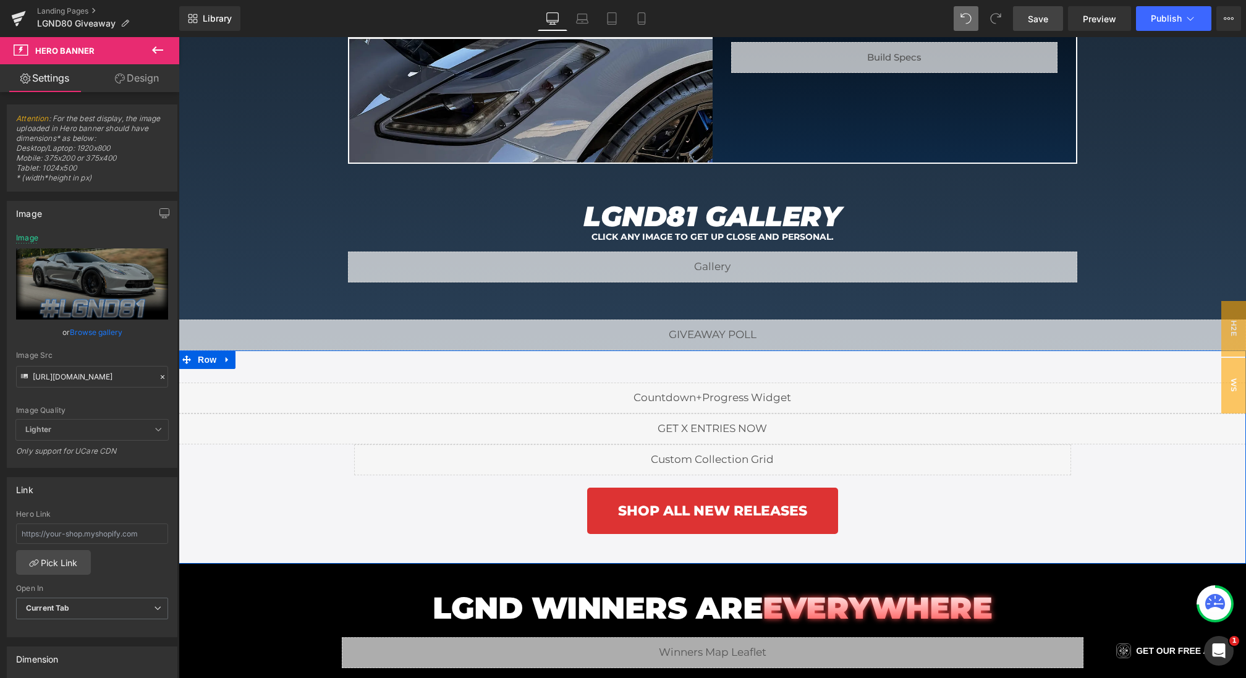
scroll to position [1783, 0]
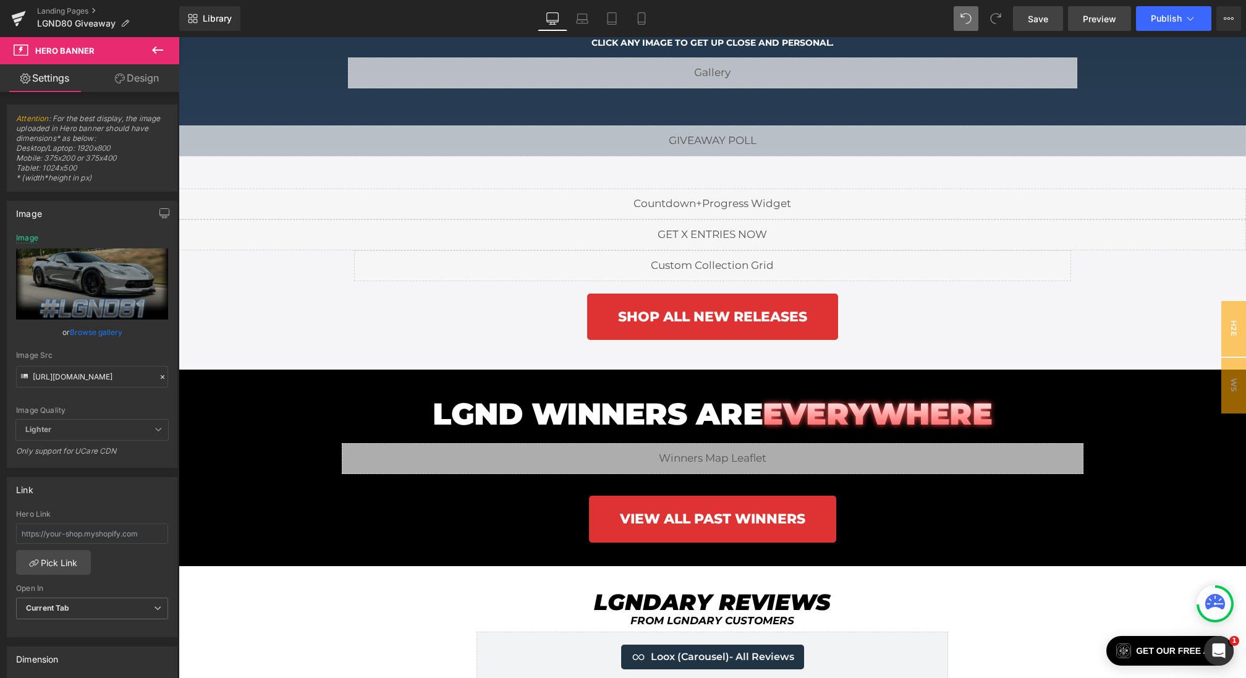
click at [1097, 17] on span "Preview" at bounding box center [1099, 18] width 33 height 13
